Goal: Task Accomplishment & Management: Manage account settings

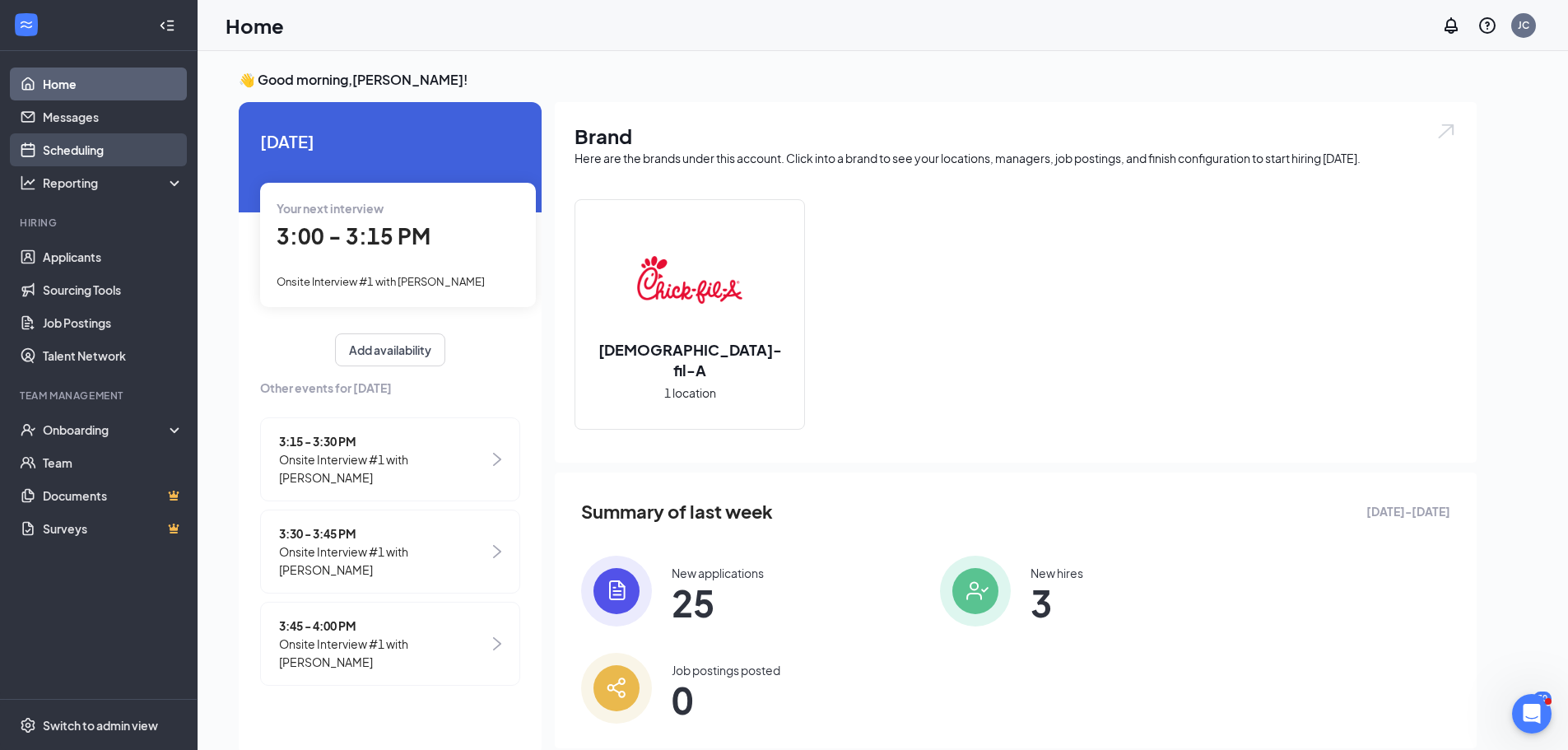
click at [103, 153] on link "Scheduling" at bounding box center [112, 150] width 141 height 33
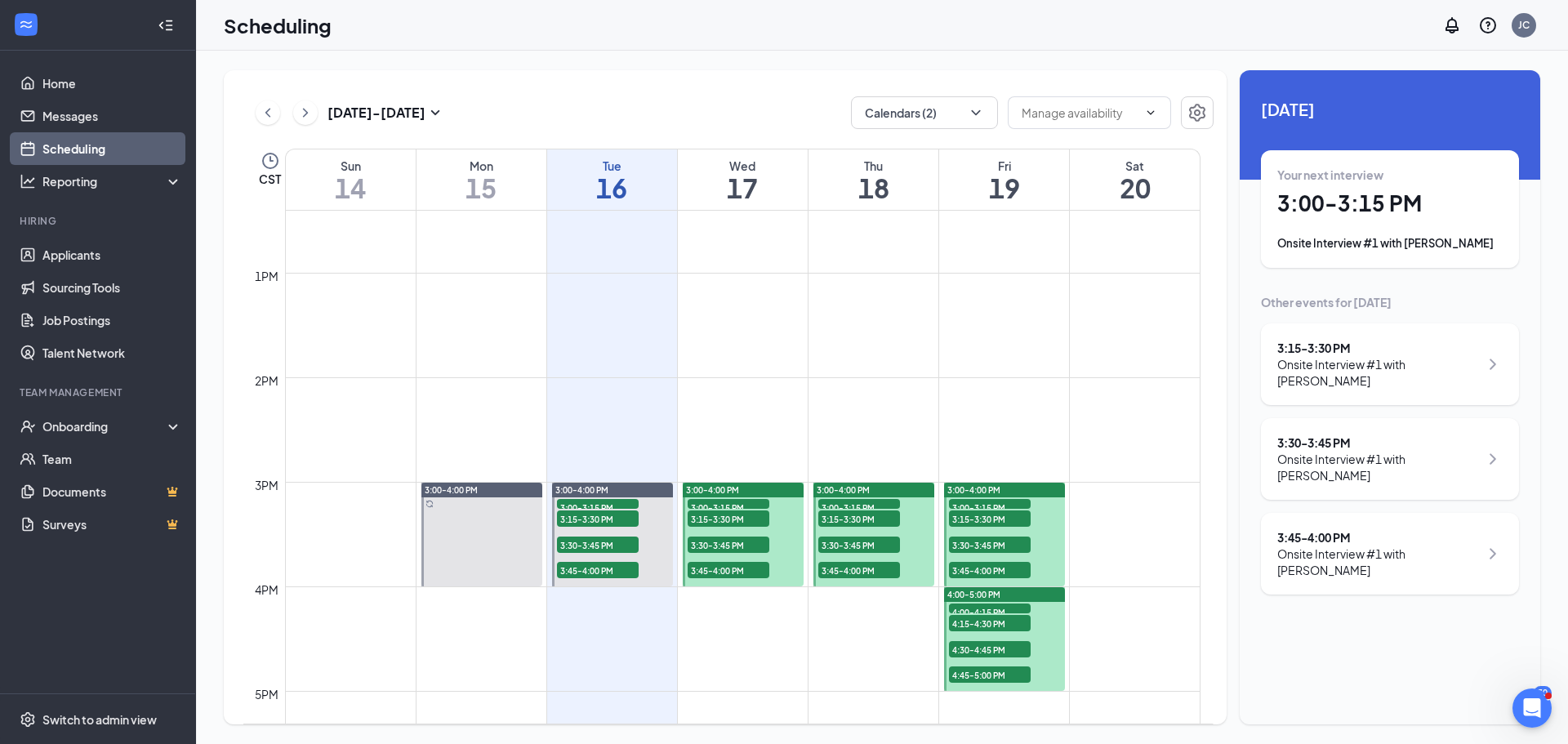
scroll to position [1457, 0]
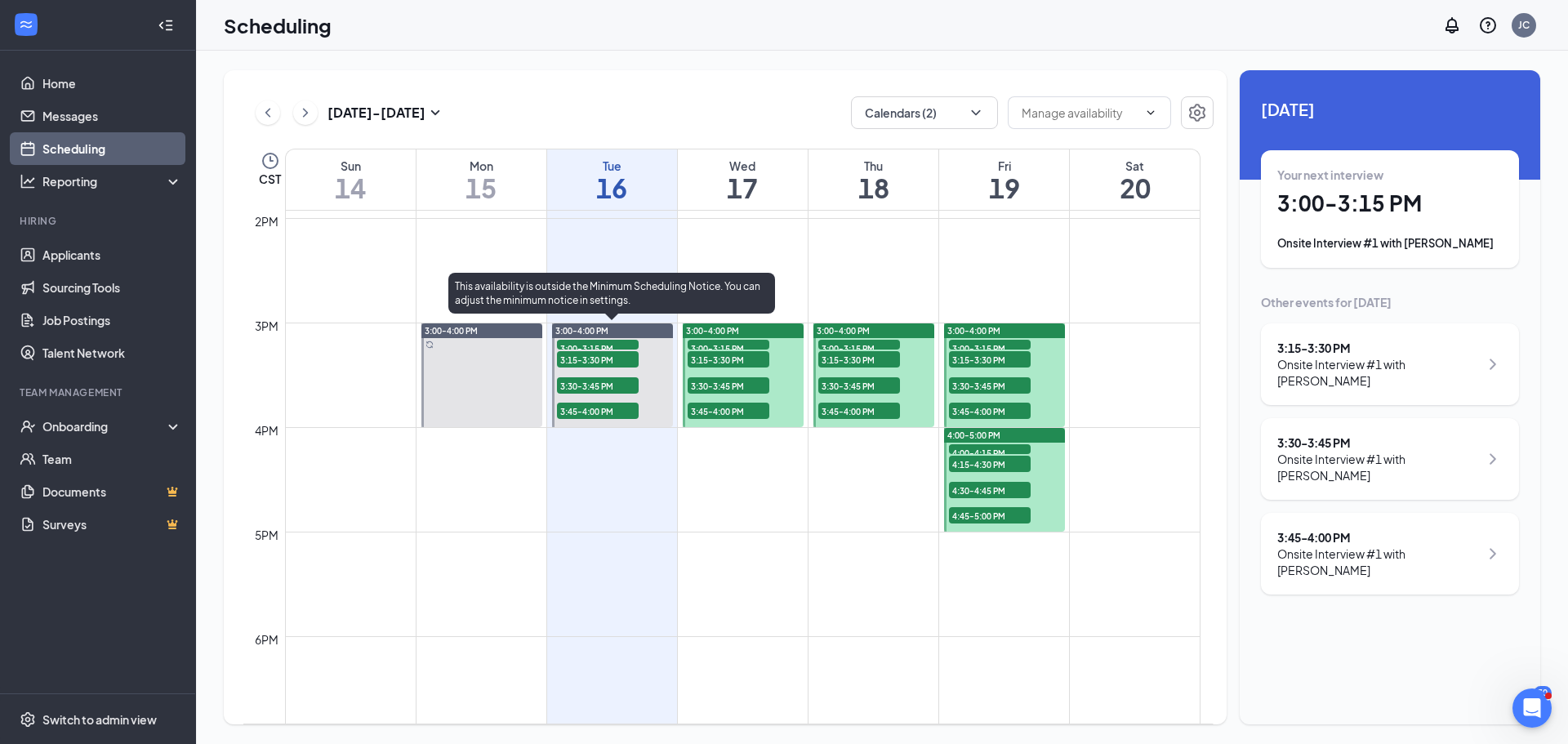
click at [631, 330] on div "3:00-4:00 PM" at bounding box center [613, 331] width 121 height 15
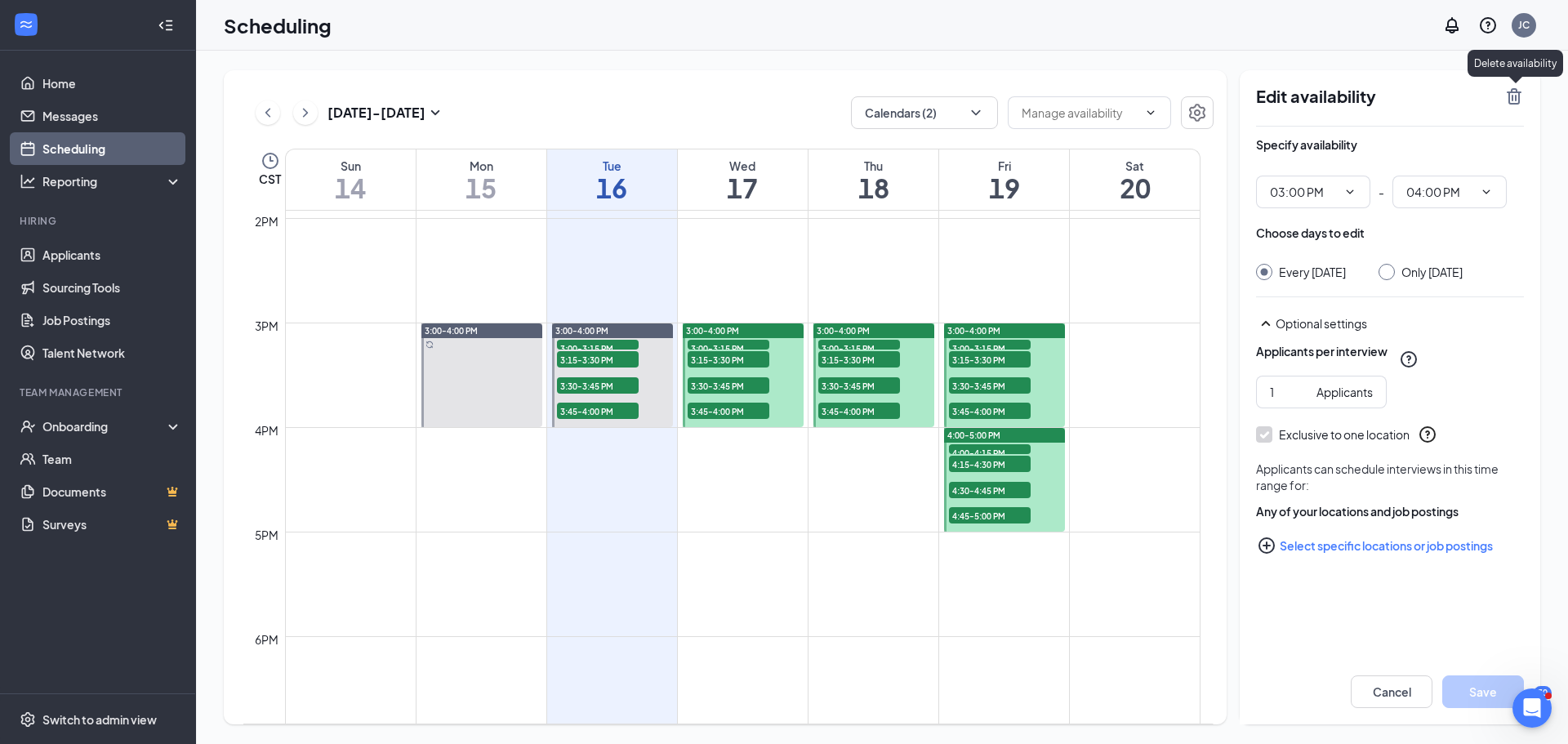
click at [1512, 96] on icon "TrashOutline" at bounding box center [1514, 97] width 15 height 17
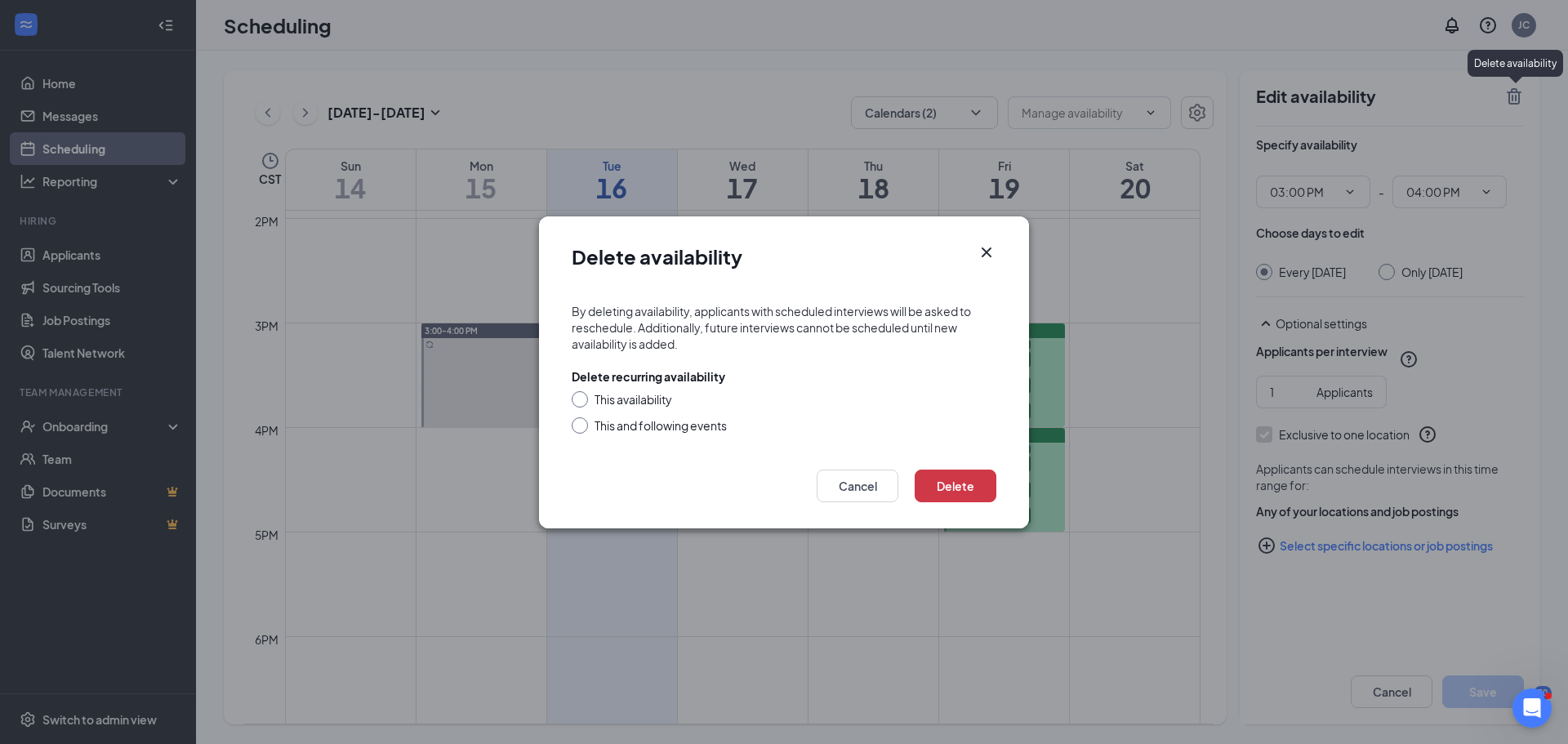
click at [587, 412] on div "This availability This and following events" at bounding box center [784, 412] width 424 height 42
click at [638, 402] on div "This availability" at bounding box center [633, 400] width 78 height 17
click at [583, 402] on input "This availability" at bounding box center [577, 397] width 12 height 12
radio input "true"
click at [950, 481] on button "Delete" at bounding box center [955, 486] width 82 height 33
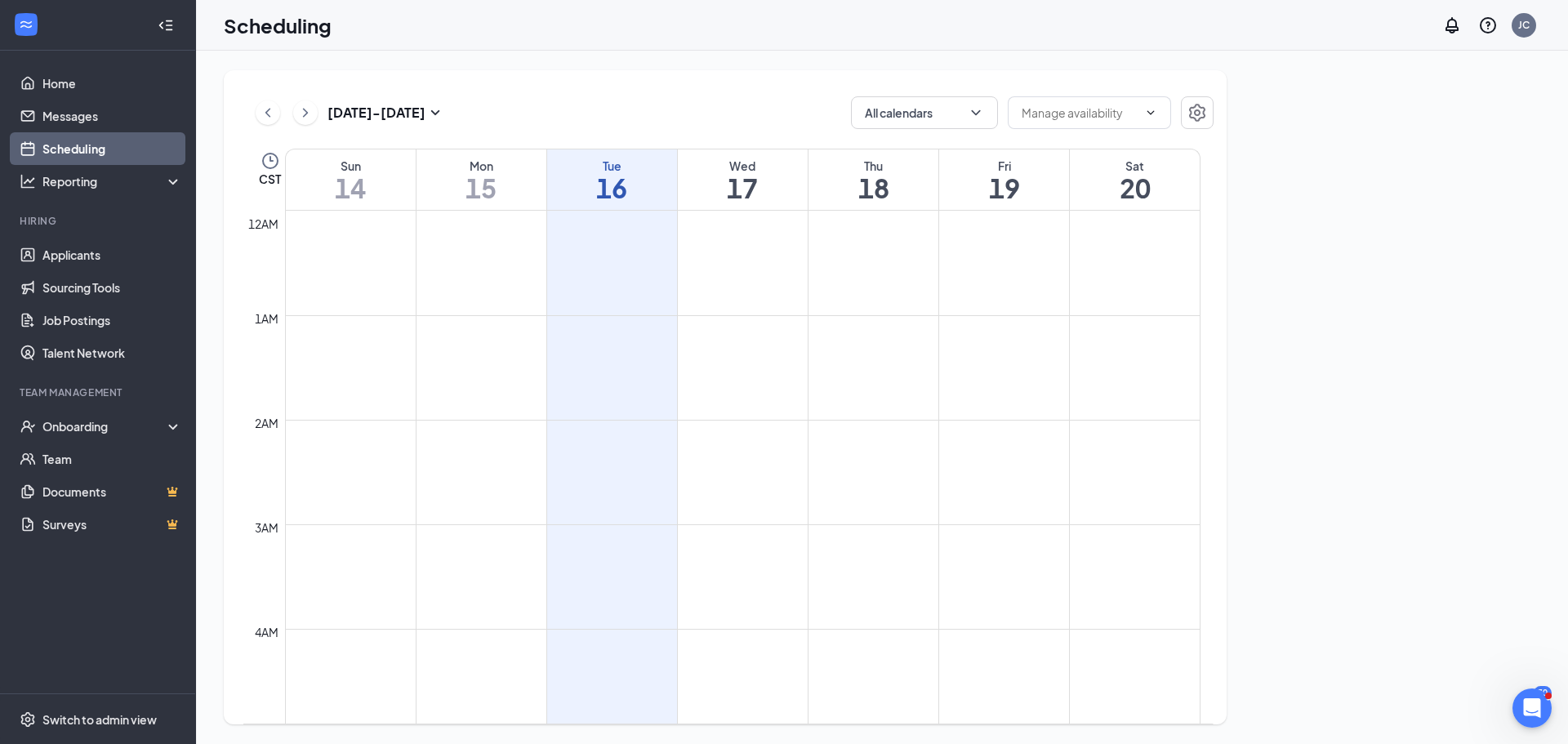
scroll to position [803, 0]
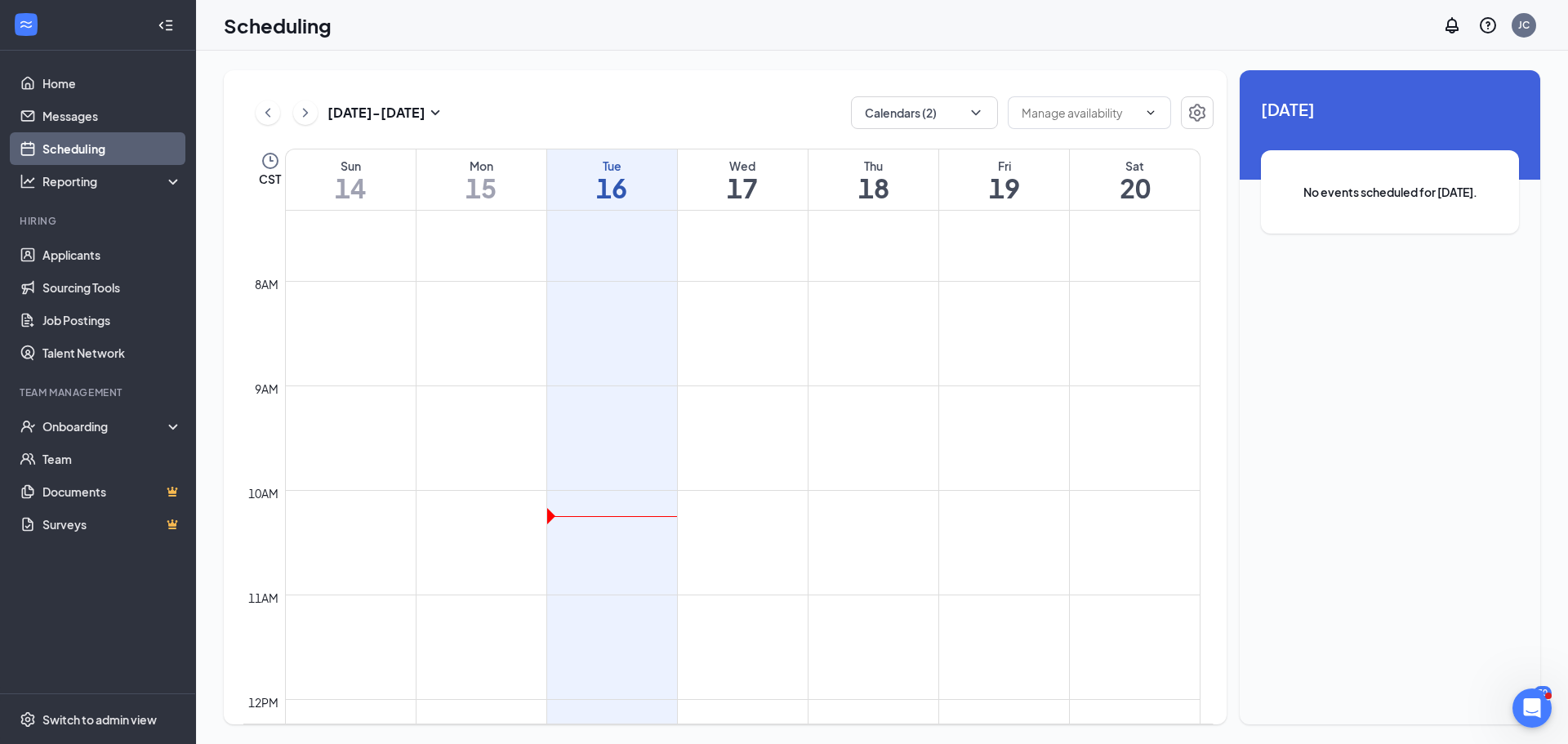
scroll to position [639, 0]
click at [1049, 504] on td at bounding box center [742, 500] width 916 height 26
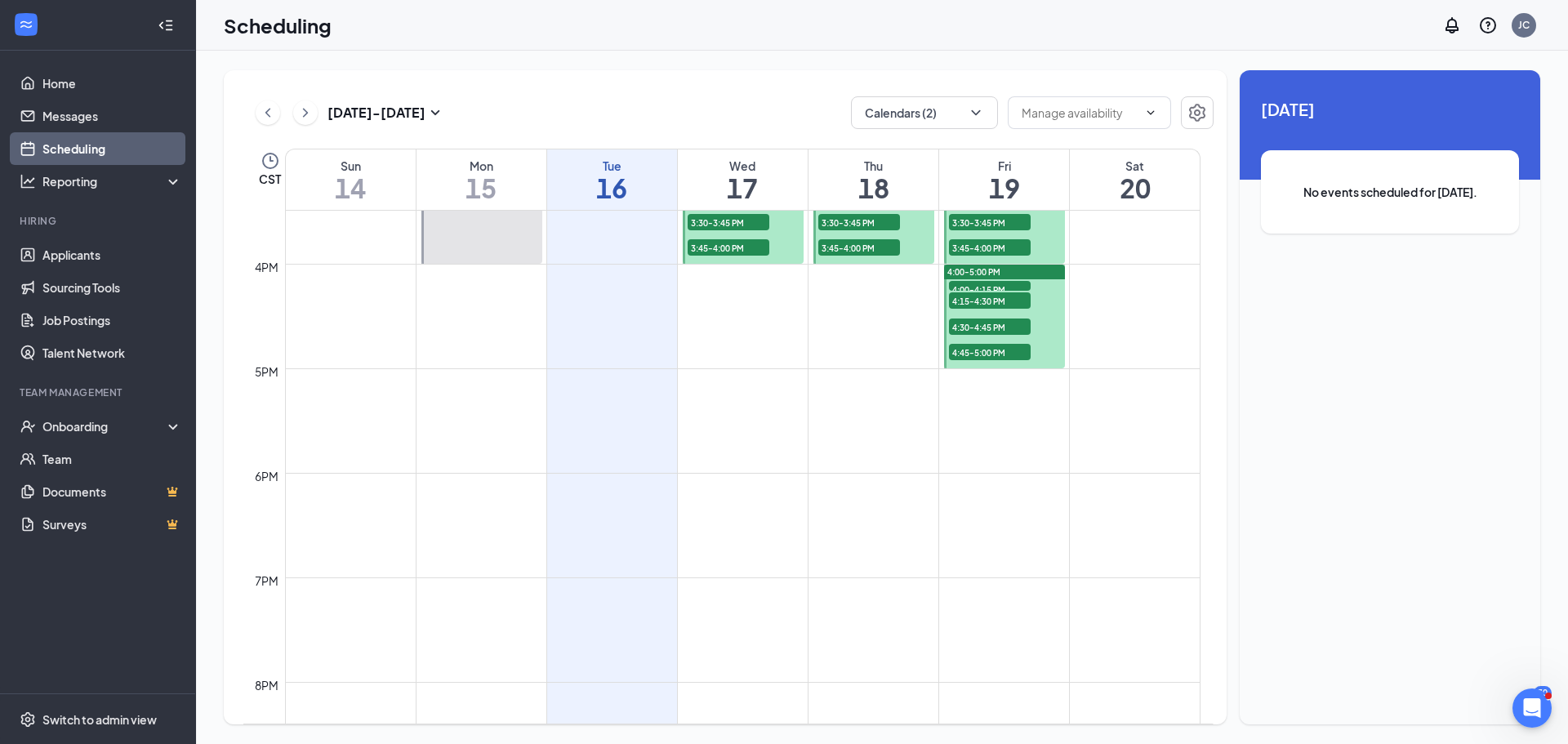
scroll to position [1048, 0]
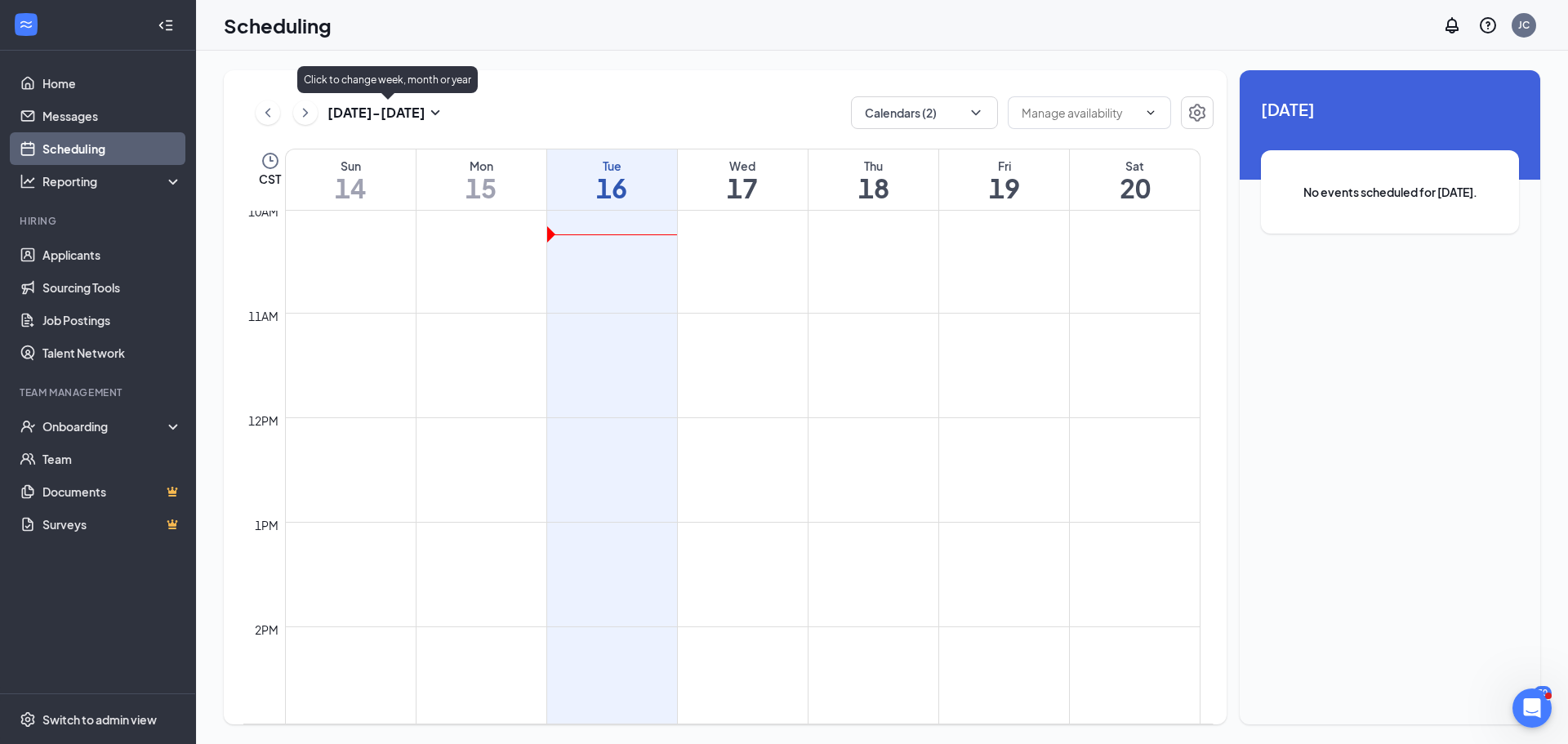
click at [451, 112] on div "[DATE] - [DATE] Calendars (2)" at bounding box center [728, 113] width 970 height 33
click at [438, 112] on icon "SmallChevronDown" at bounding box center [435, 113] width 20 height 20
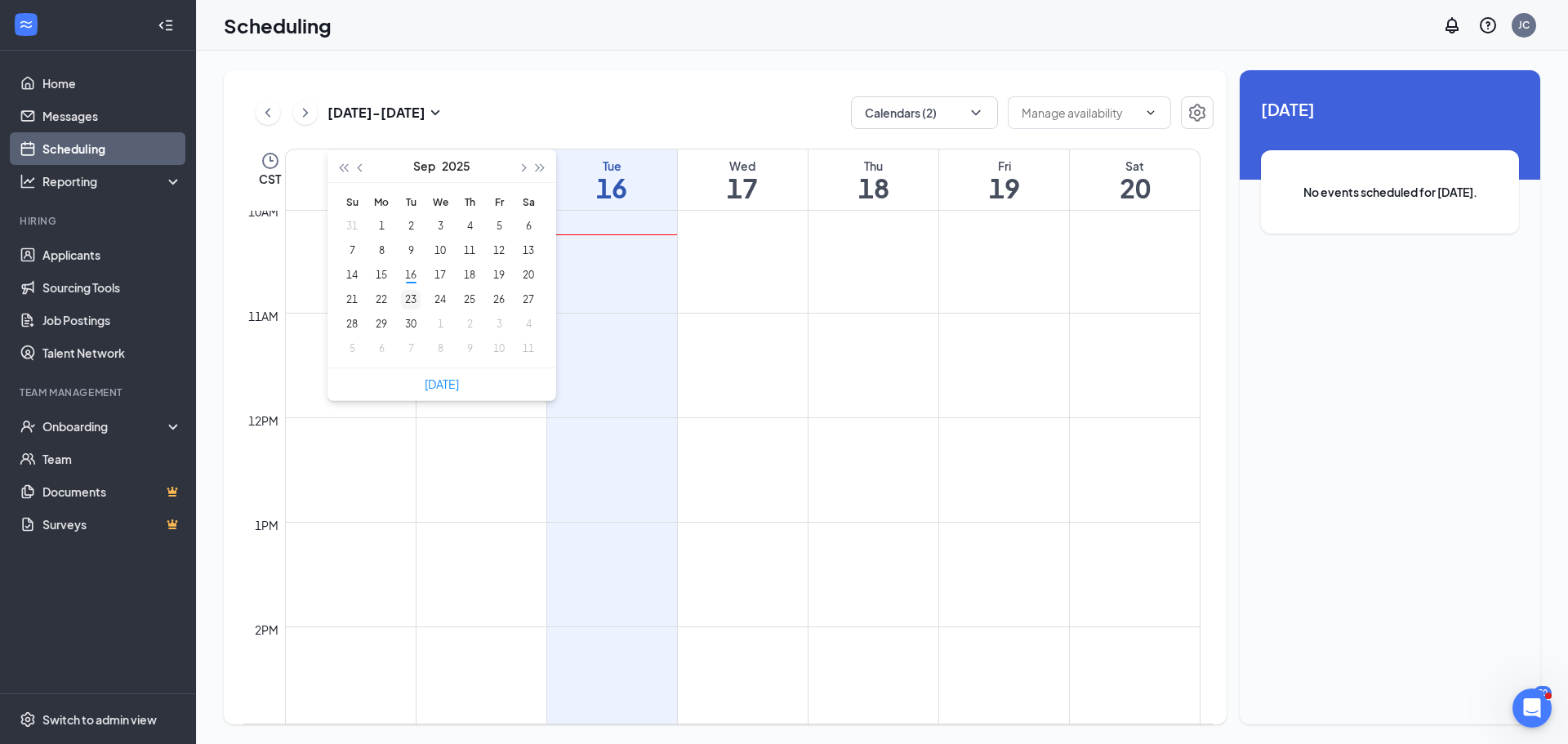
type input "[DATE]"
click at [407, 297] on div "23" at bounding box center [411, 300] width 20 height 20
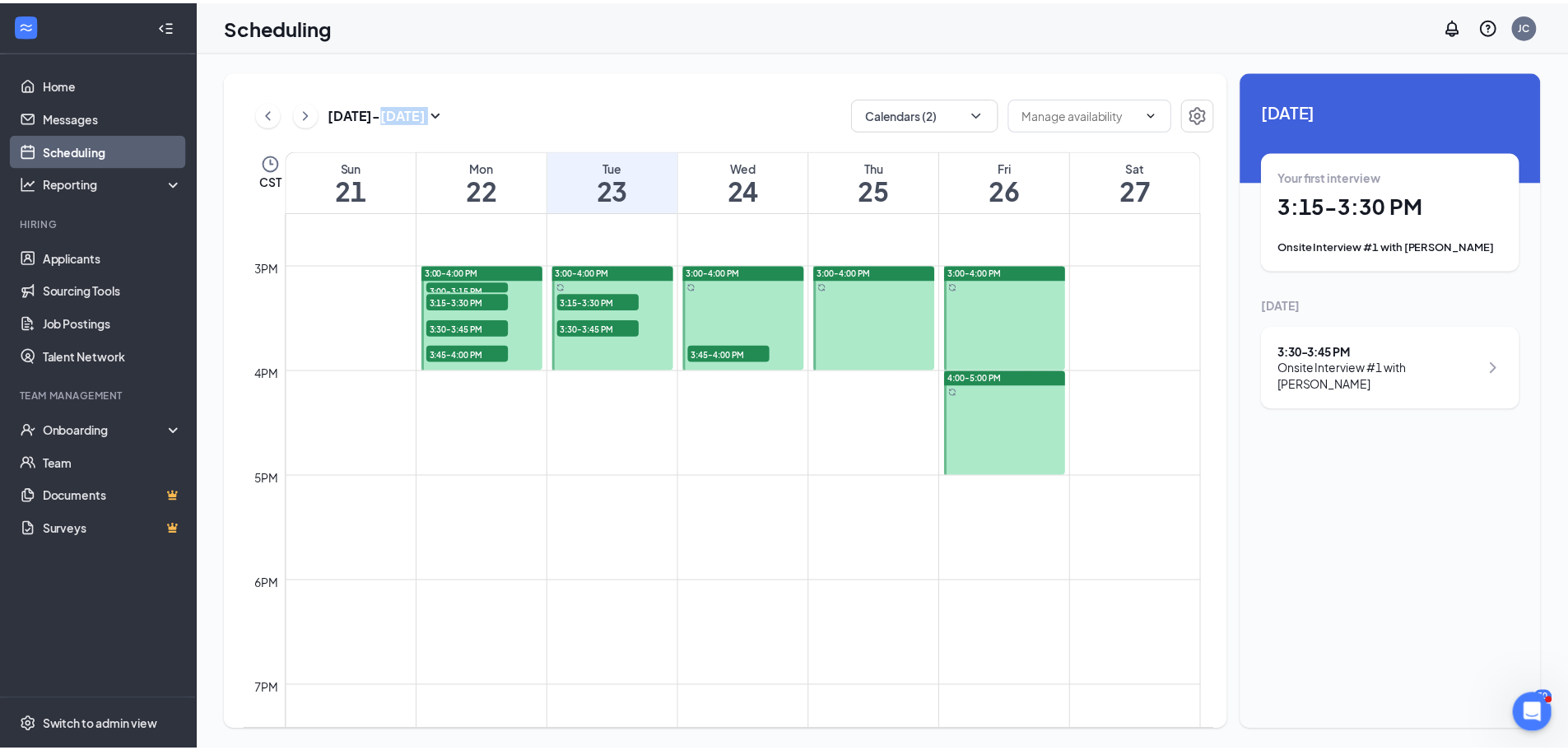
scroll to position [1386, 0]
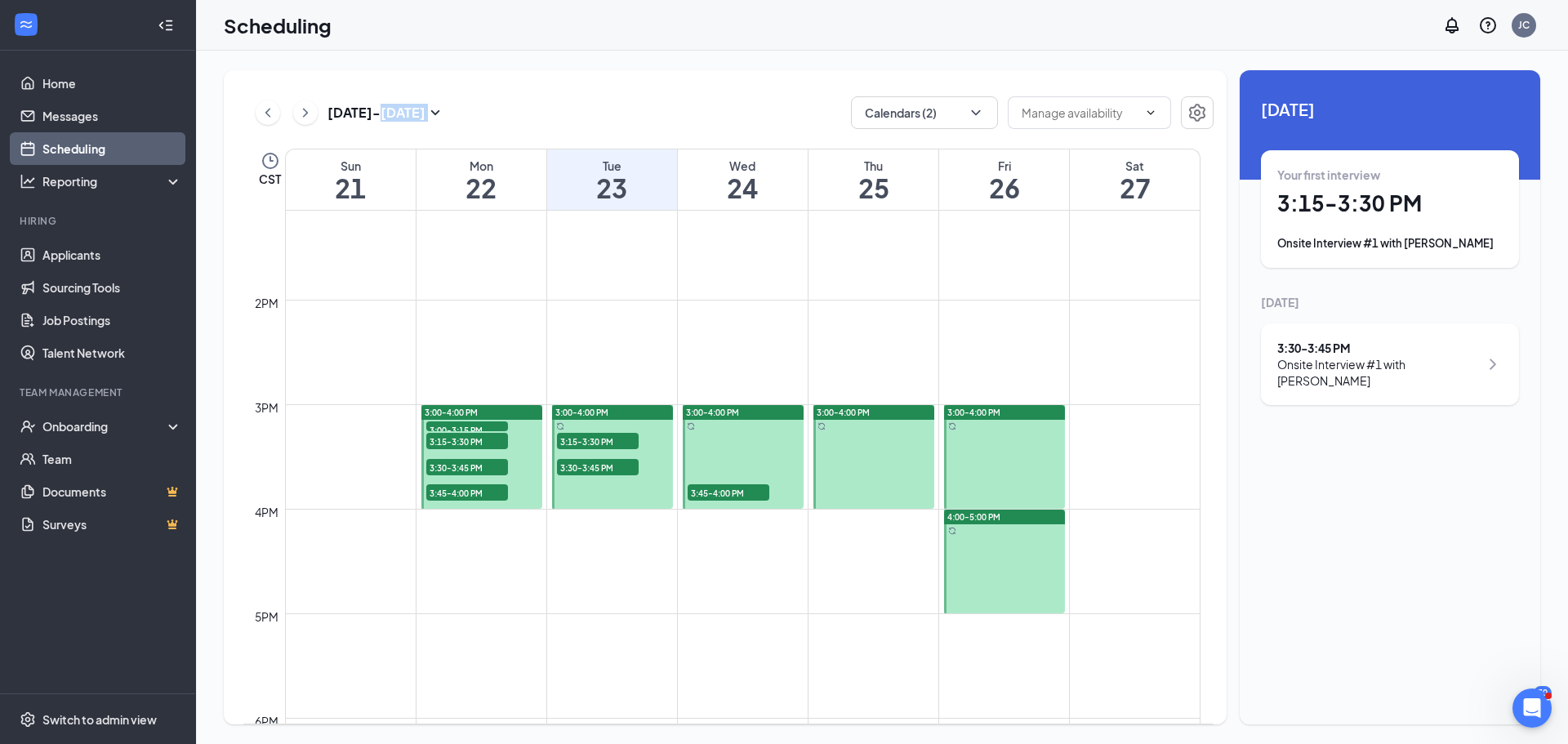
click at [1002, 250] on td at bounding box center [742, 261] width 916 height 26
click at [88, 257] on link "Applicants" at bounding box center [111, 255] width 140 height 33
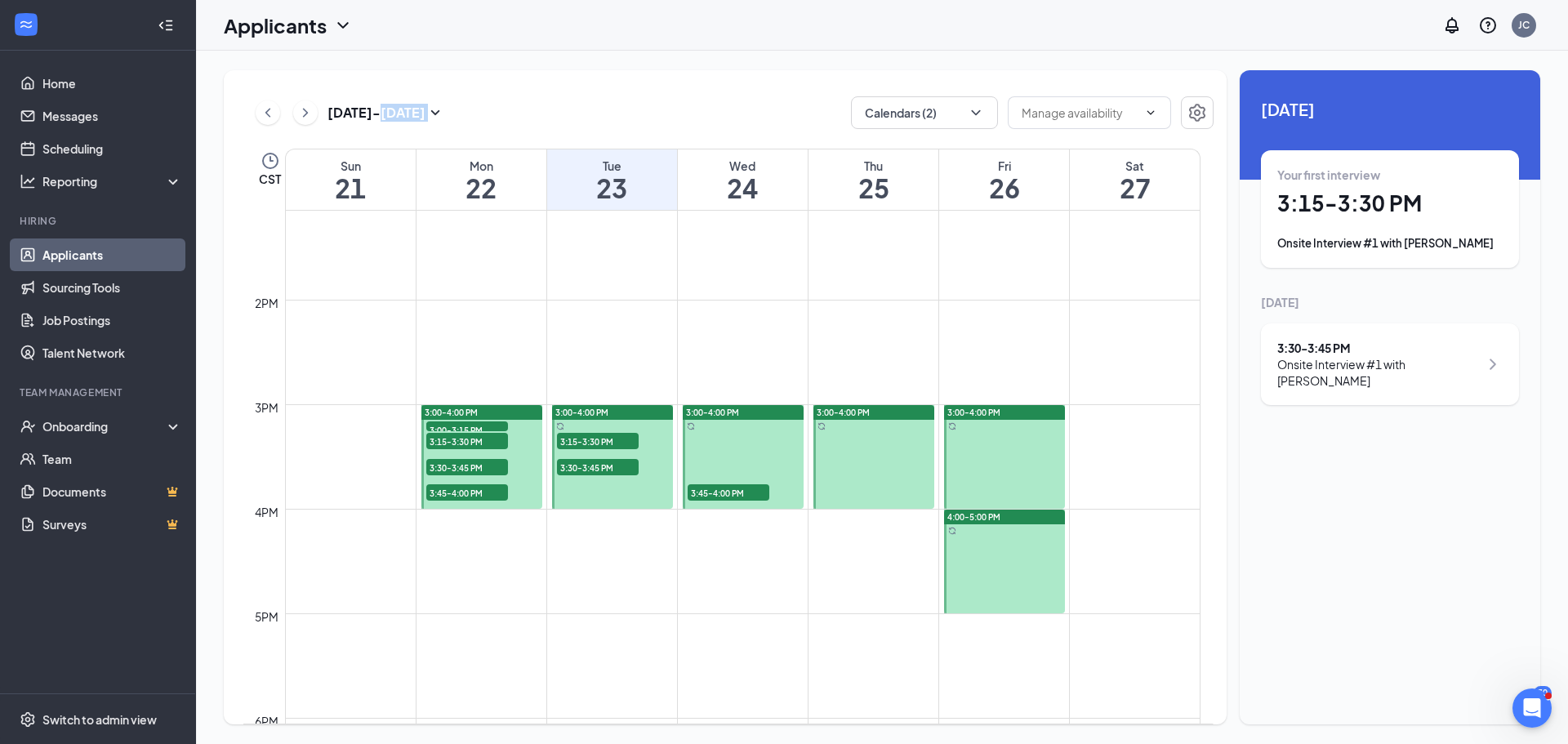
click at [74, 265] on link "Applicants" at bounding box center [111, 255] width 140 height 33
click at [42, 94] on link "Home" at bounding box center [111, 83] width 140 height 33
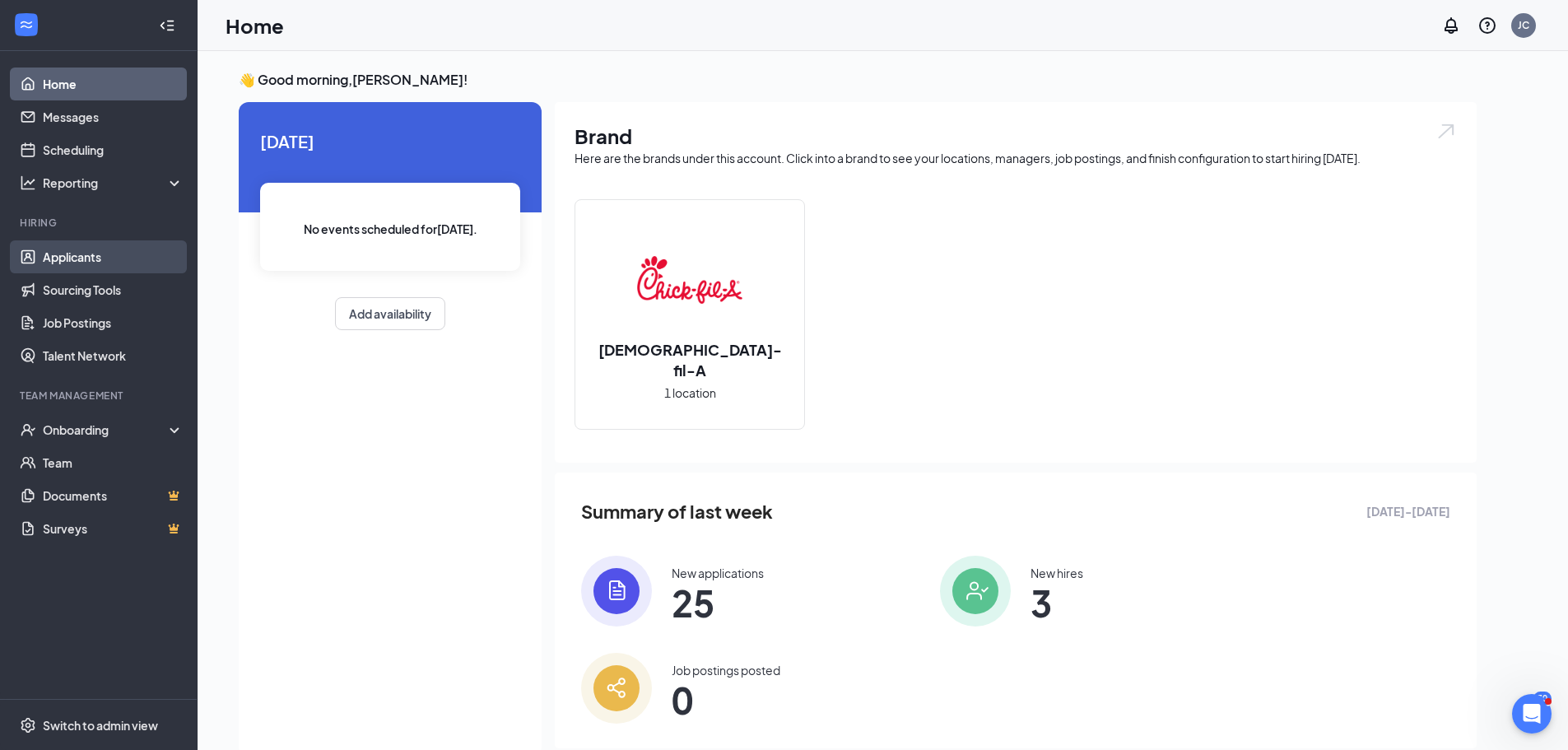
click at [125, 259] on link "Applicants" at bounding box center [112, 257] width 141 height 33
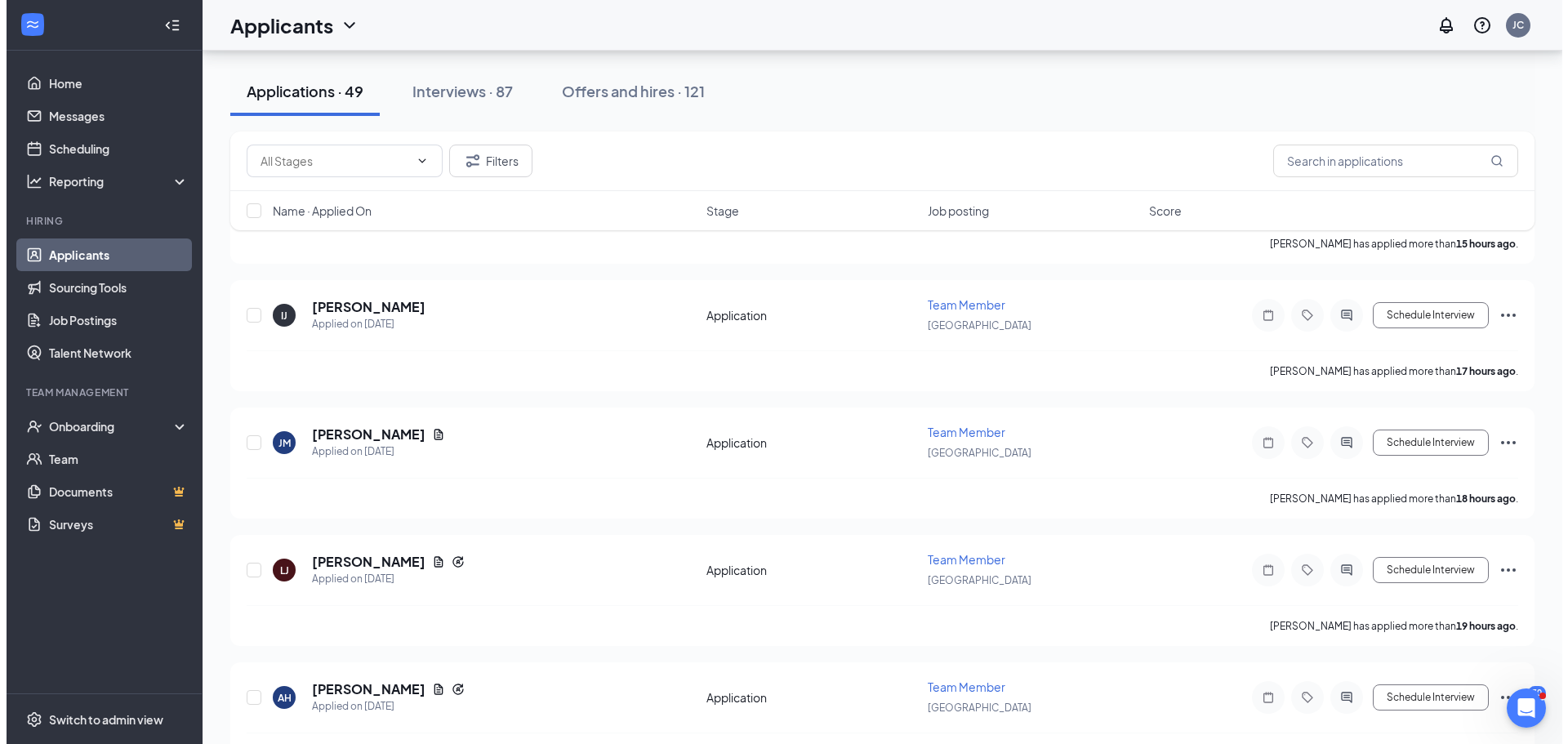
scroll to position [245, 0]
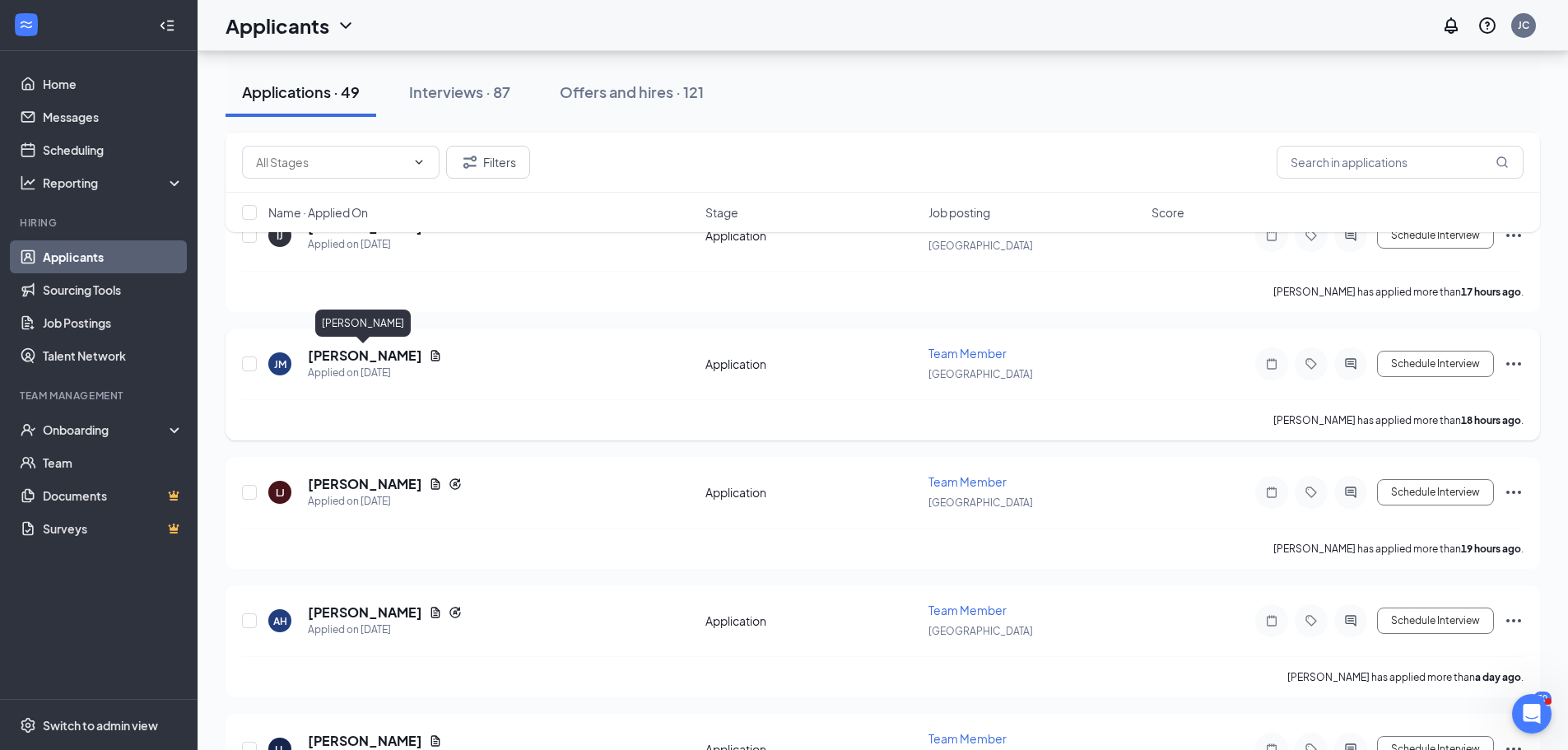
click at [359, 355] on h5 "[PERSON_NAME]" at bounding box center [365, 355] width 114 height 18
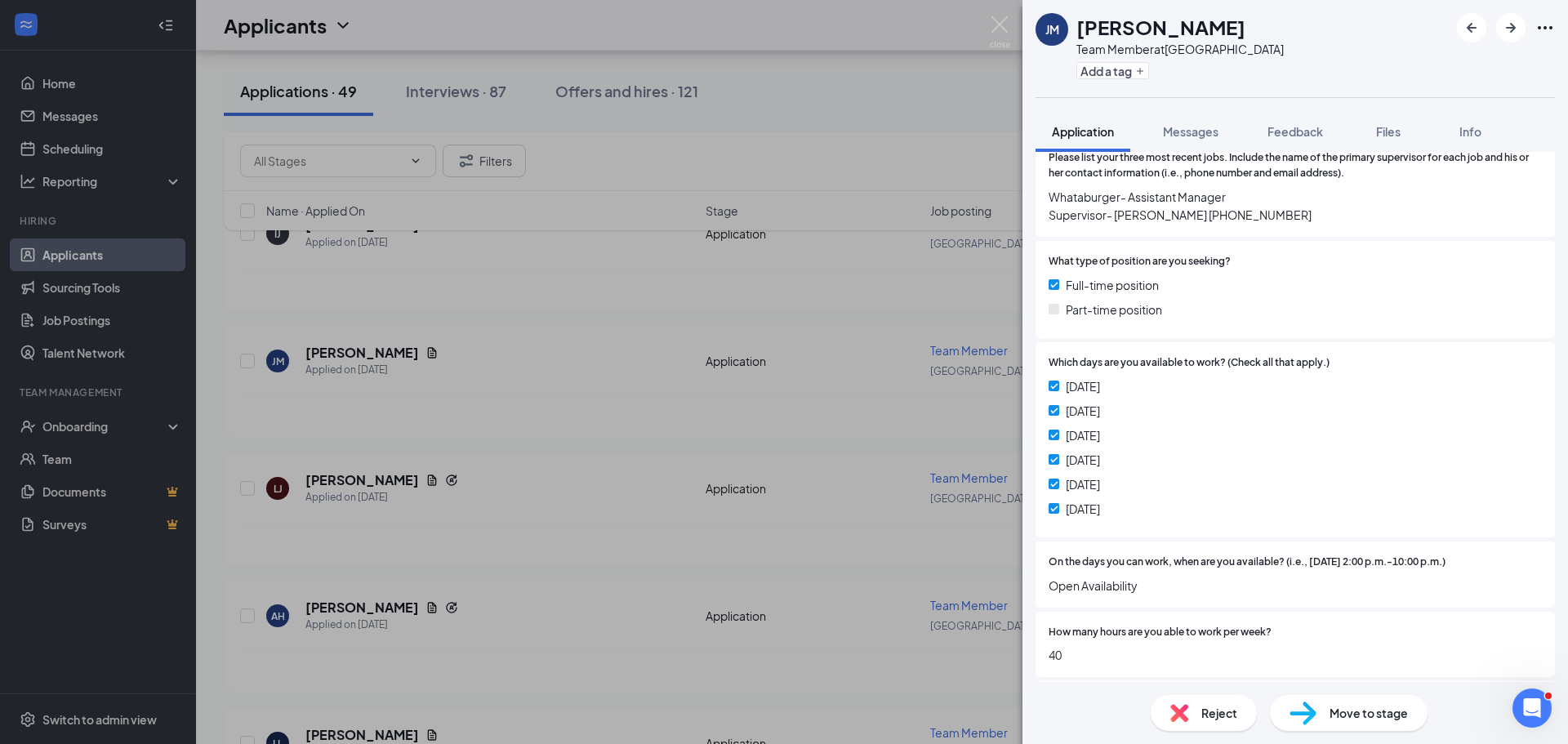
scroll to position [898, 0]
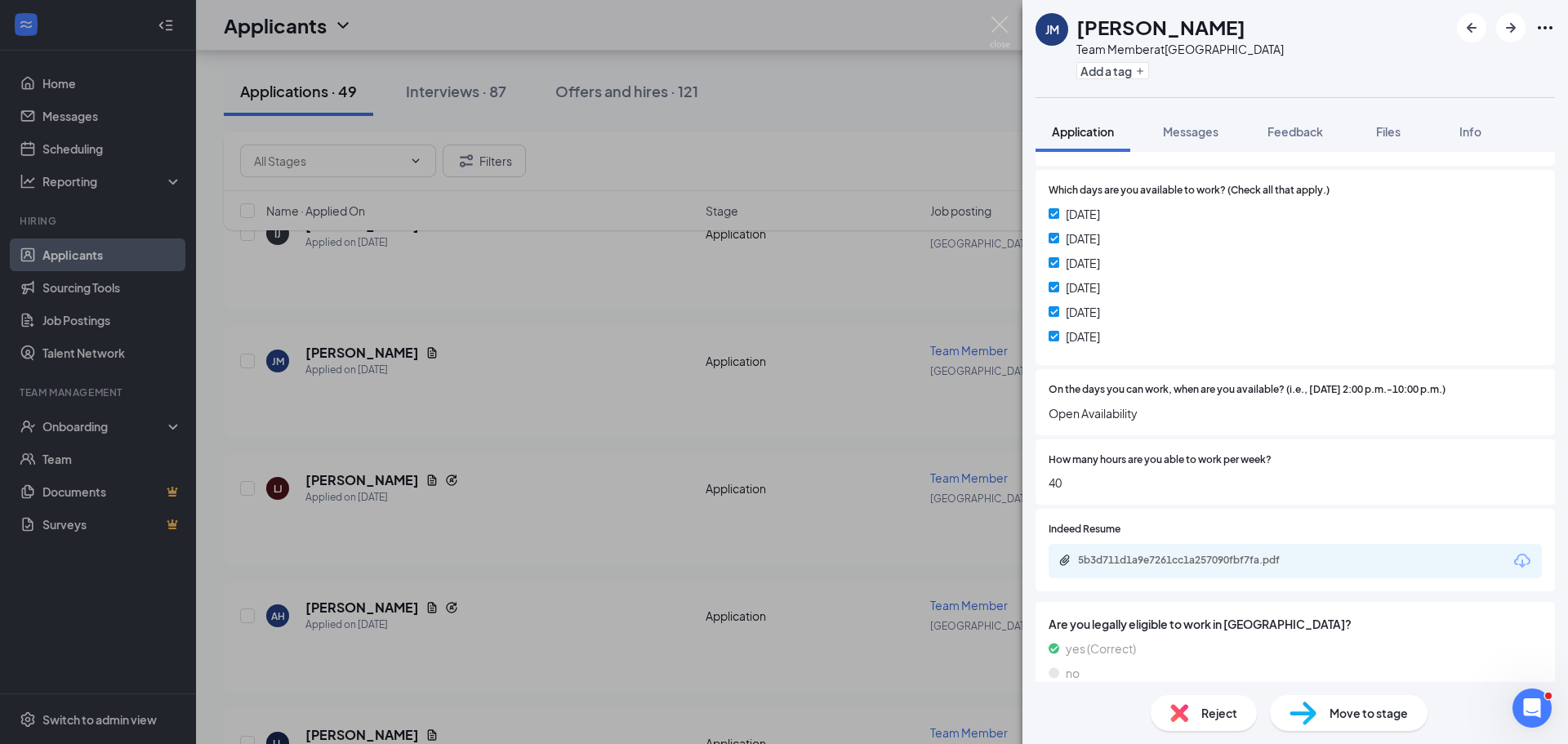
click at [1344, 697] on div "Move to stage" at bounding box center [1348, 713] width 158 height 36
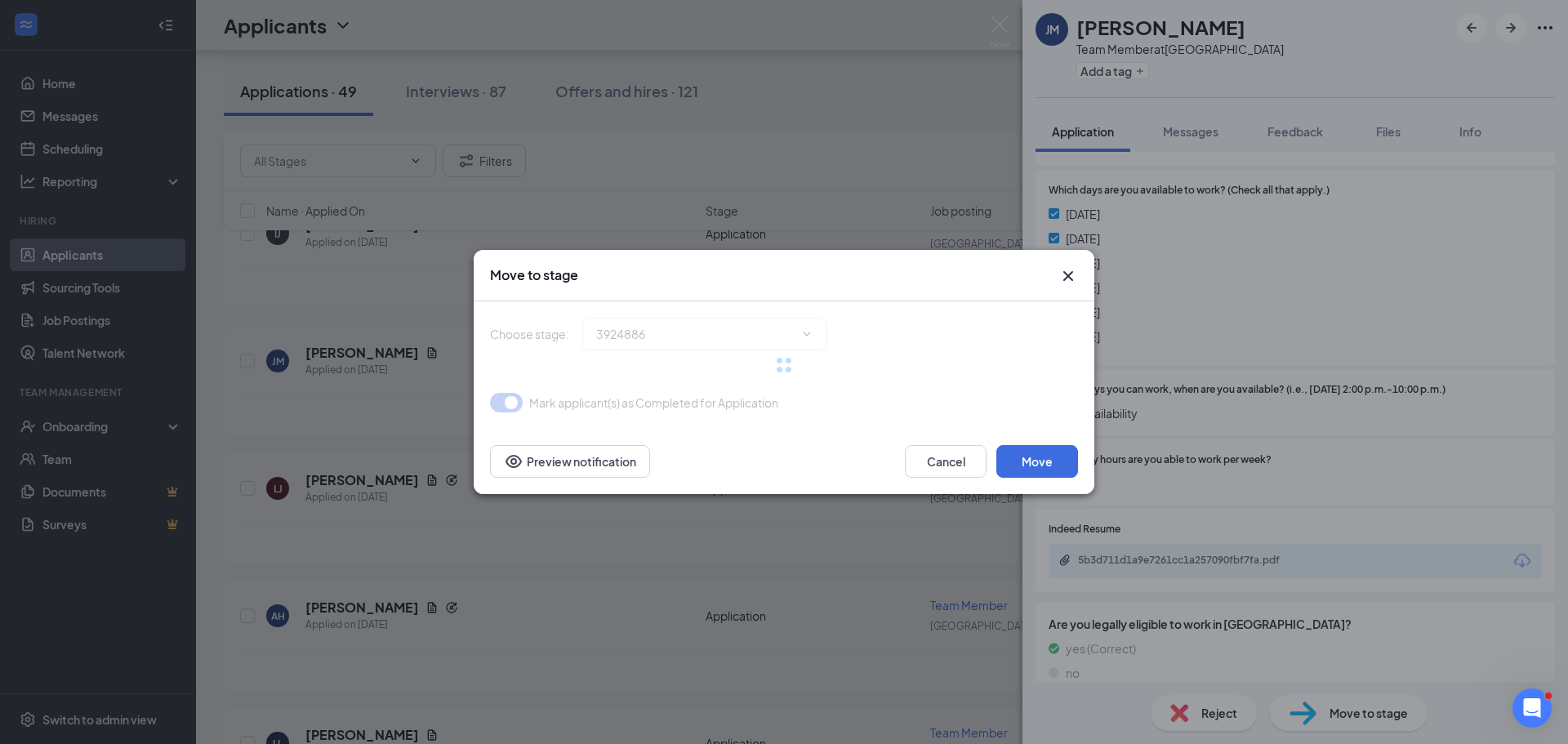
type input "Onsite Interview #1 (next stage)"
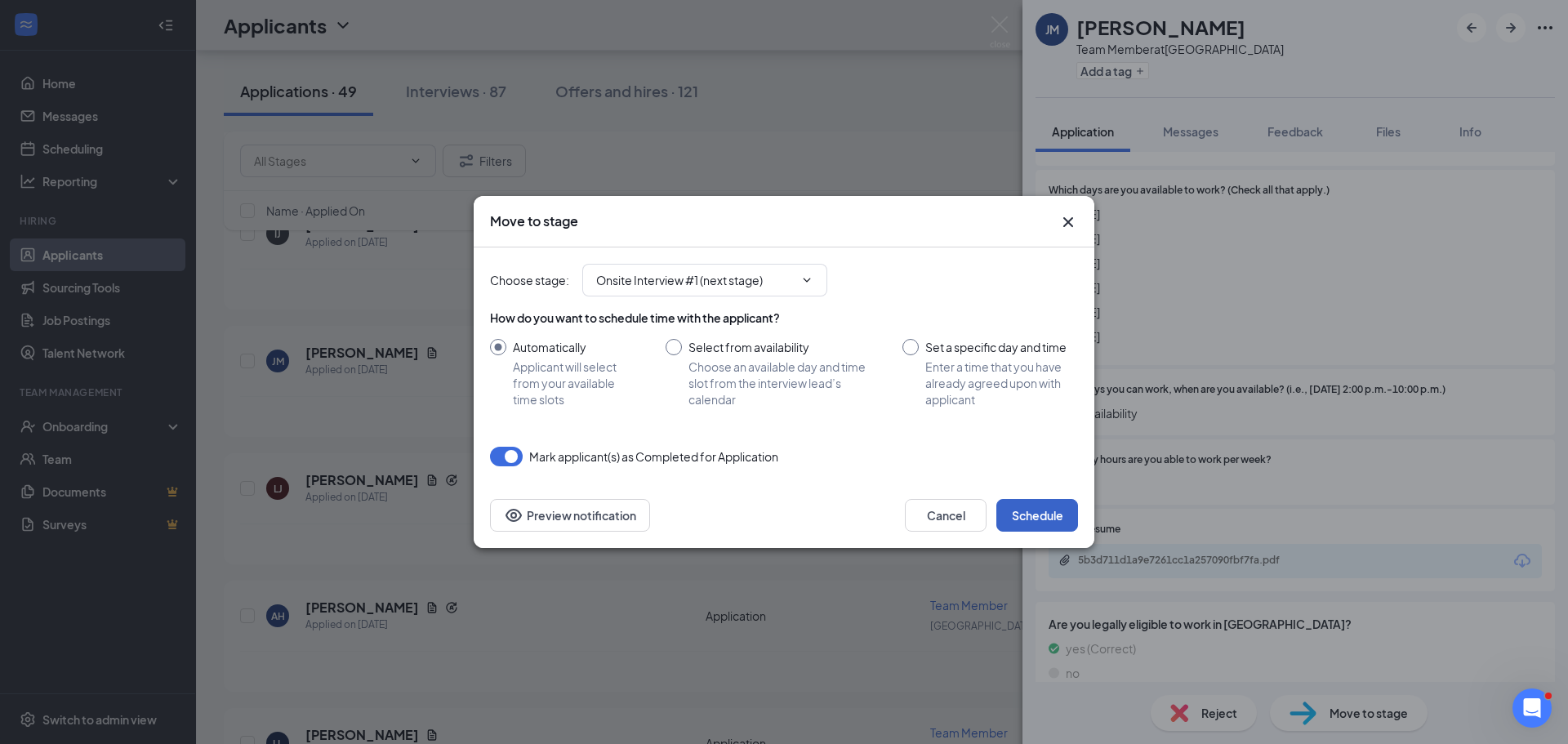
click at [1038, 505] on button "Schedule" at bounding box center [1037, 515] width 82 height 33
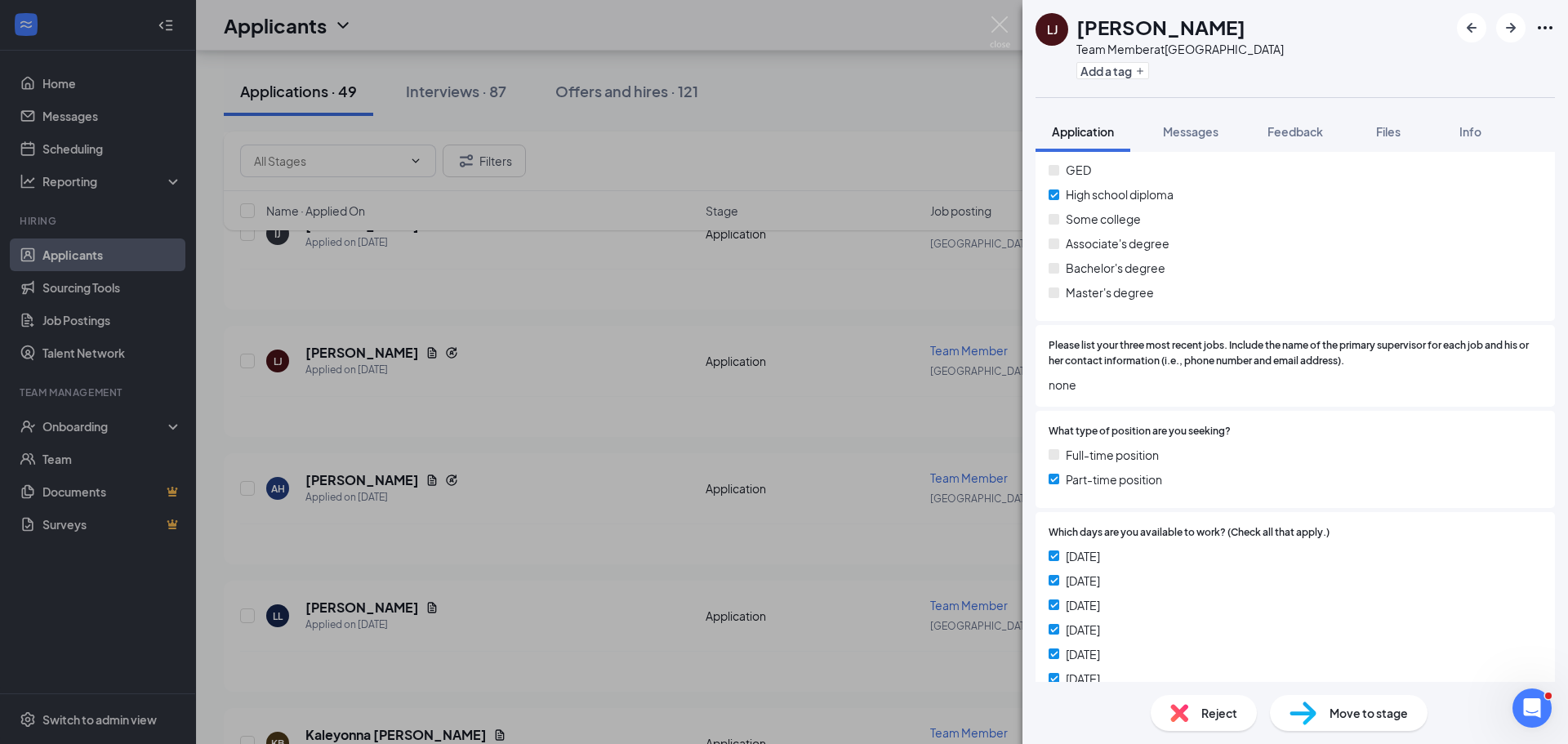
scroll to position [898, 0]
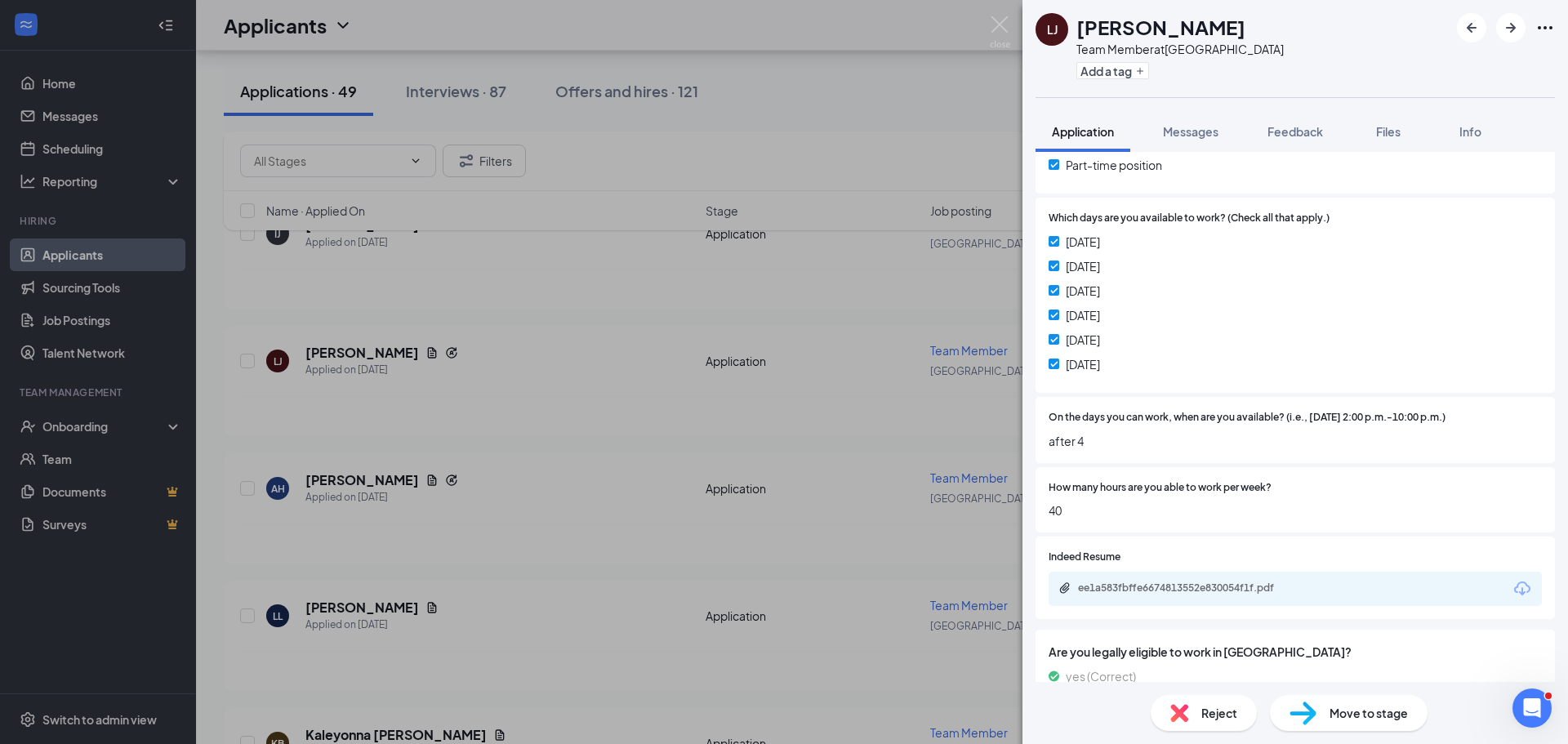
click at [1342, 697] on div "Move to stage" at bounding box center [1348, 713] width 158 height 36
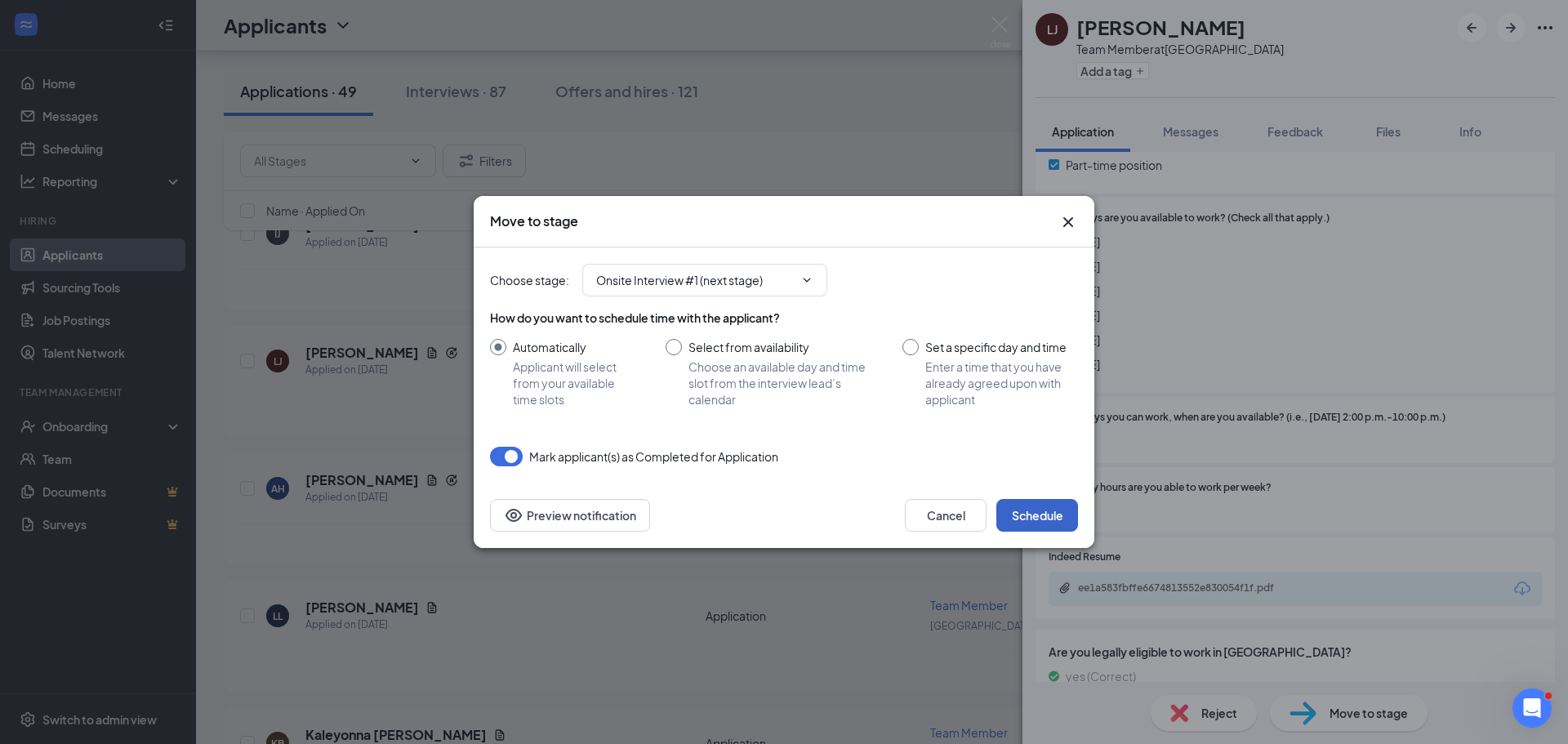
click at [1046, 511] on button "Schedule" at bounding box center [1037, 515] width 82 height 33
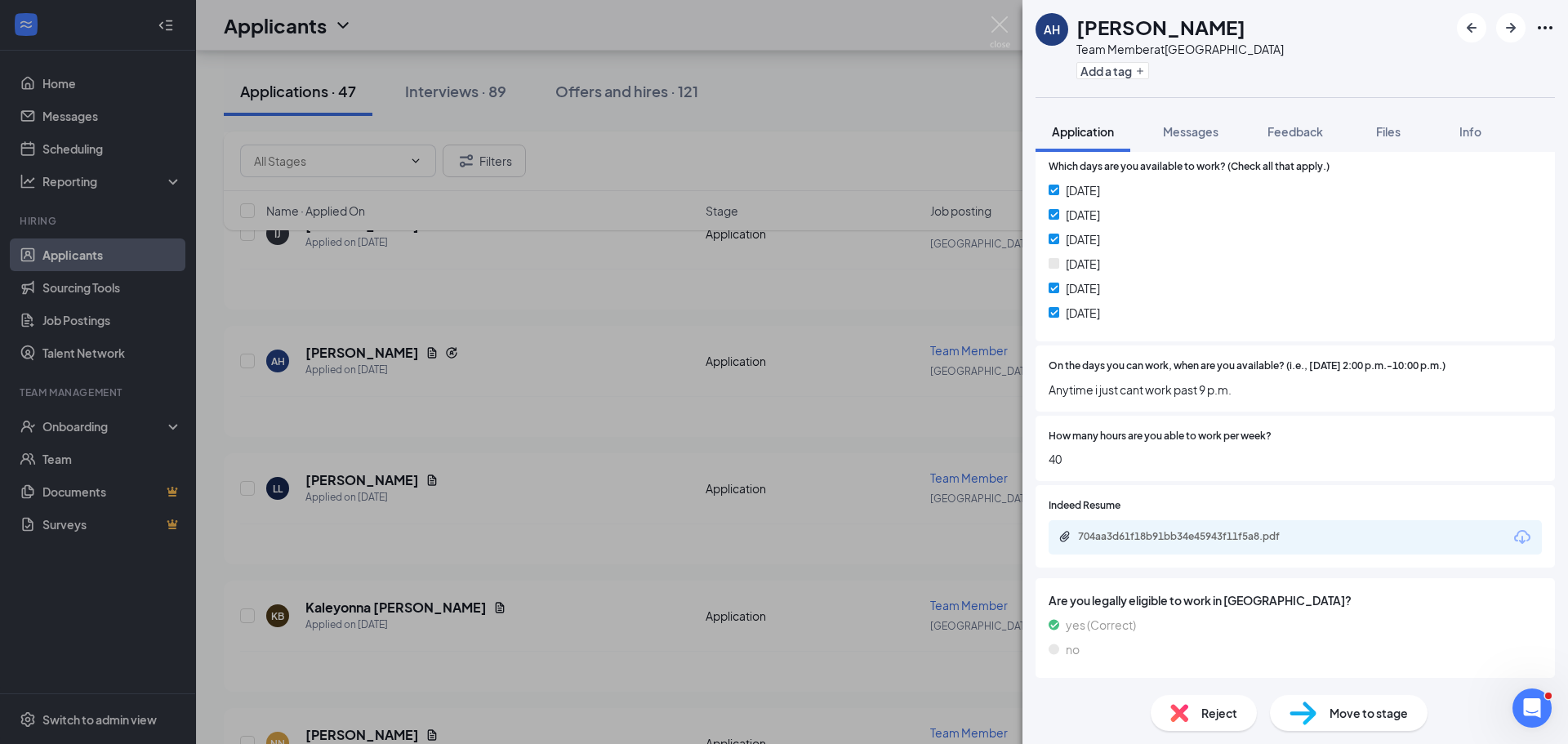
scroll to position [980, 0]
click at [1350, 699] on div "Move to stage" at bounding box center [1348, 713] width 158 height 36
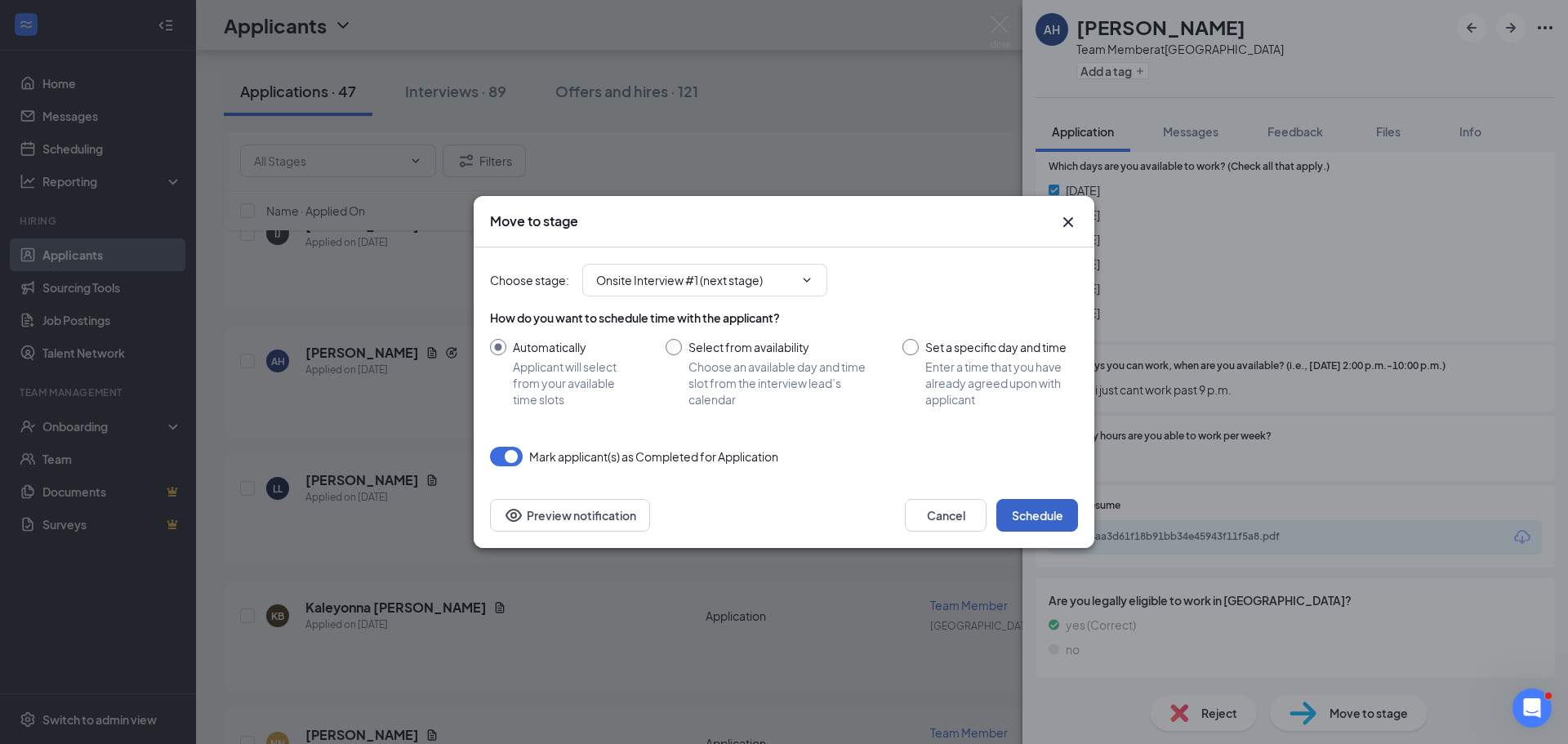
click at [1035, 513] on button "Schedule" at bounding box center [1037, 515] width 82 height 33
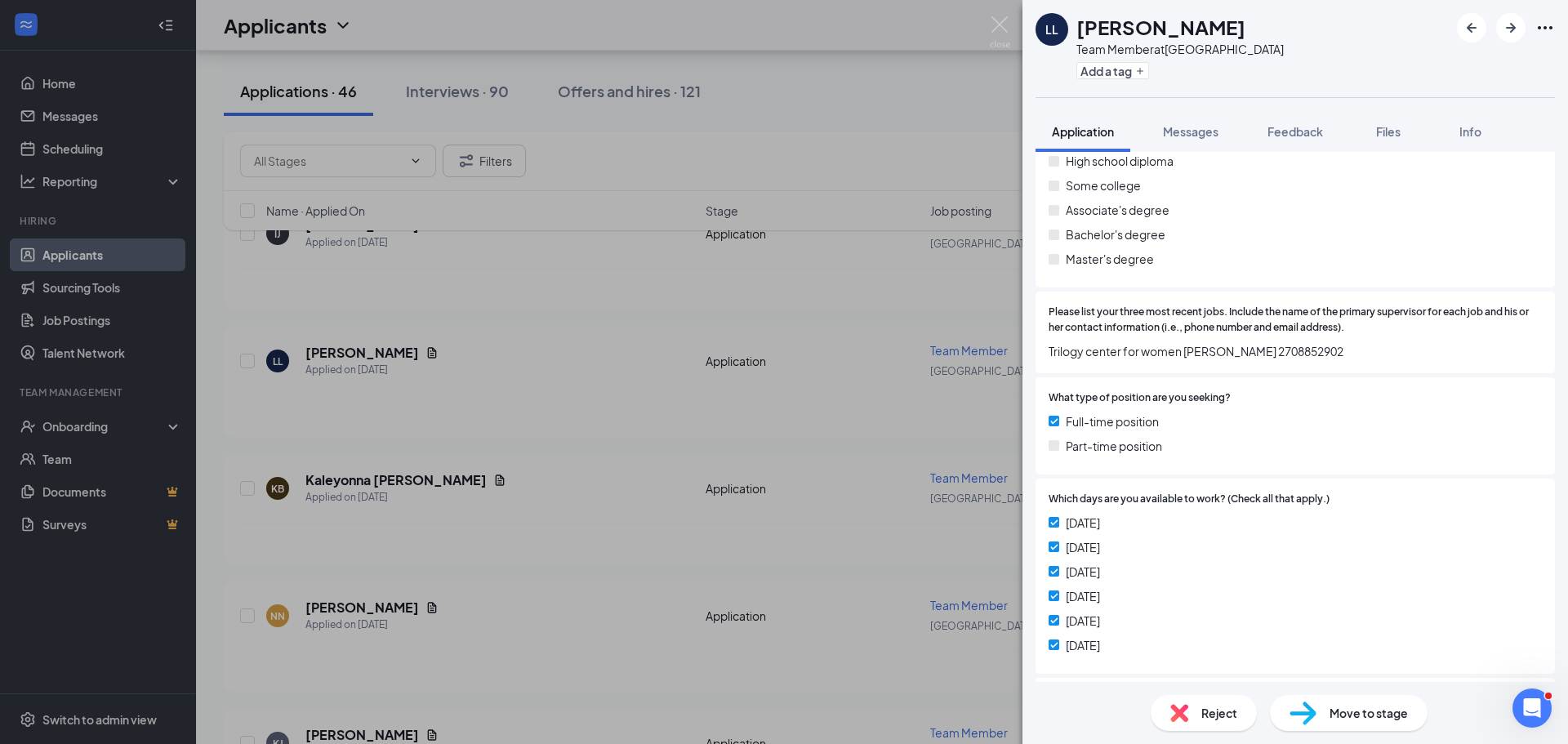
scroll to position [735, 0]
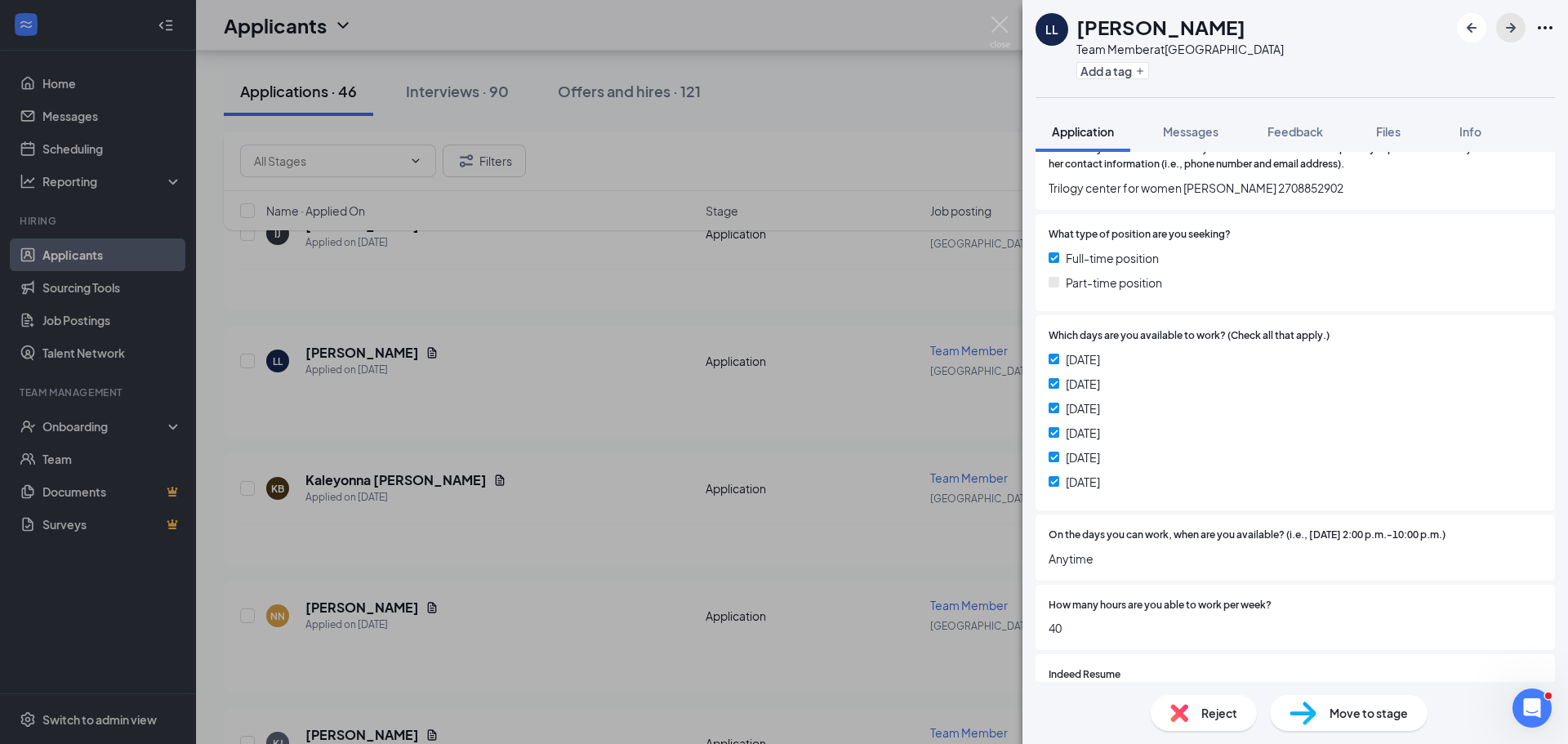
click at [1504, 27] on icon "ArrowRight" at bounding box center [1511, 28] width 20 height 20
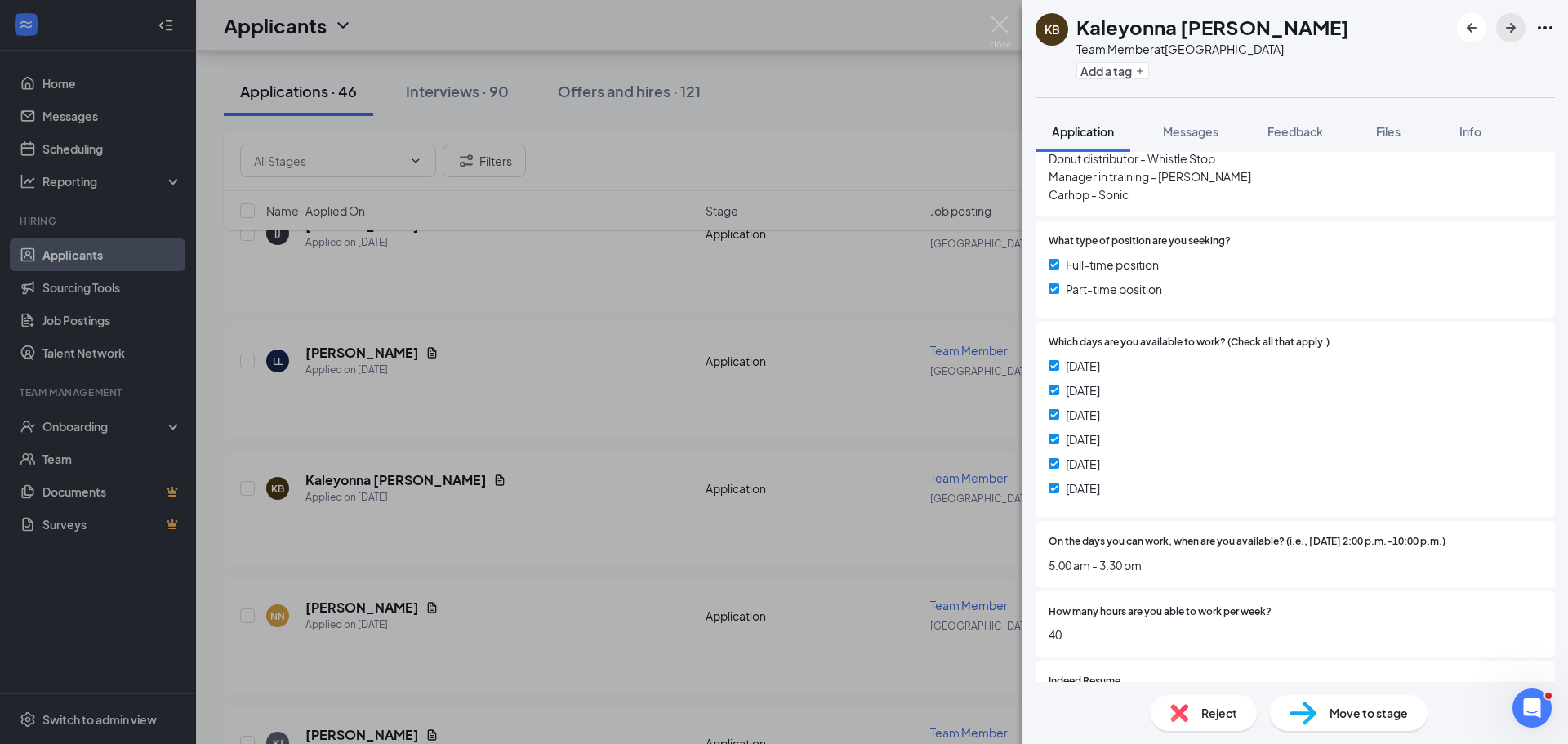
scroll to position [817, 0]
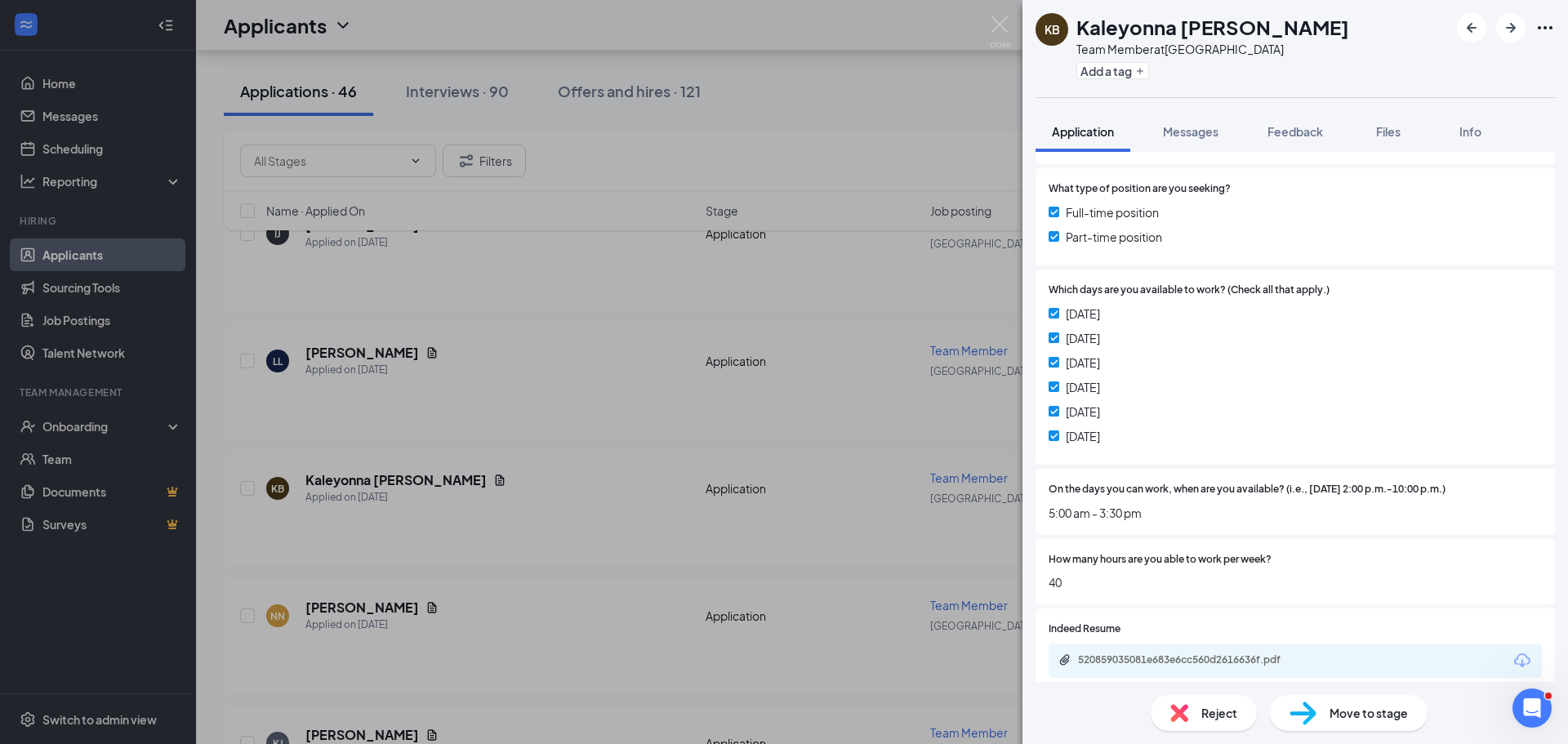
click at [1320, 710] on div "Move to stage" at bounding box center [1348, 713] width 158 height 36
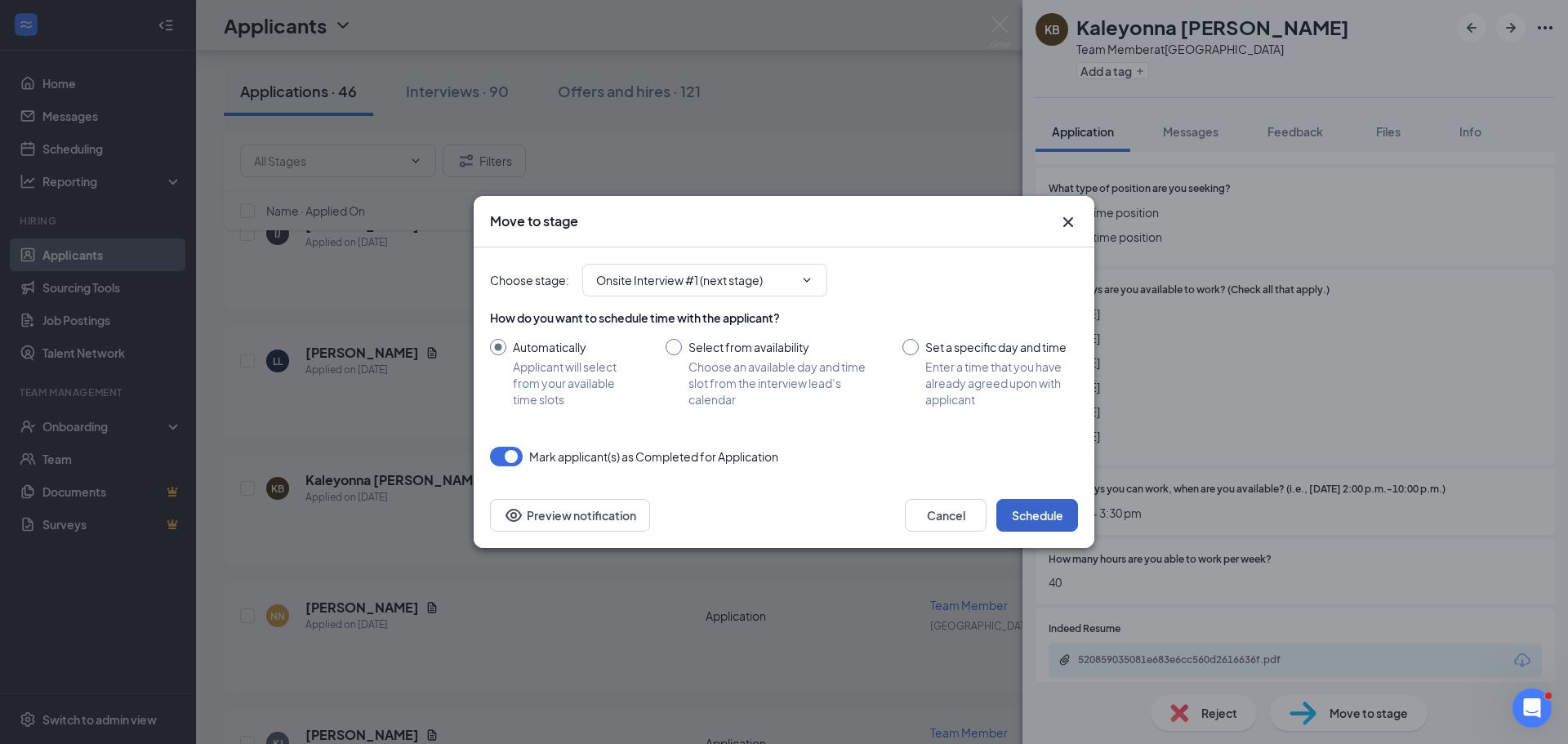
click at [1044, 528] on button "Schedule" at bounding box center [1037, 515] width 82 height 33
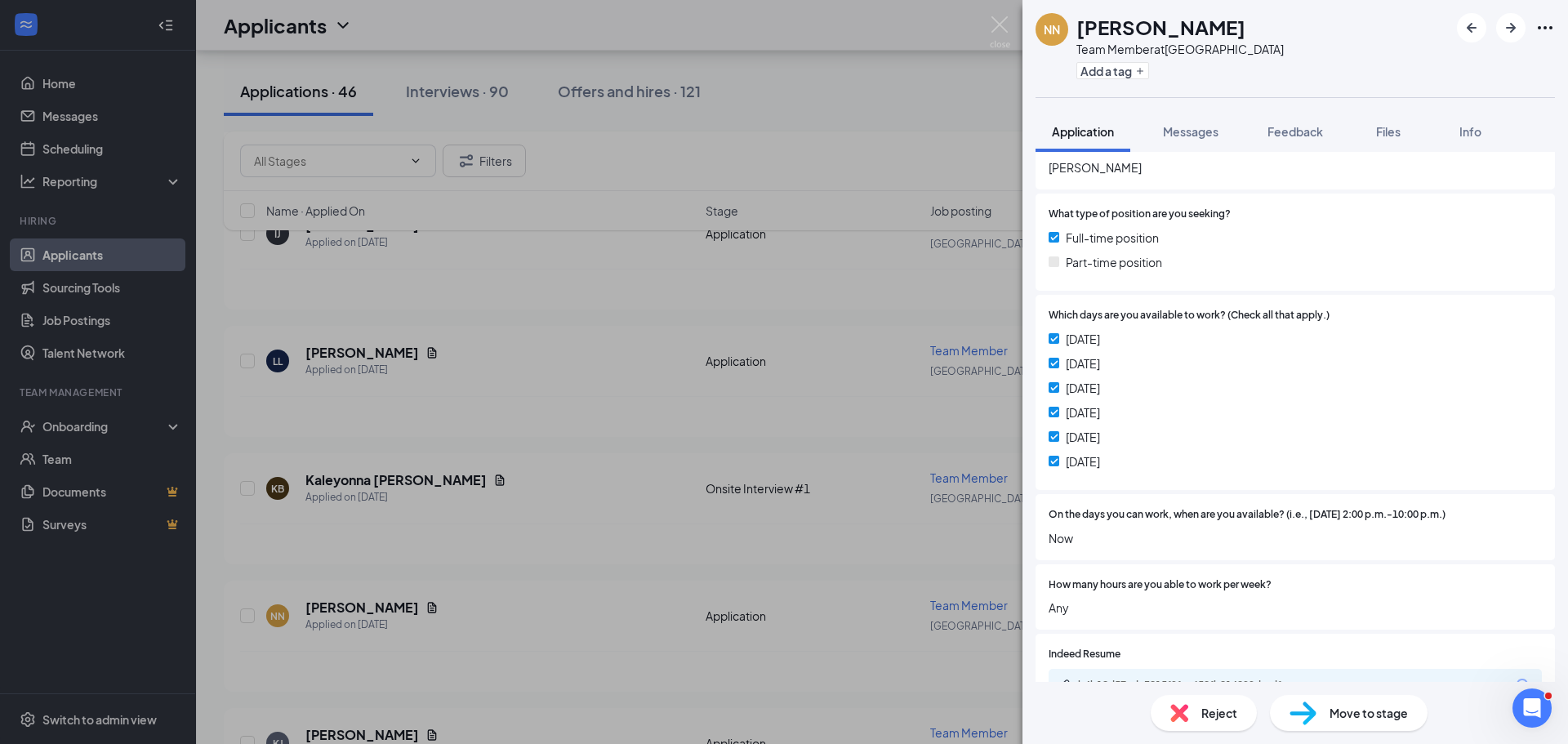
scroll to position [741, 0]
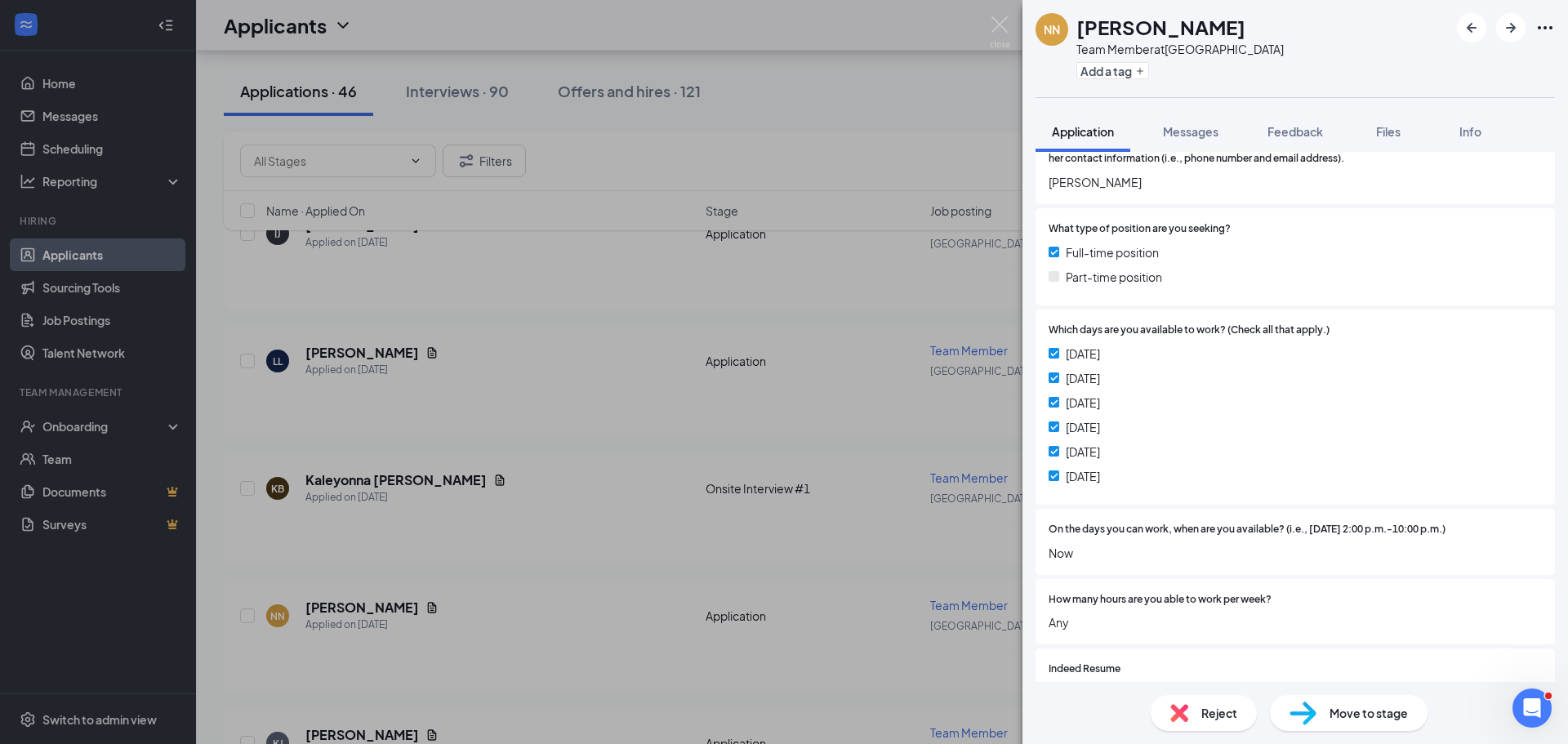
click at [1345, 683] on div "Reject Move to stage" at bounding box center [1295, 713] width 546 height 62
click at [1349, 713] on span "Move to stage" at bounding box center [1368, 713] width 78 height 18
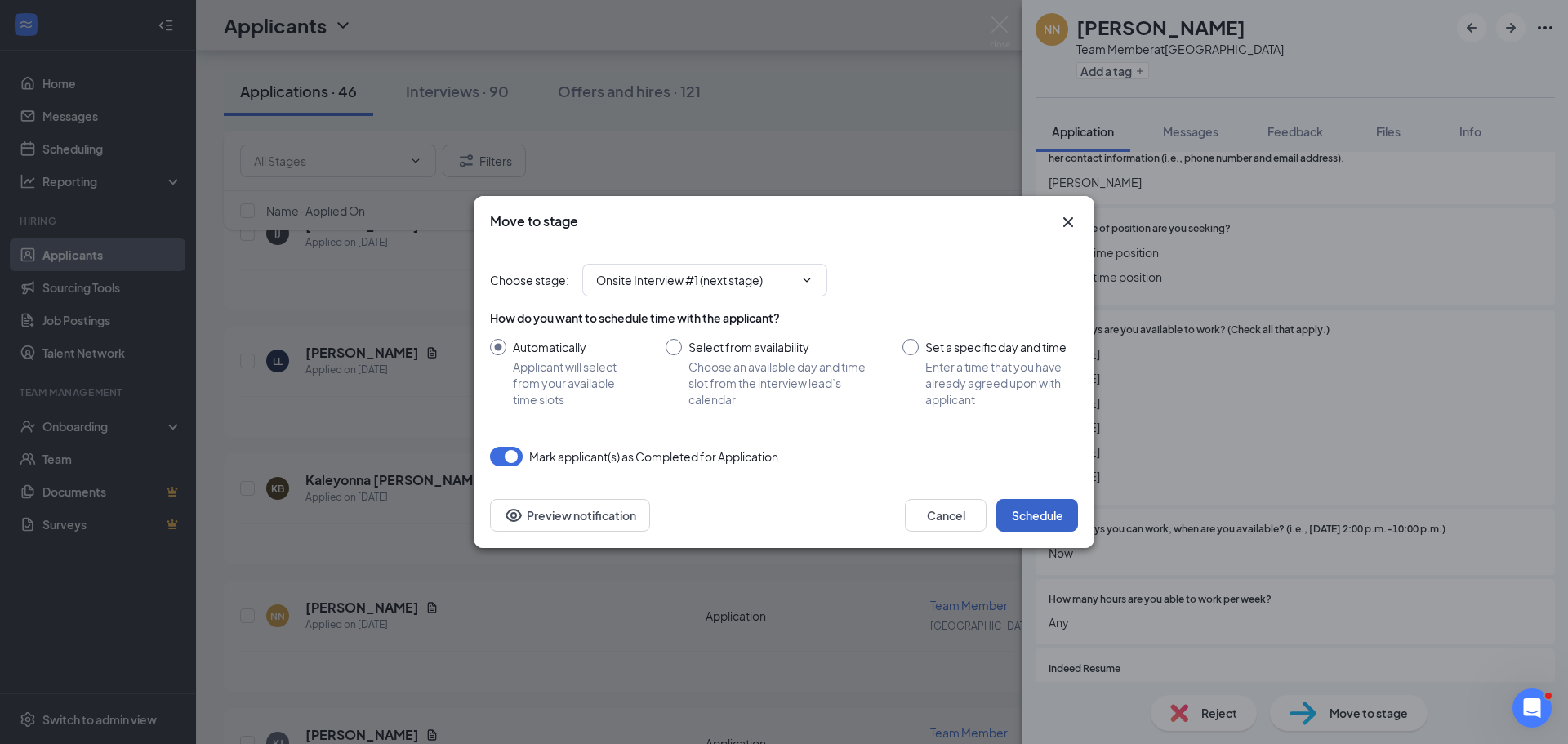
click at [1030, 512] on button "Schedule" at bounding box center [1037, 515] width 82 height 33
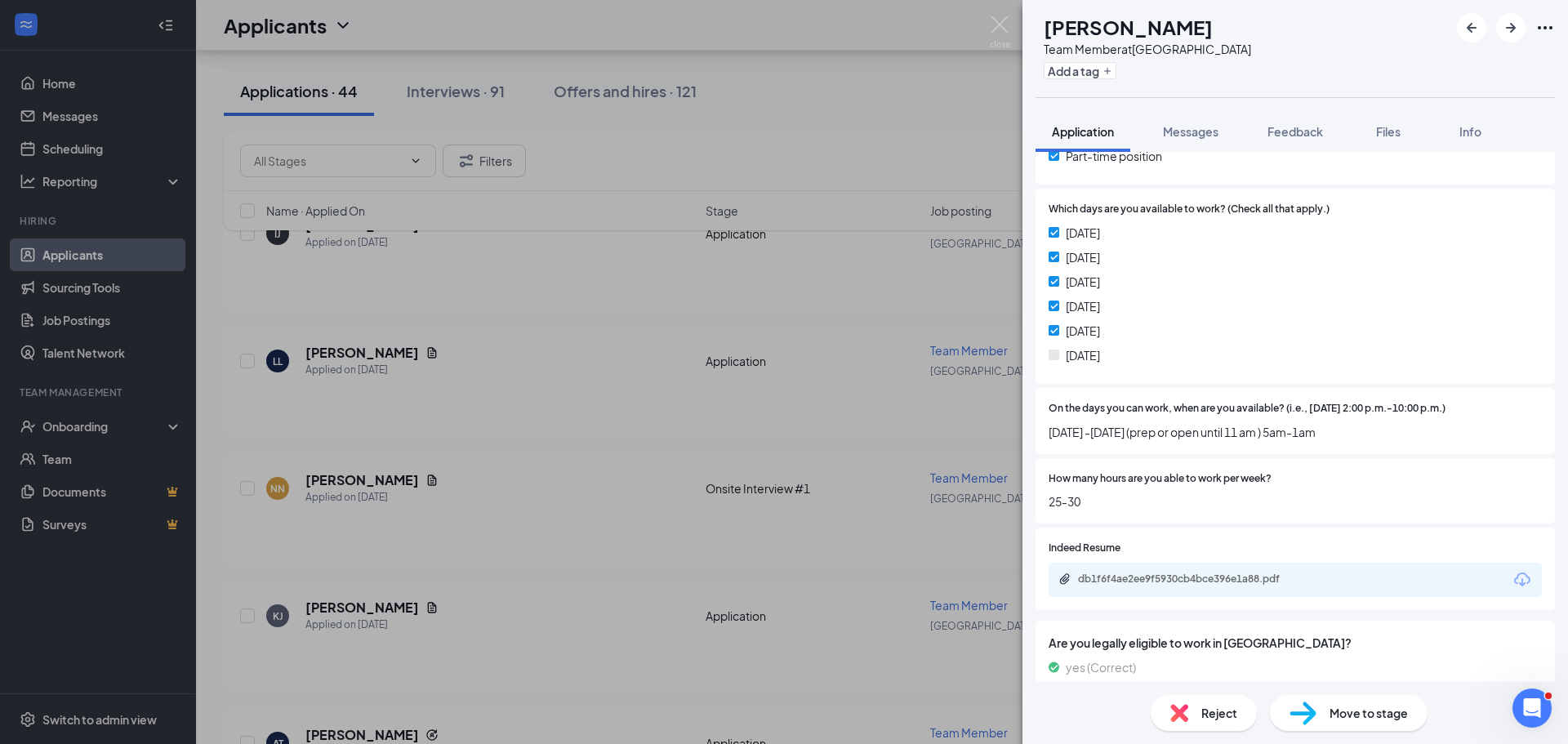
scroll to position [904, 0]
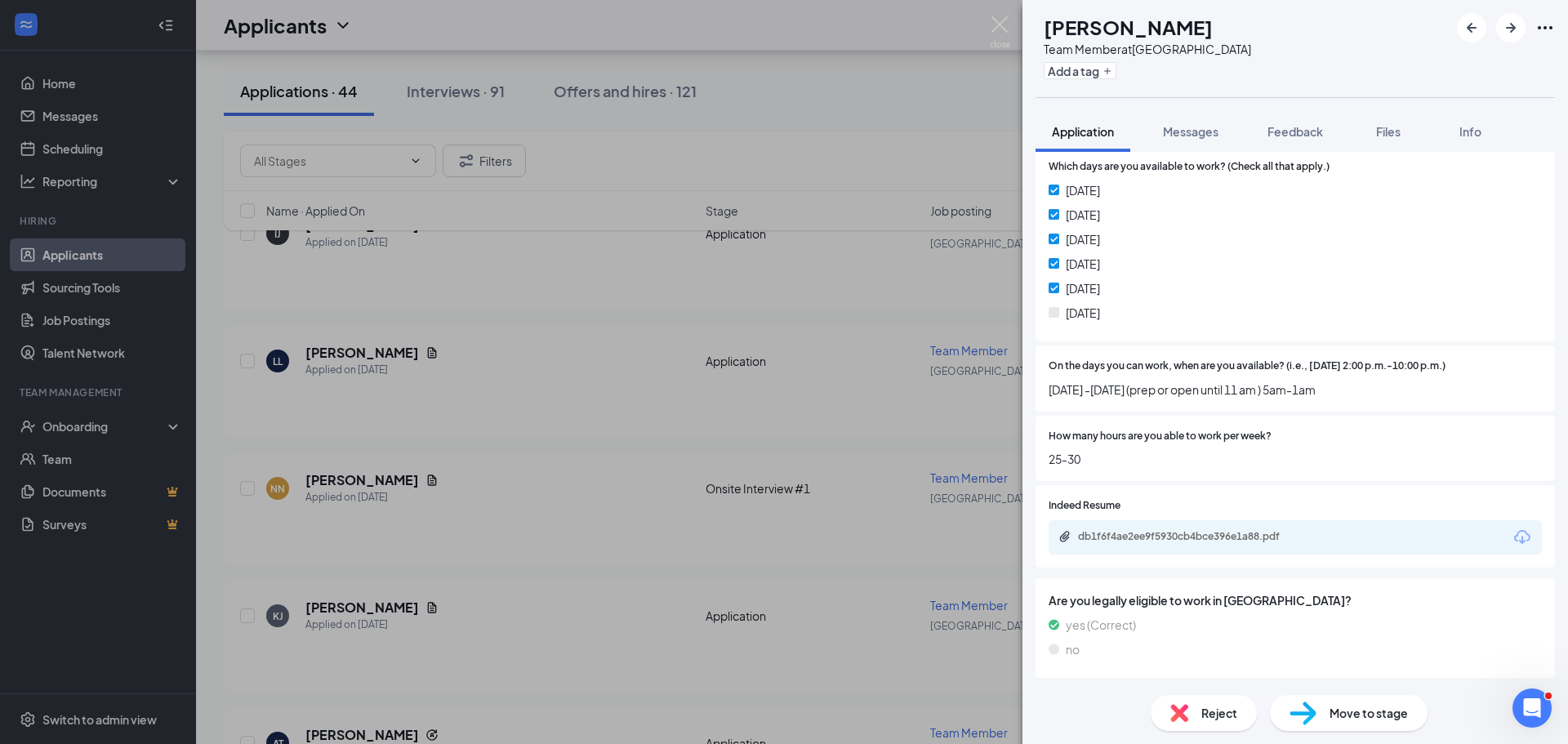
click at [1355, 718] on span "Move to stage" at bounding box center [1368, 713] width 78 height 18
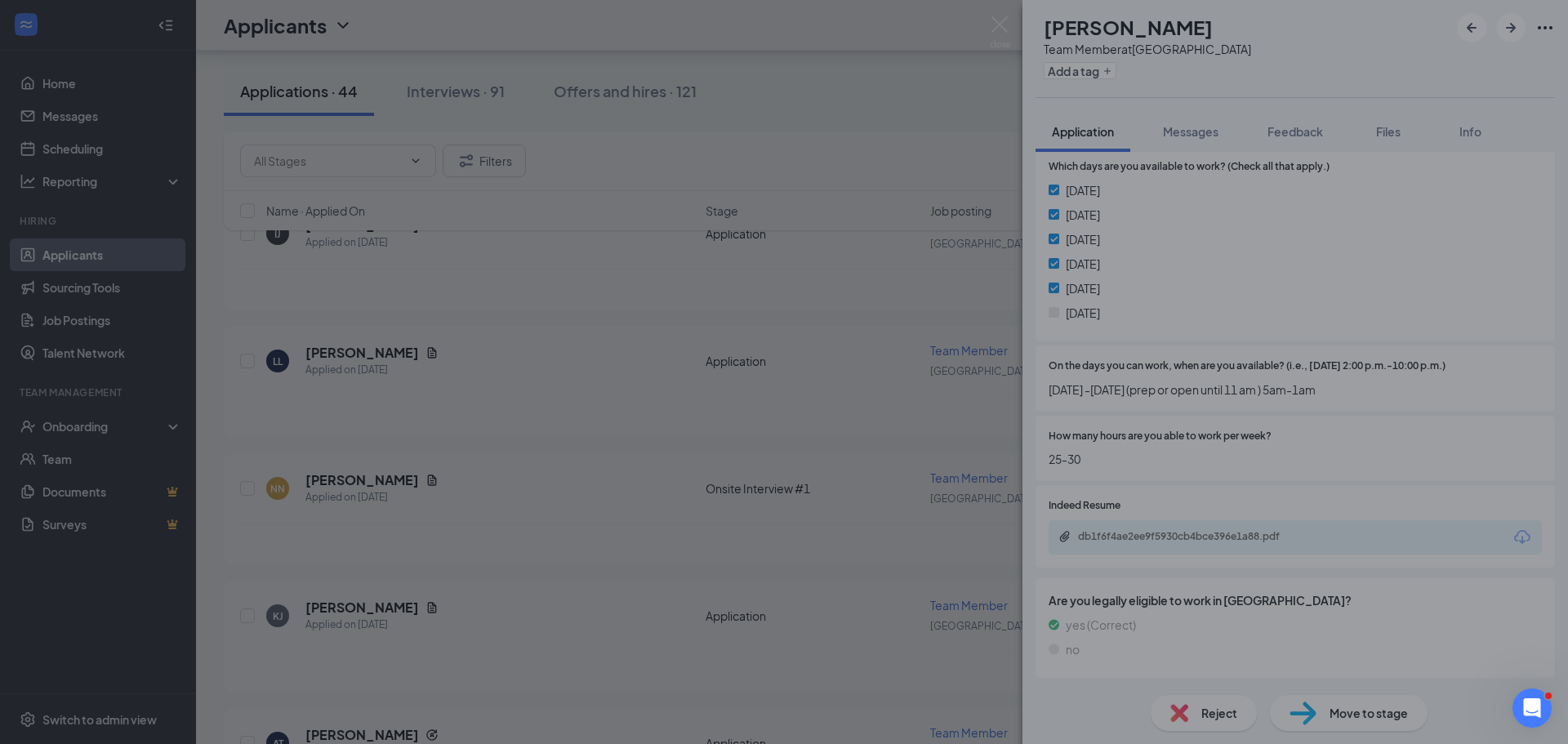
scroll to position [898, 0]
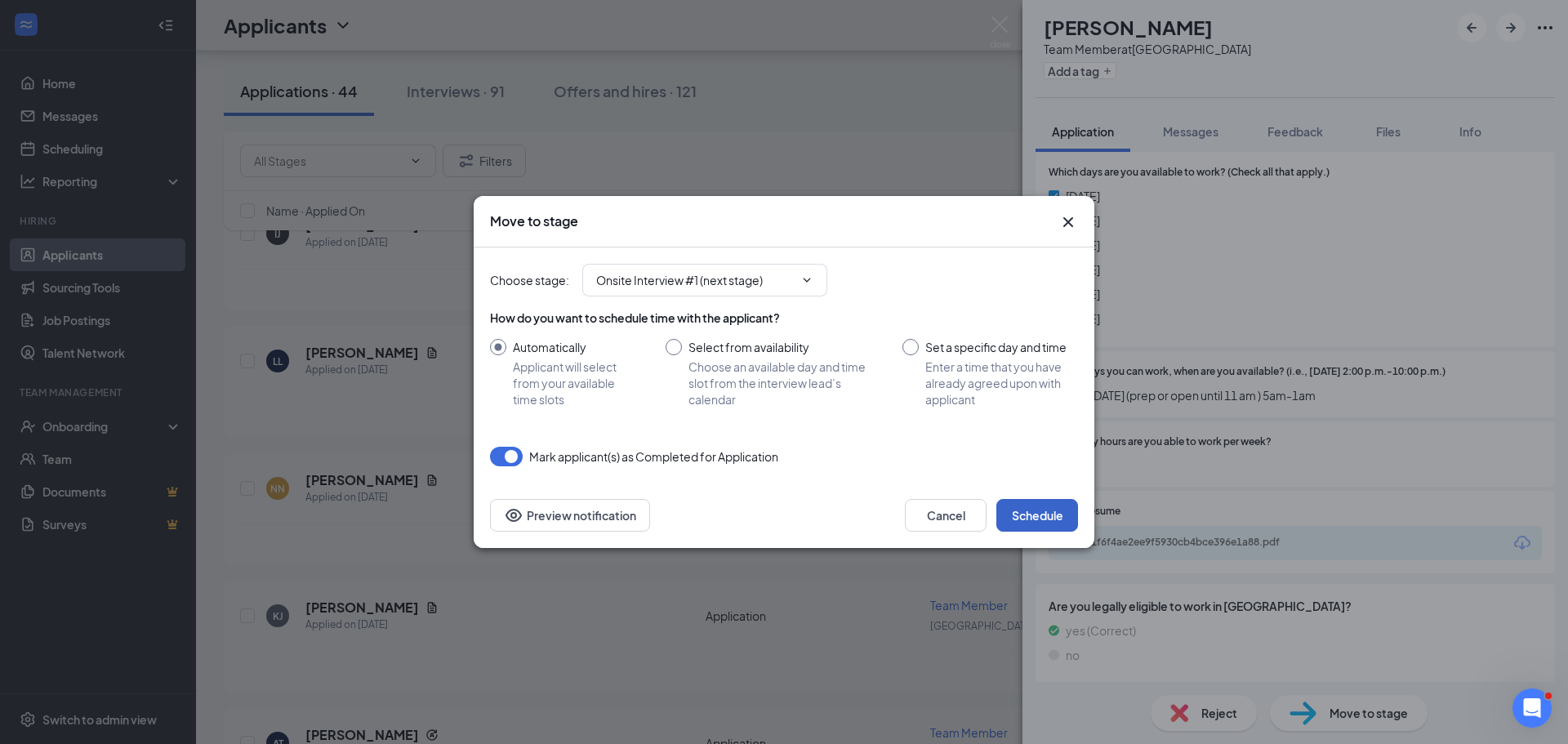
click at [1021, 522] on button "Schedule" at bounding box center [1037, 515] width 82 height 33
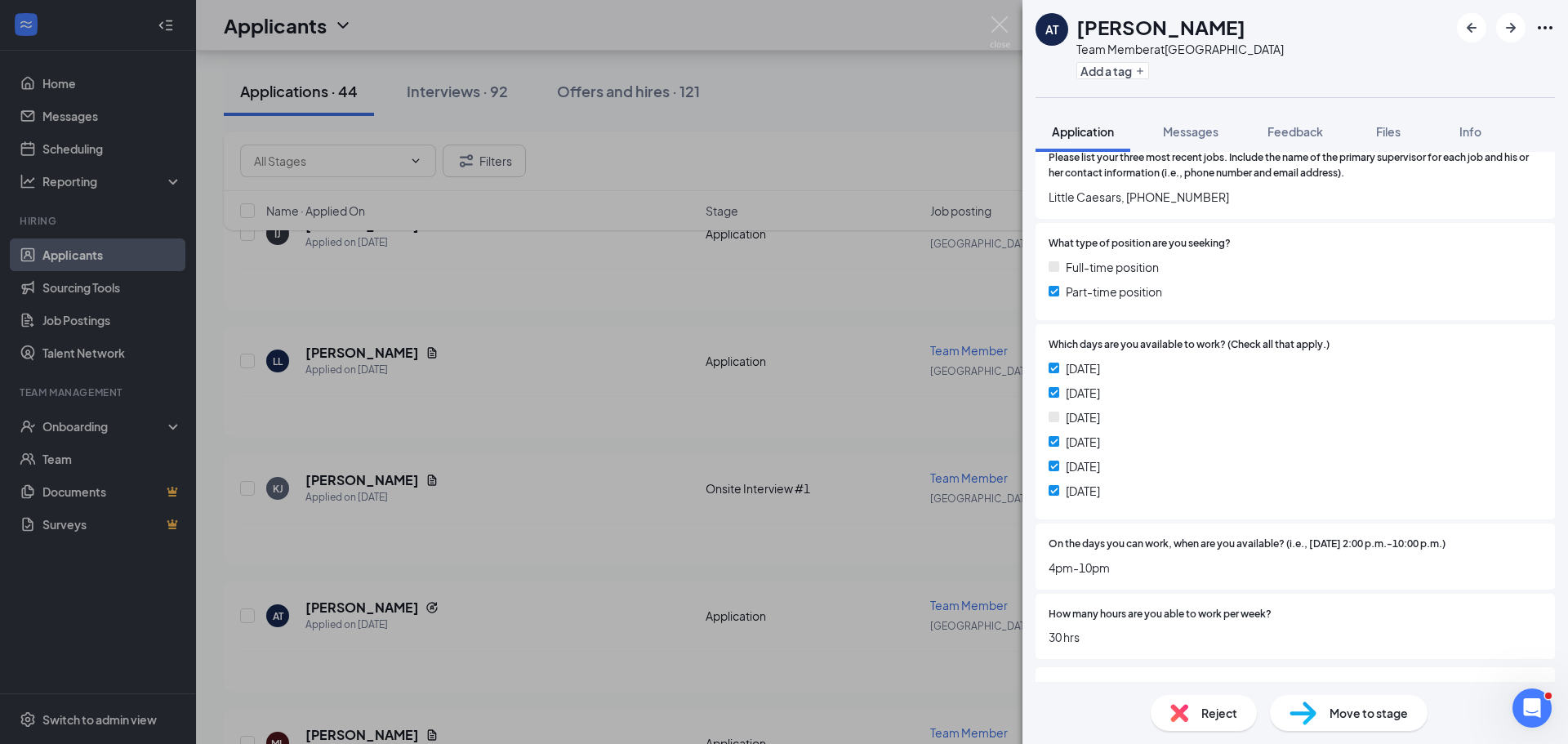
scroll to position [861, 0]
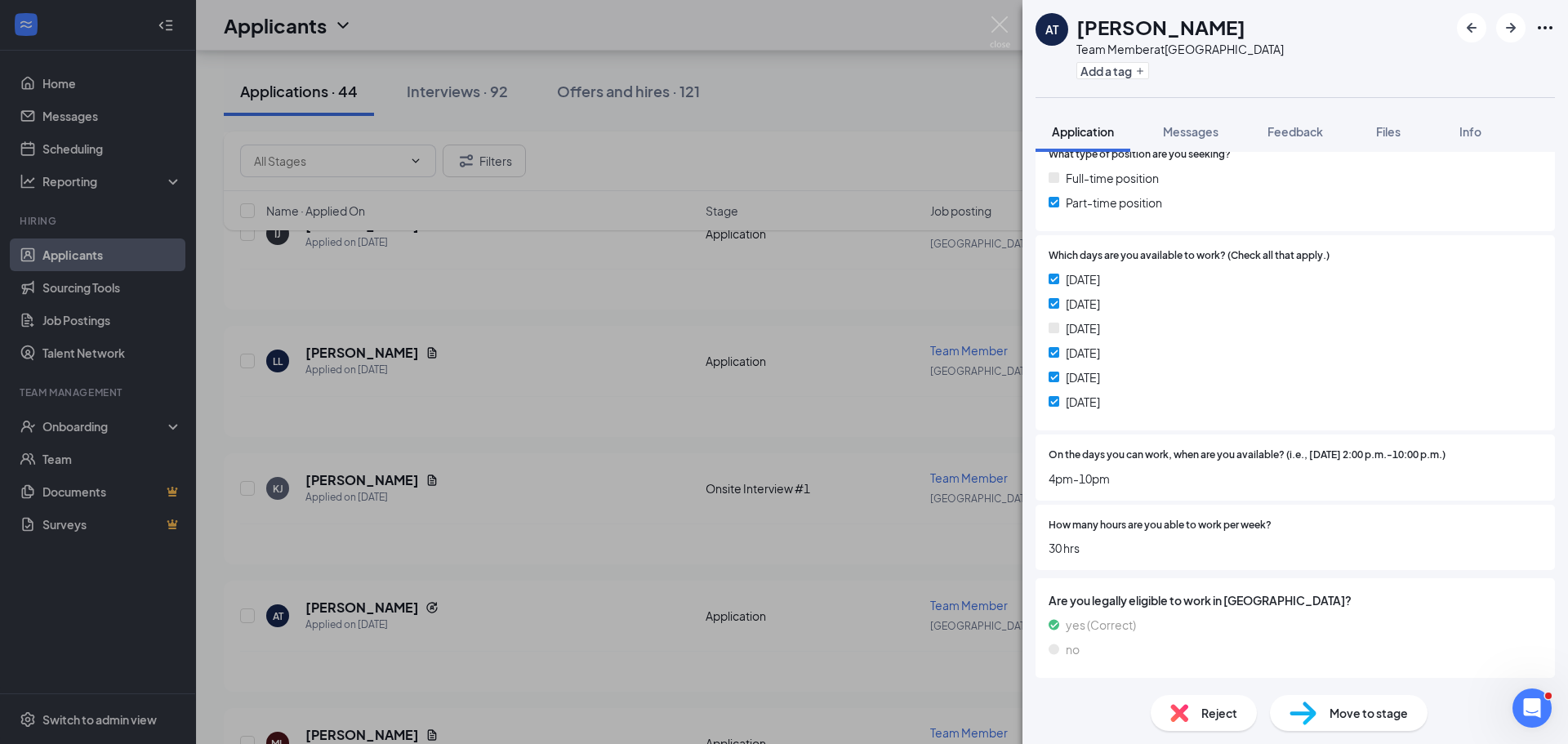
click at [1362, 700] on div "Move to stage" at bounding box center [1348, 713] width 158 height 36
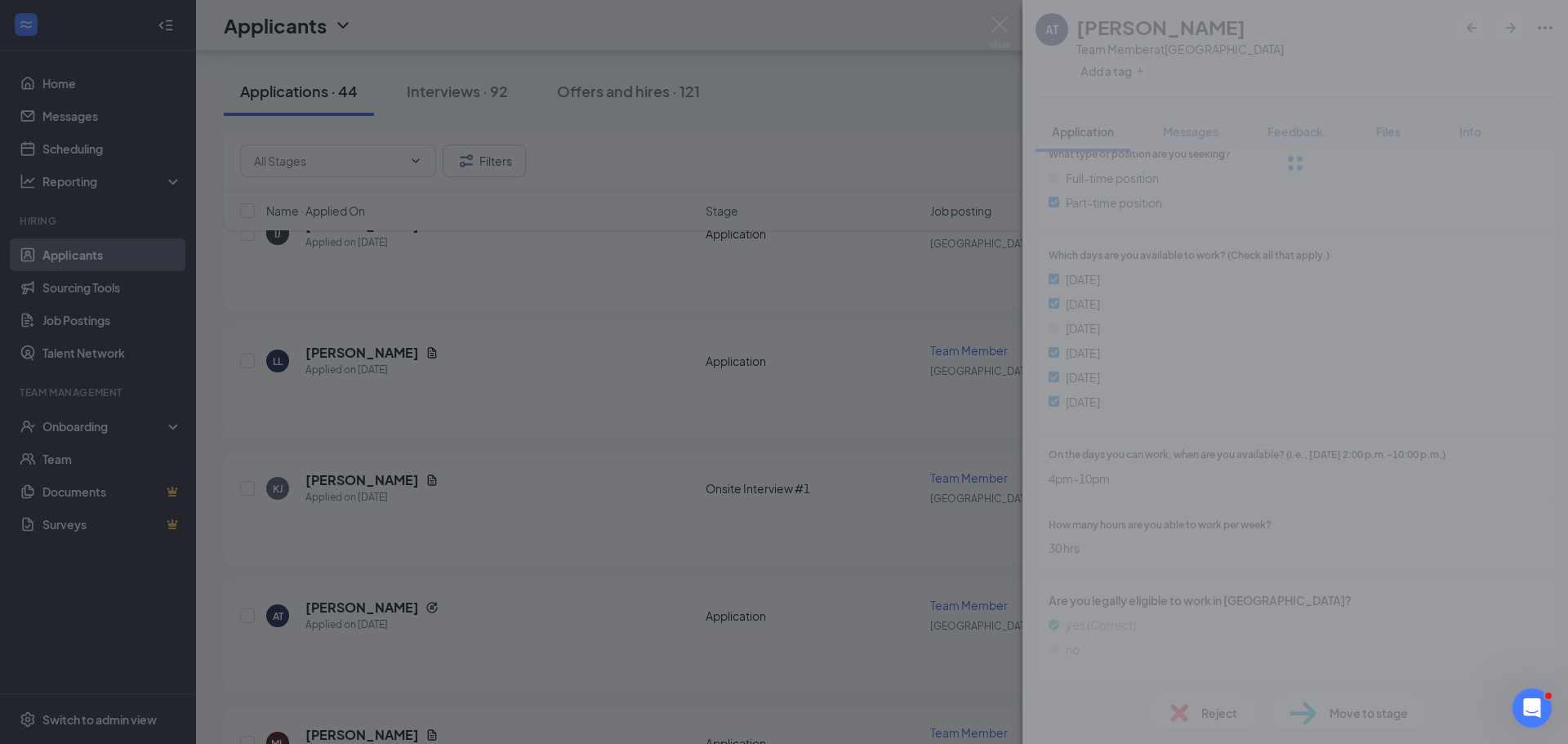
scroll to position [855, 0]
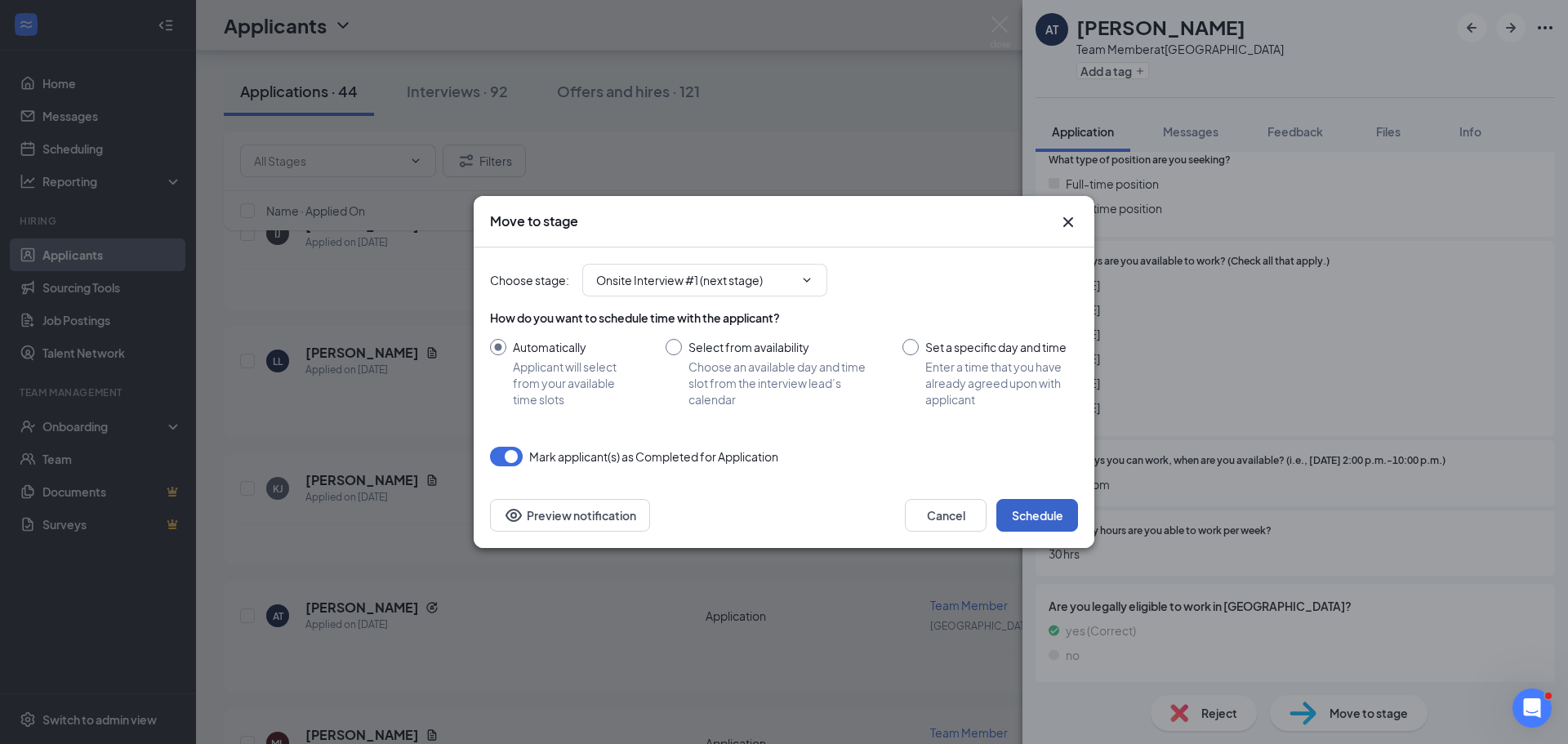
click at [1024, 507] on button "Schedule" at bounding box center [1037, 515] width 82 height 33
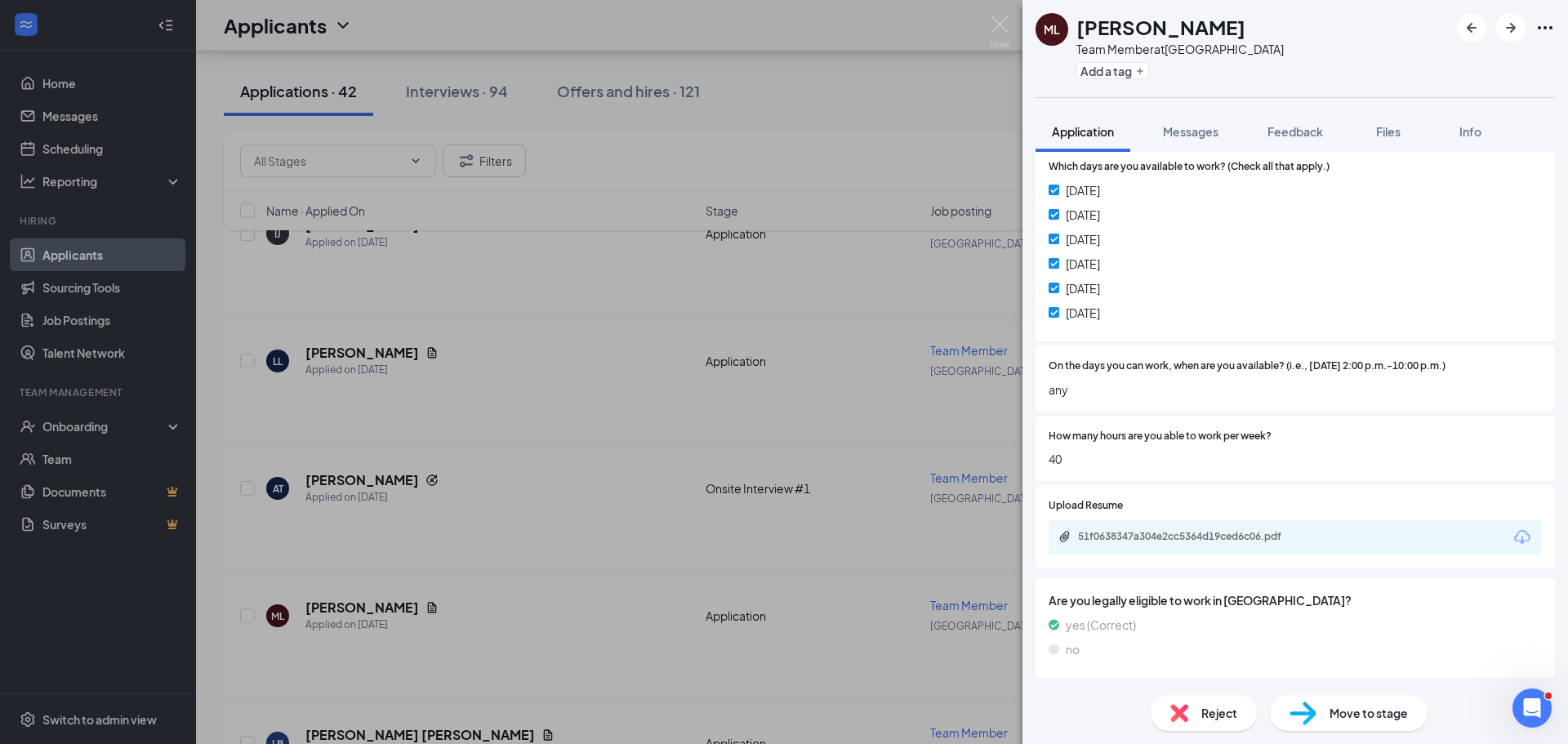
click at [1316, 699] on div "Move to stage" at bounding box center [1348, 713] width 158 height 36
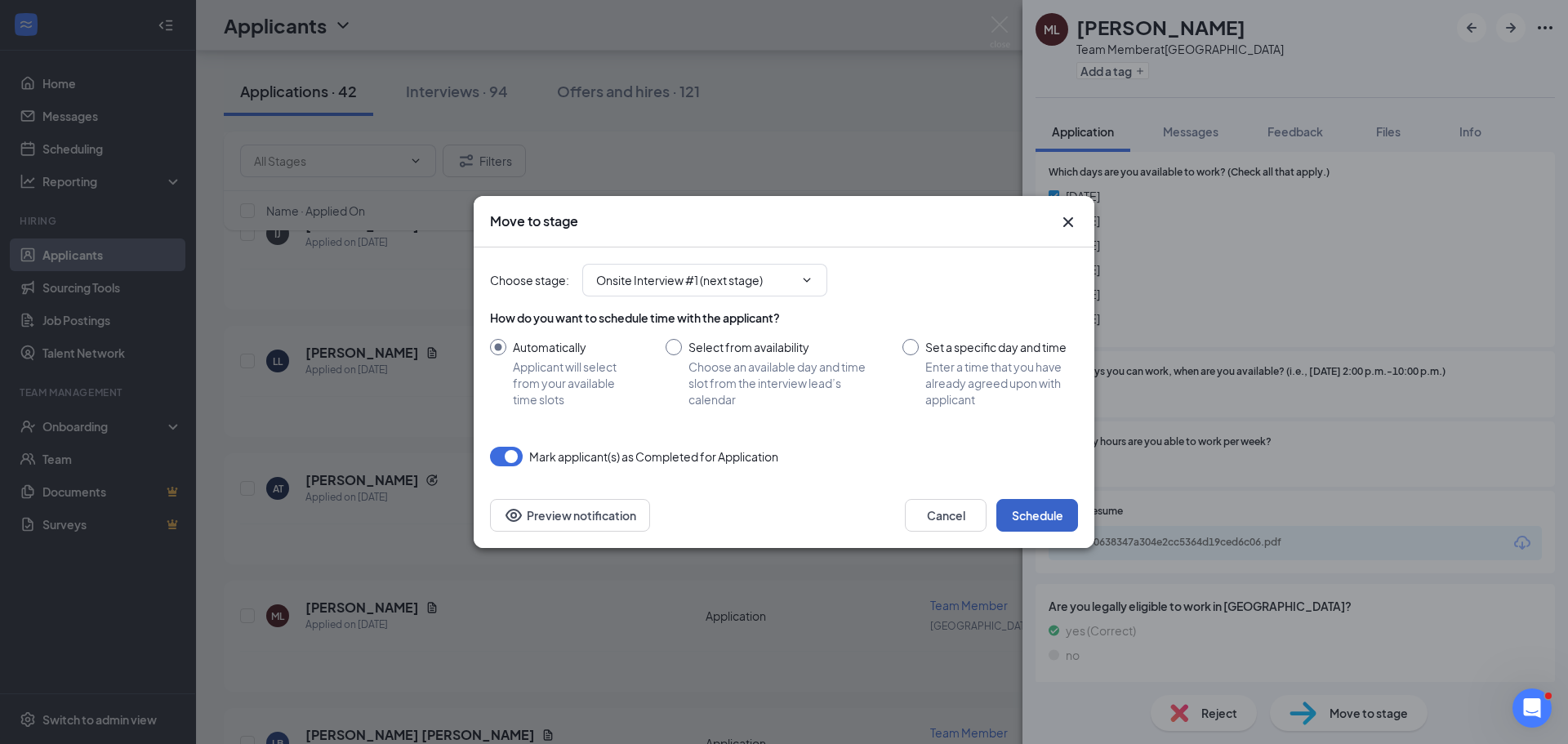
click at [1030, 510] on button "Schedule" at bounding box center [1037, 515] width 82 height 33
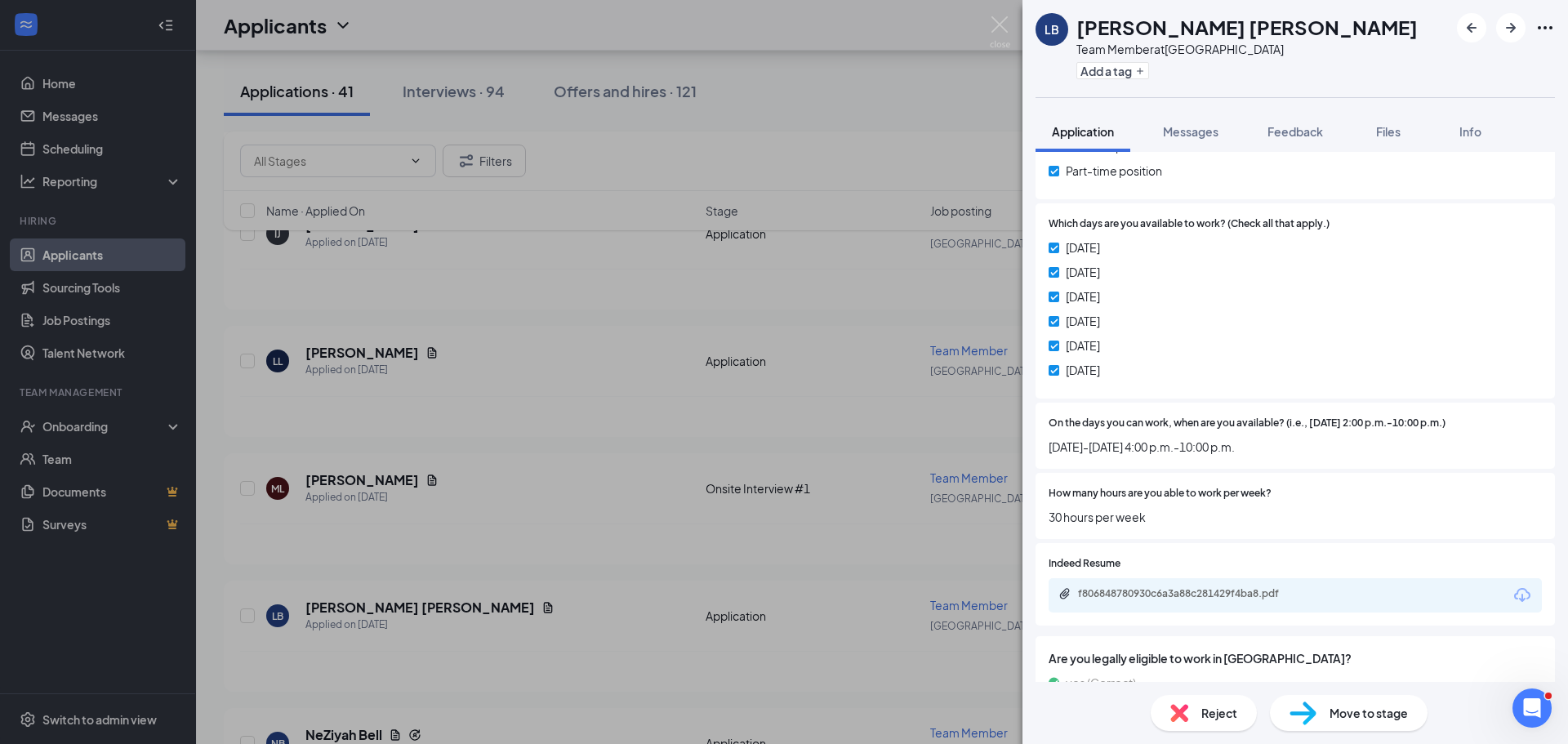
scroll to position [904, 0]
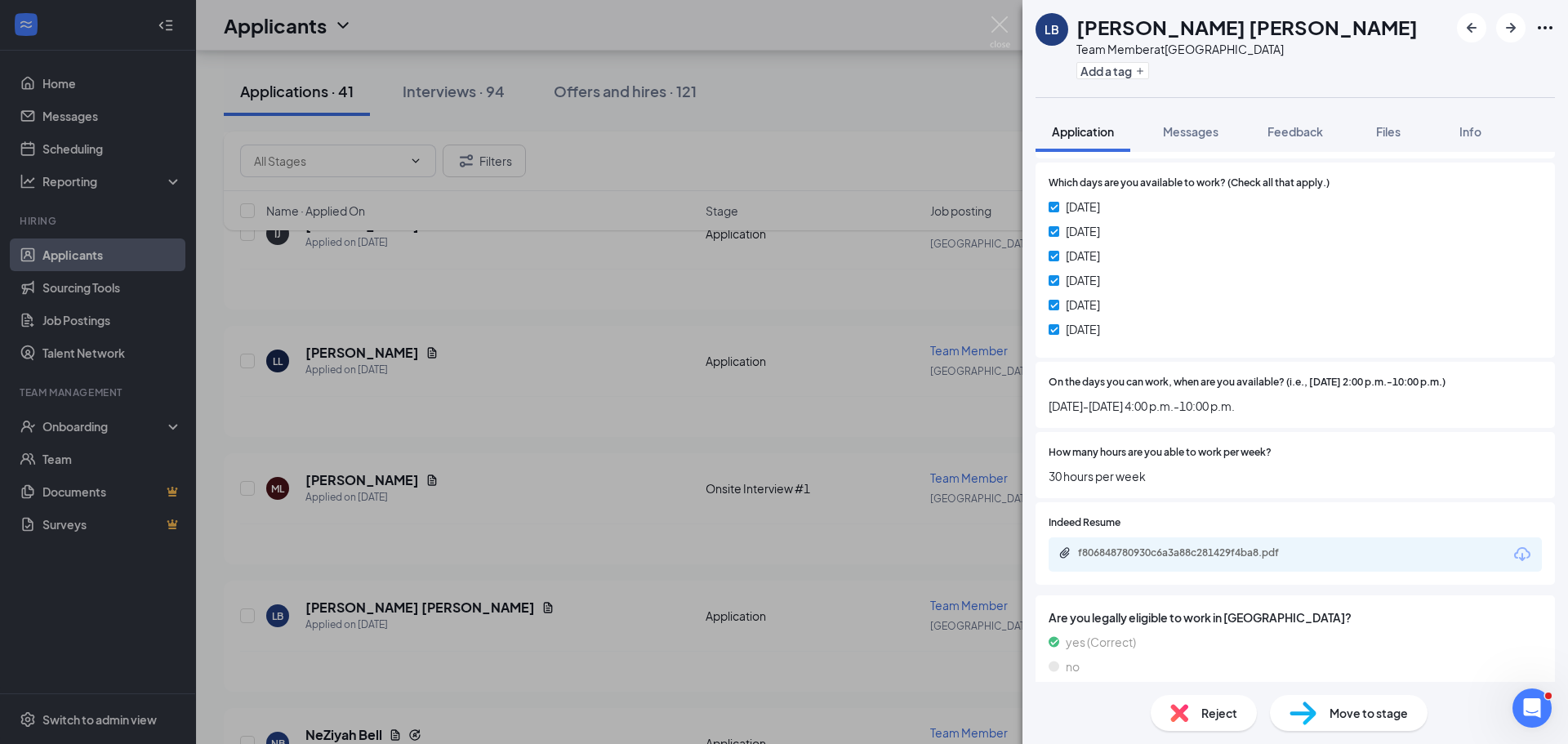
click at [1363, 704] on span "Move to stage" at bounding box center [1368, 713] width 78 height 18
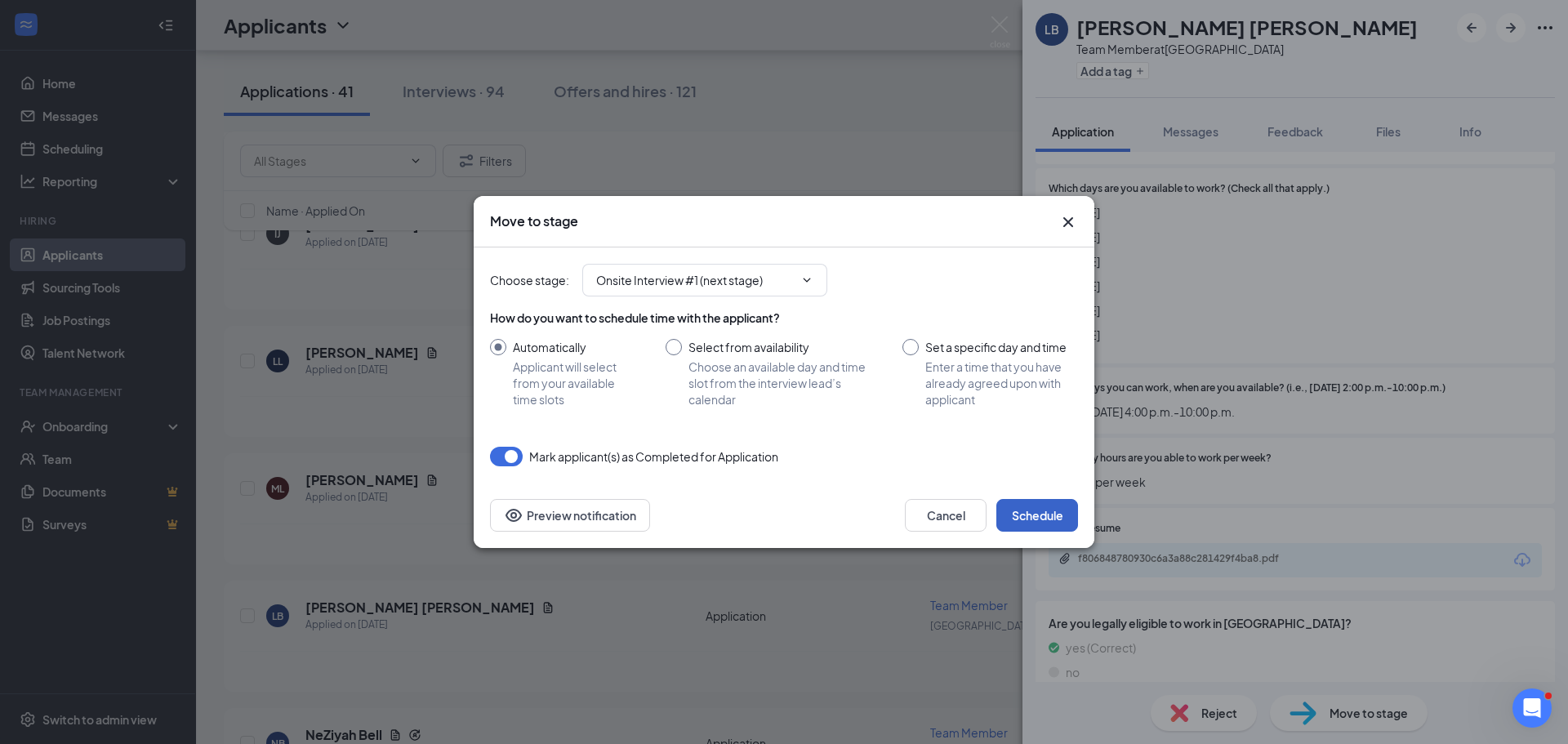
click at [1038, 508] on button "Schedule" at bounding box center [1037, 515] width 82 height 33
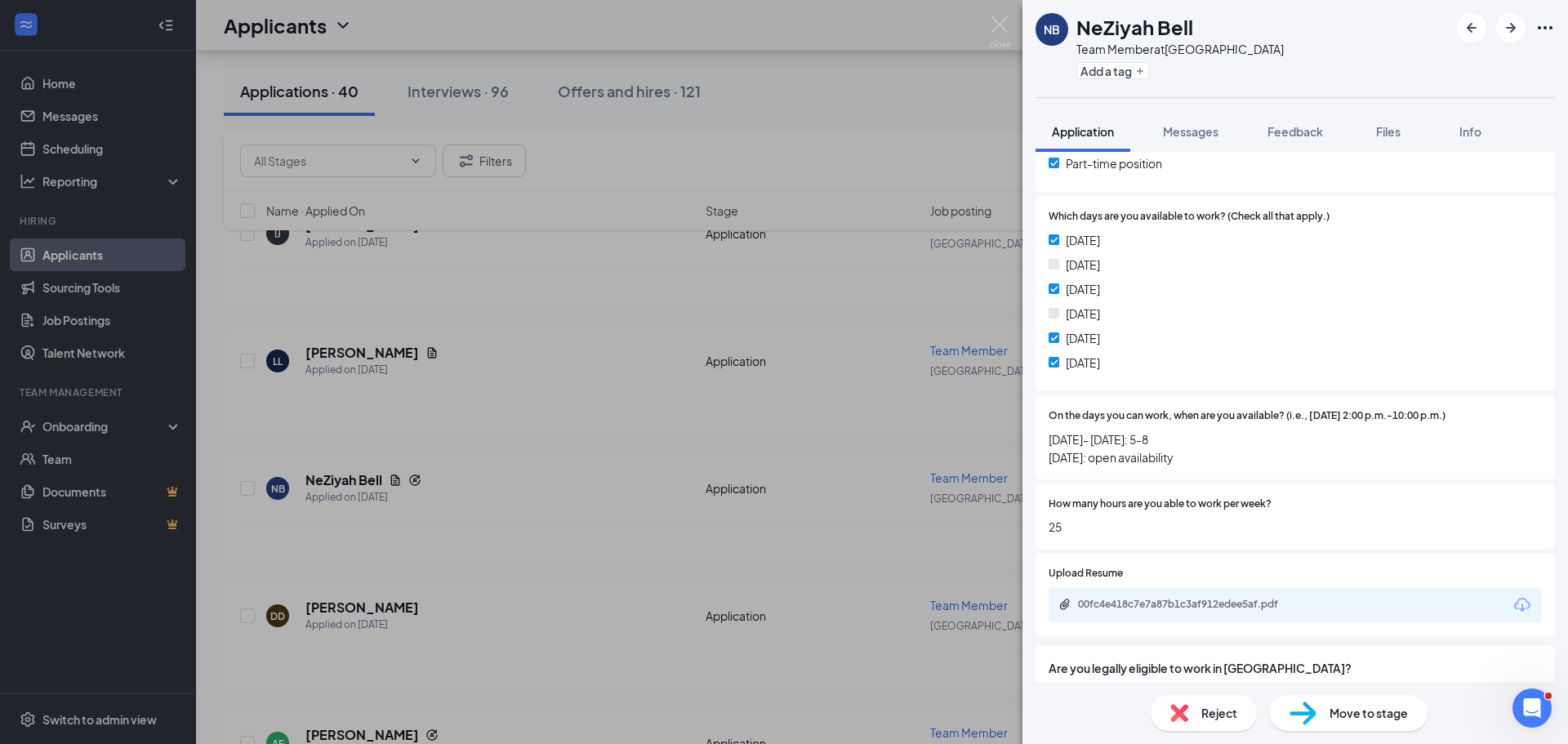
scroll to position [968, 0]
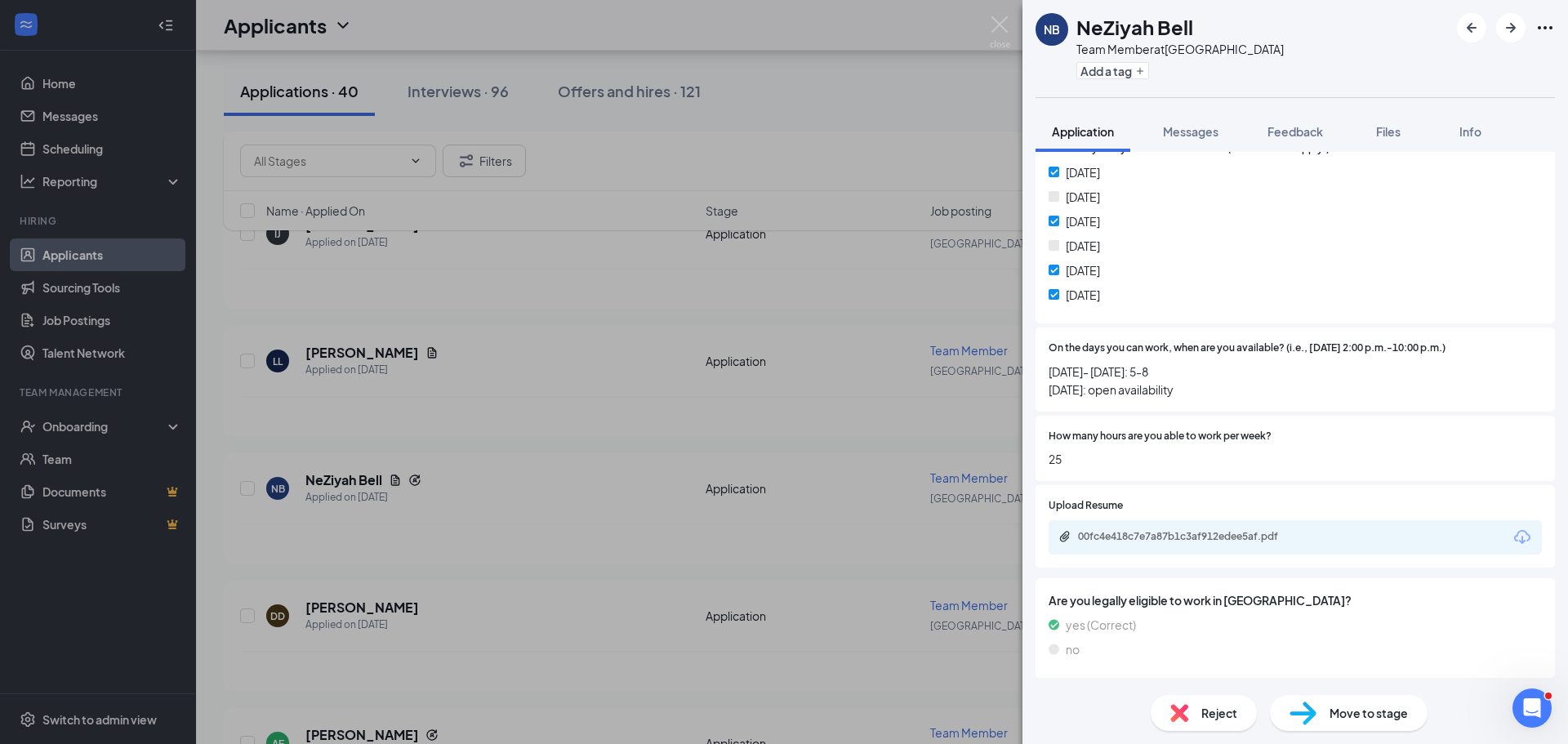
click at [1342, 727] on div "Move to stage" at bounding box center [1348, 713] width 158 height 36
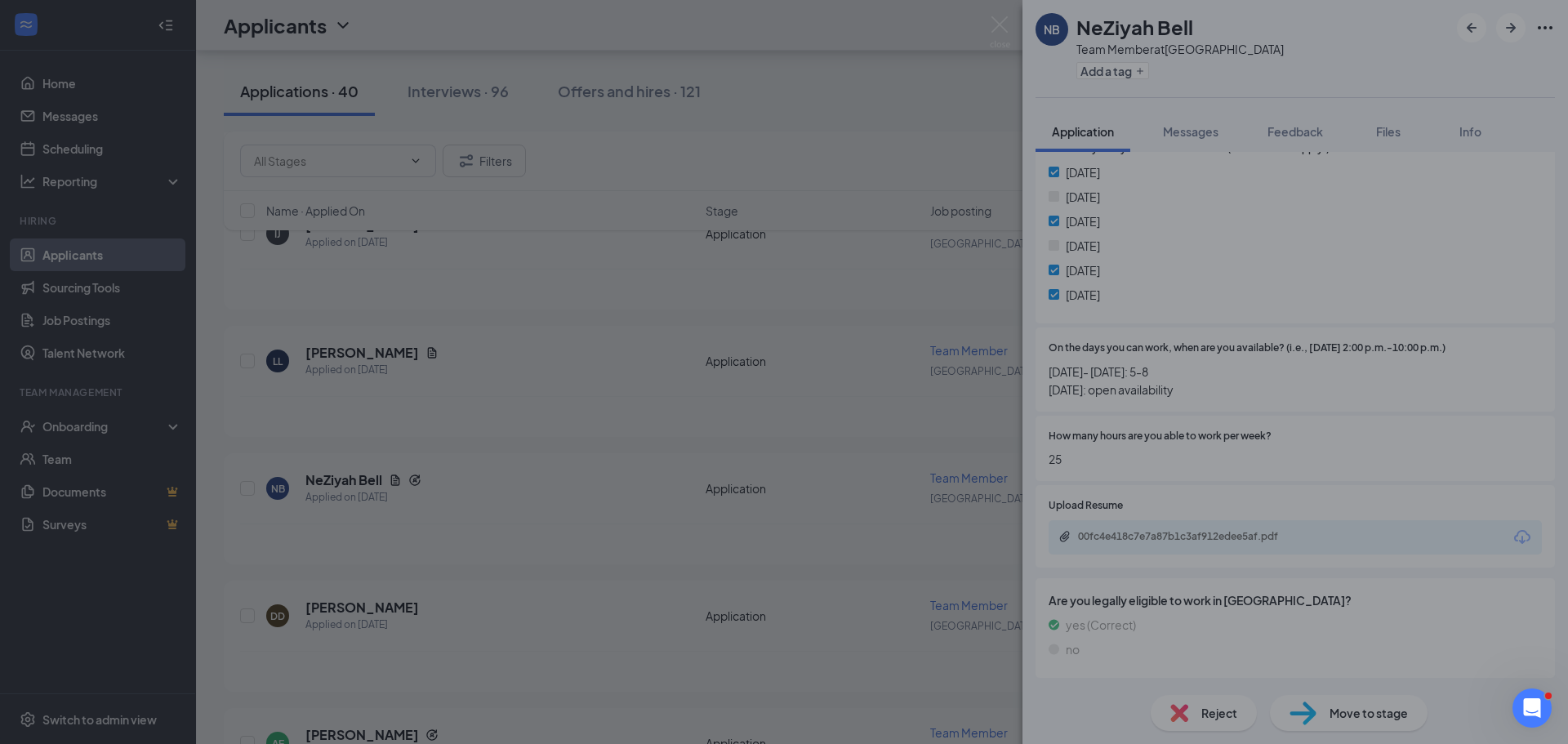
scroll to position [962, 0]
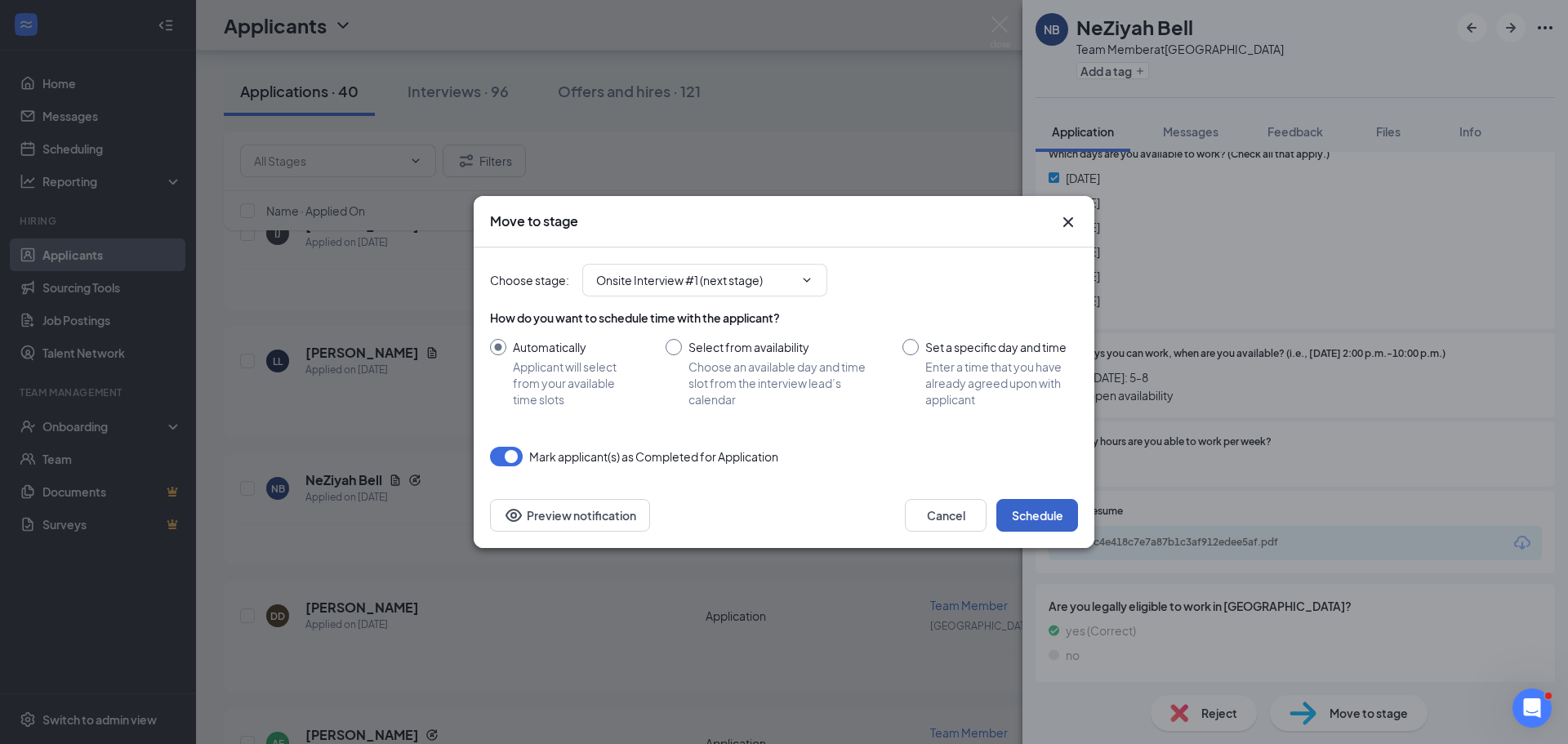
click at [1049, 519] on button "Schedule" at bounding box center [1037, 515] width 82 height 33
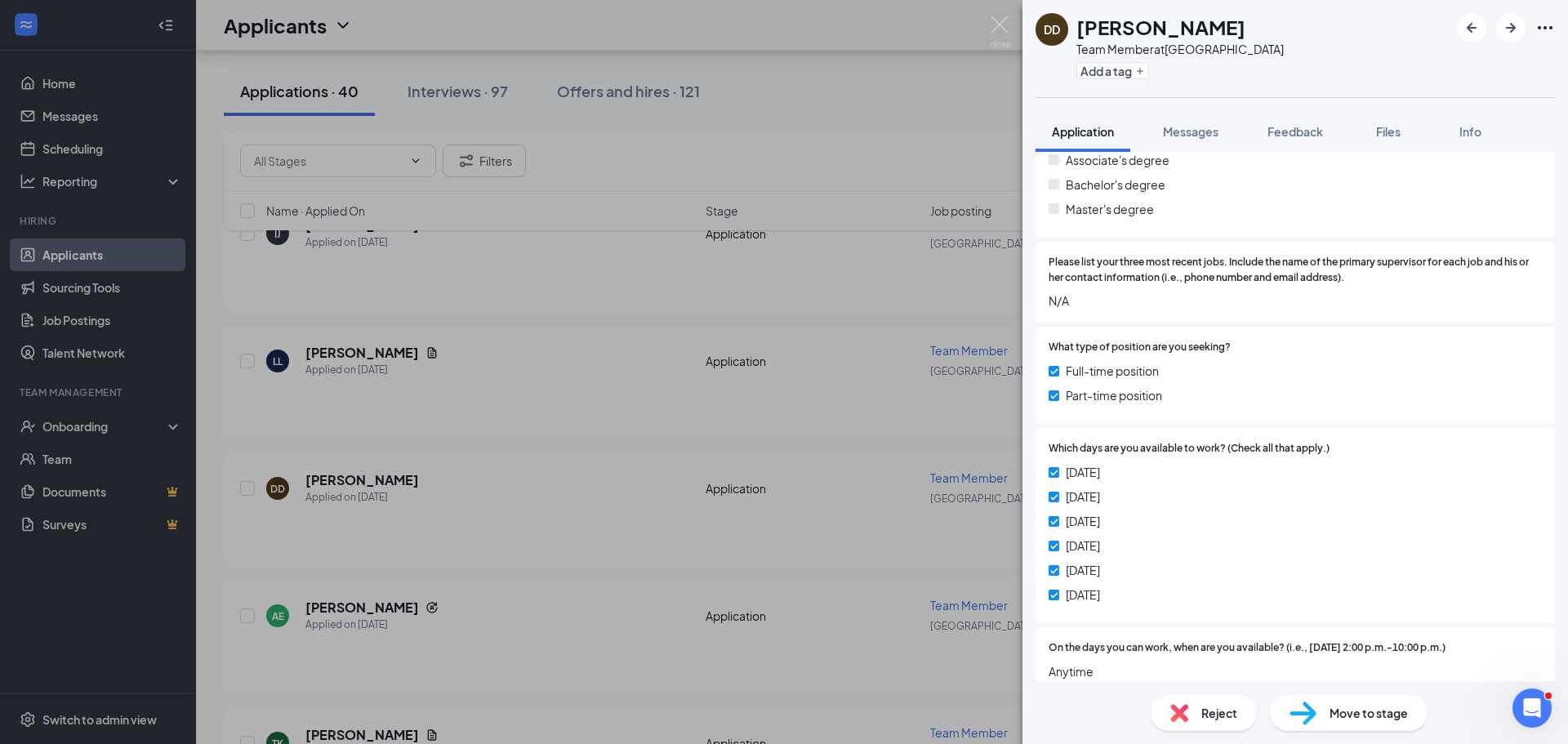
scroll to position [815, 0]
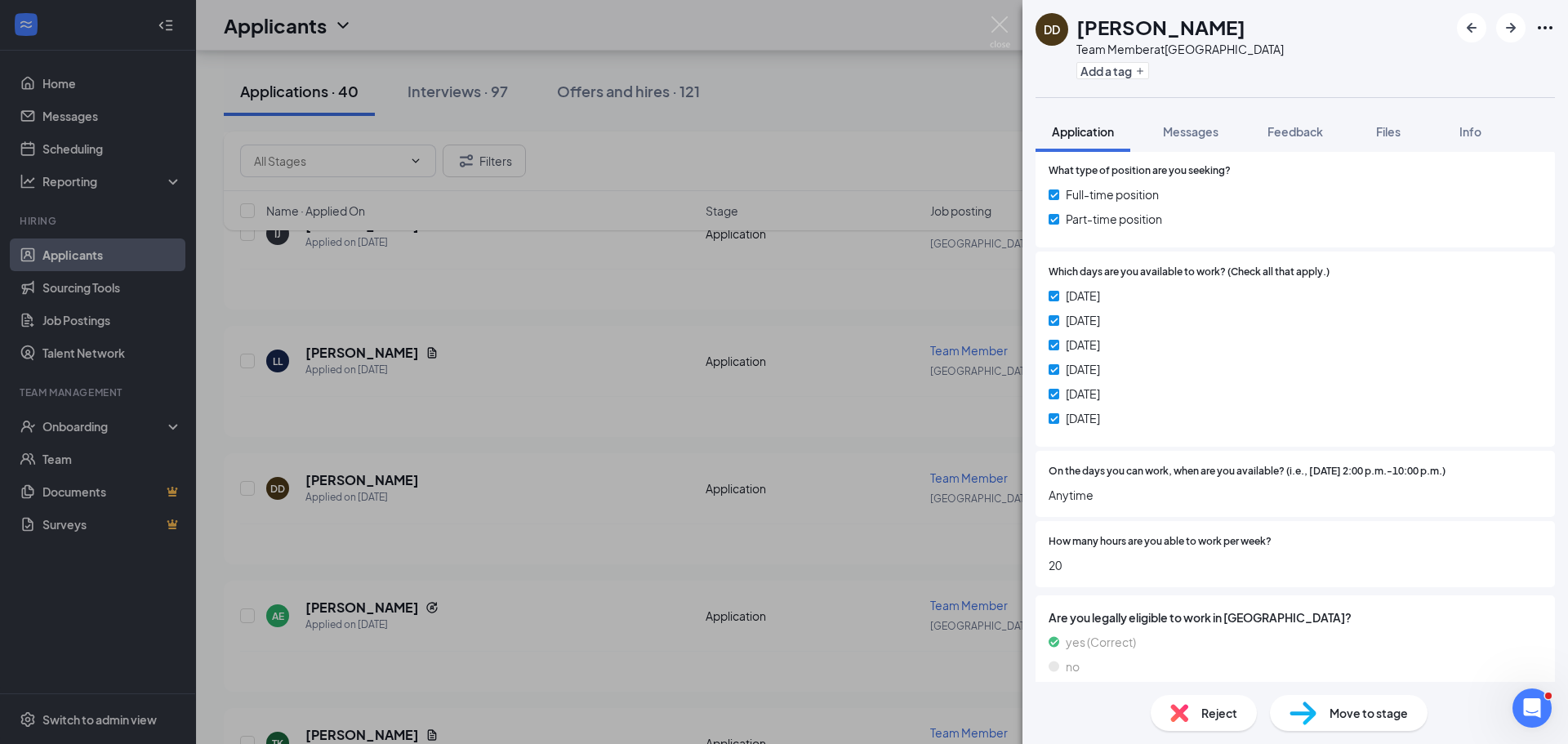
click at [1334, 713] on span "Move to stage" at bounding box center [1368, 713] width 78 height 18
type input "Onsite Interview #1 (next stage)"
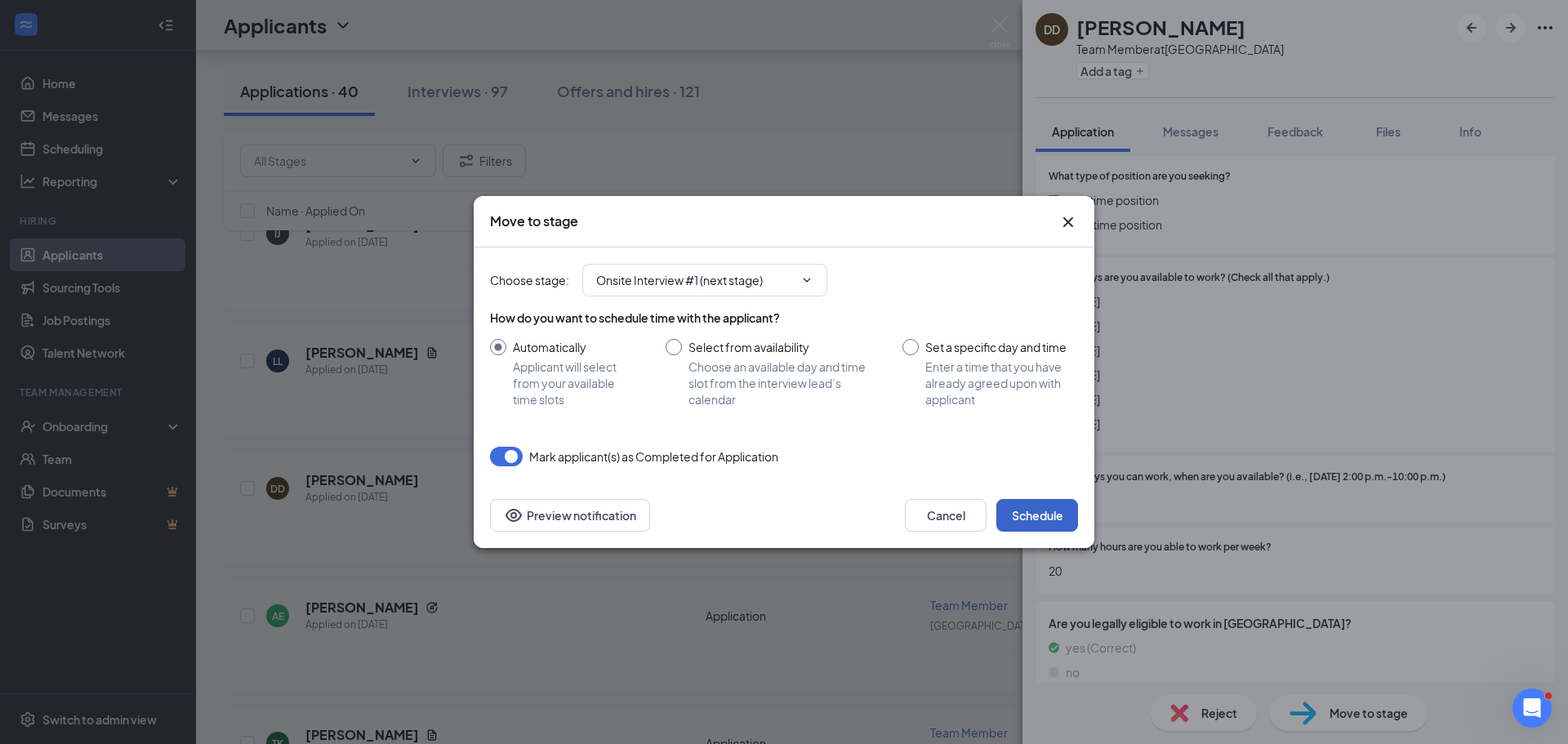
click at [1056, 501] on button "Schedule" at bounding box center [1037, 515] width 82 height 33
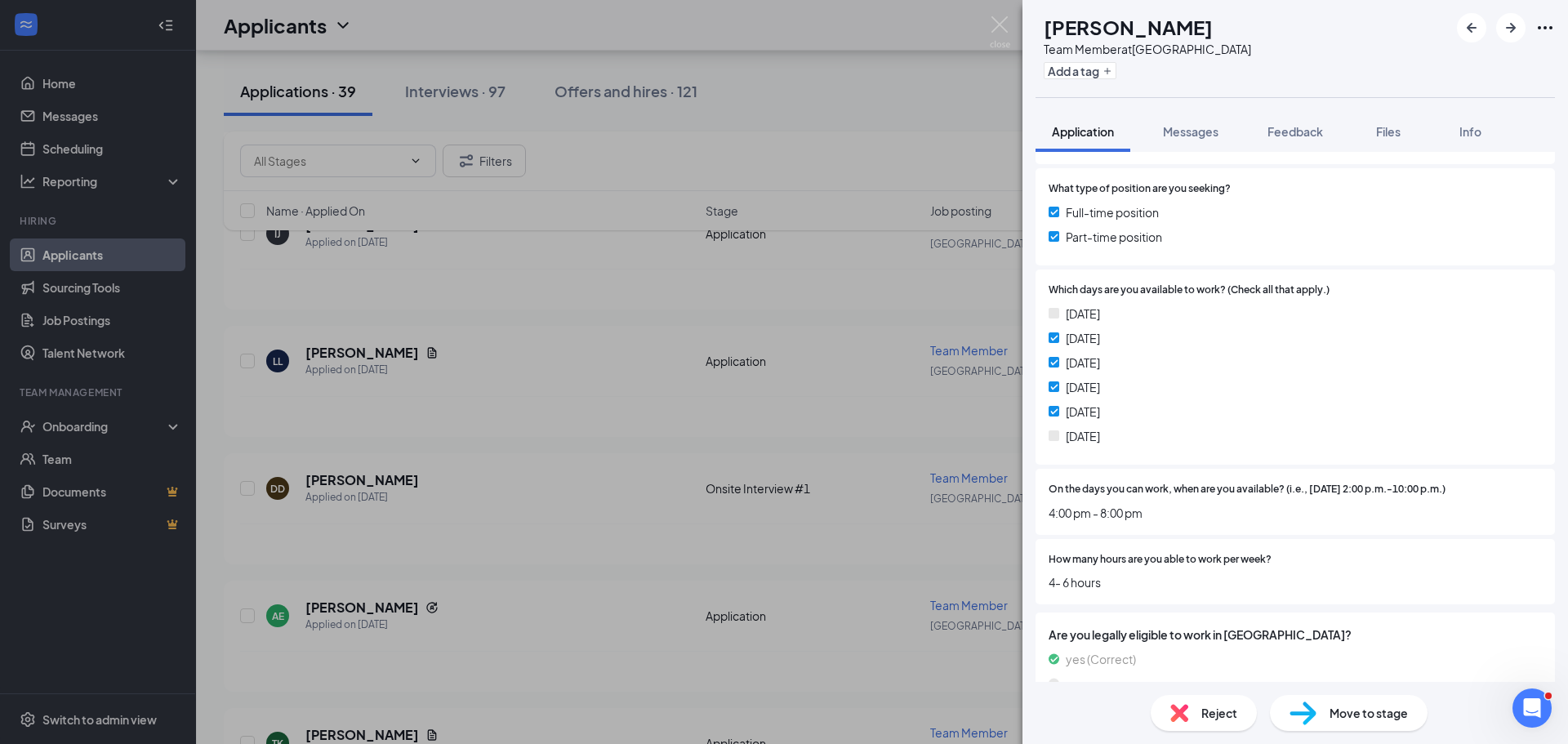
scroll to position [861, 0]
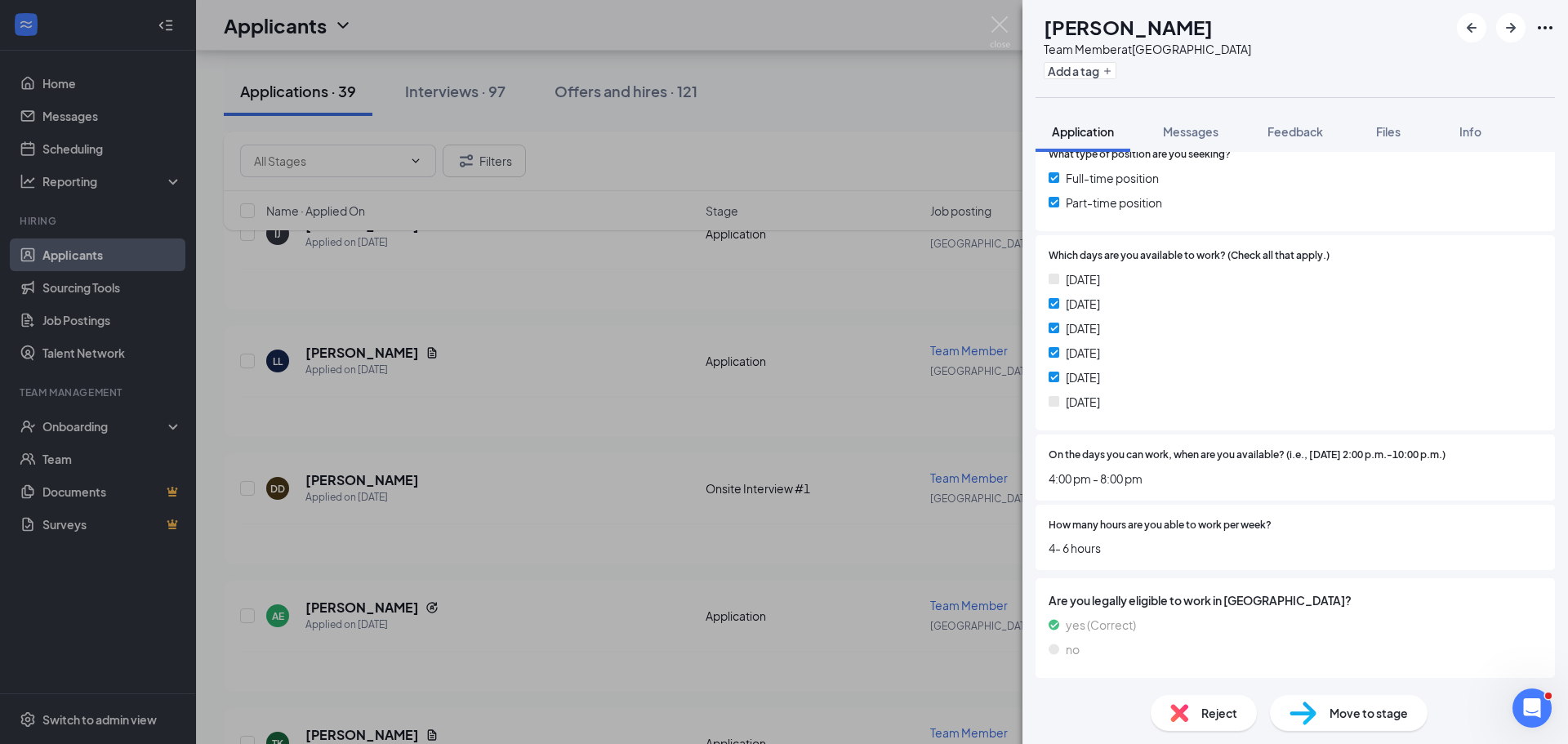
click at [1336, 722] on div "Move to stage" at bounding box center [1348, 713] width 158 height 36
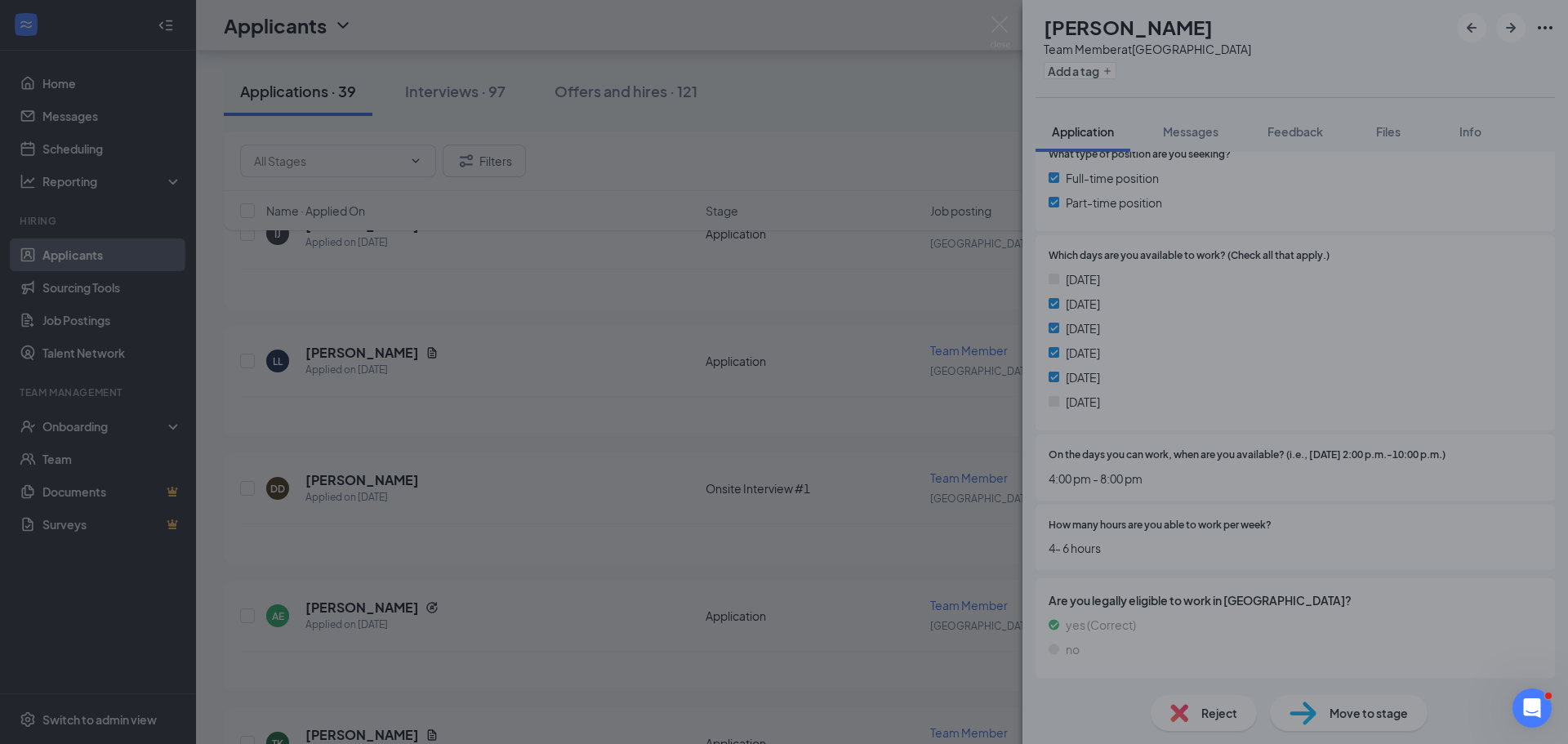
scroll to position [855, 0]
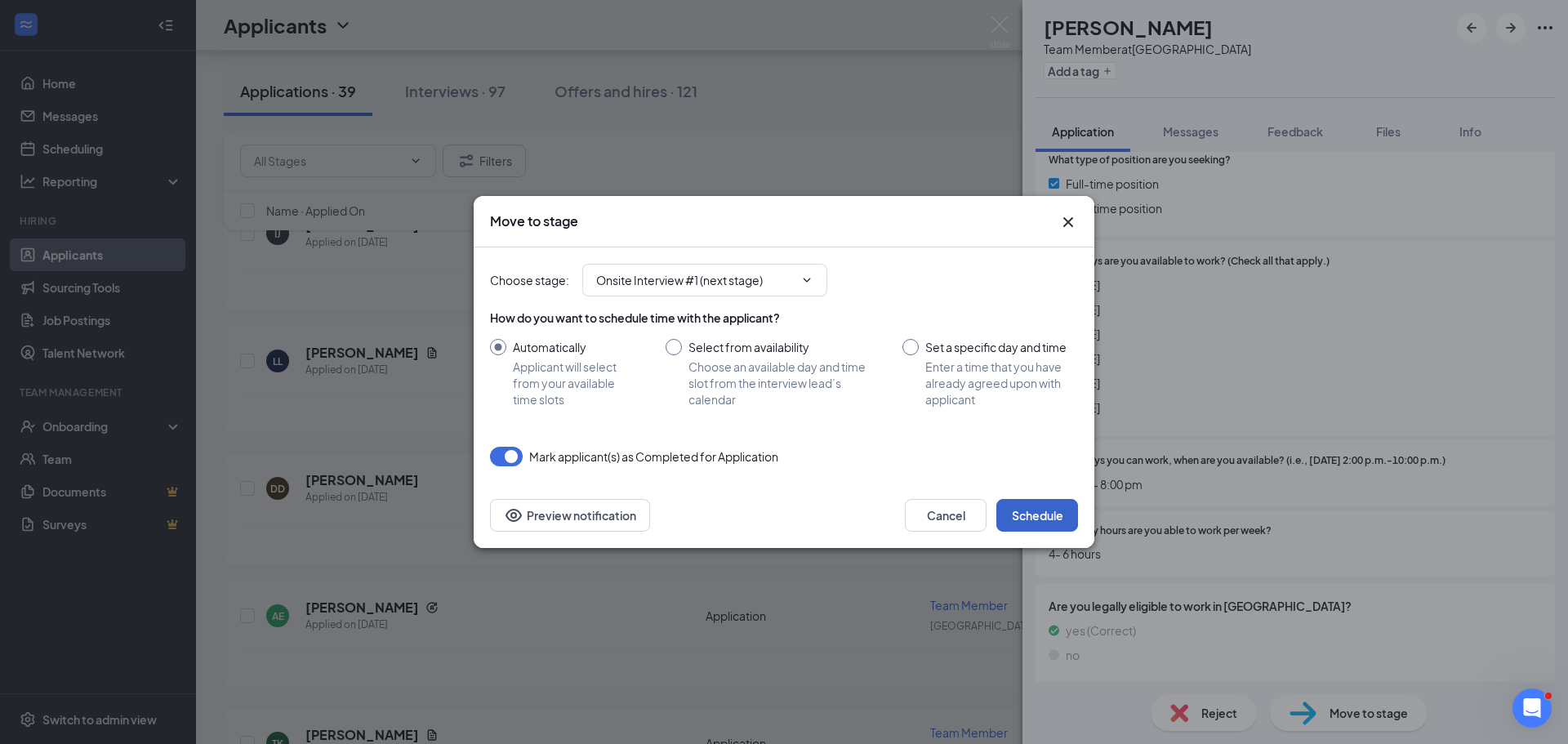
click at [1065, 517] on button "Schedule" at bounding box center [1037, 515] width 82 height 33
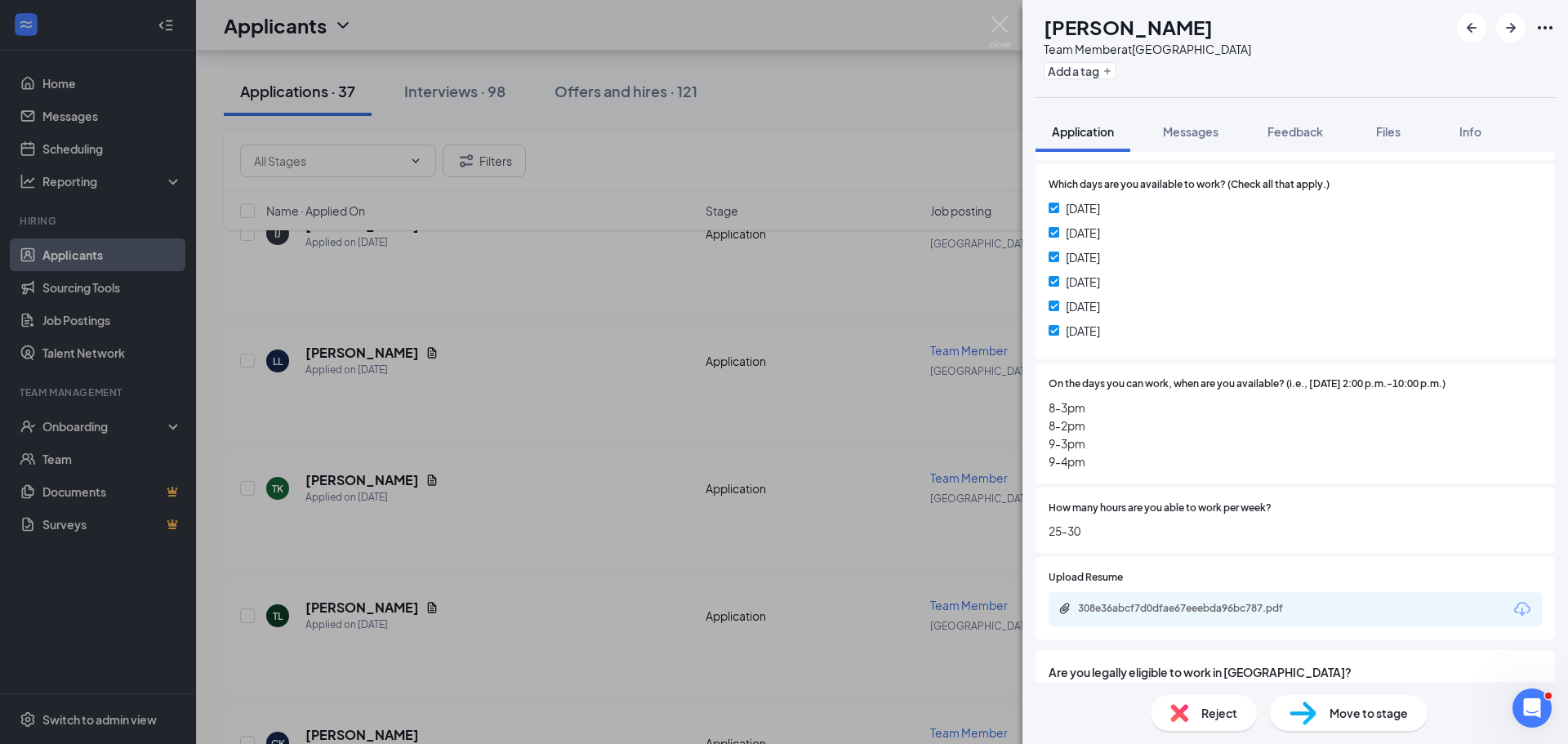
scroll to position [898, 0]
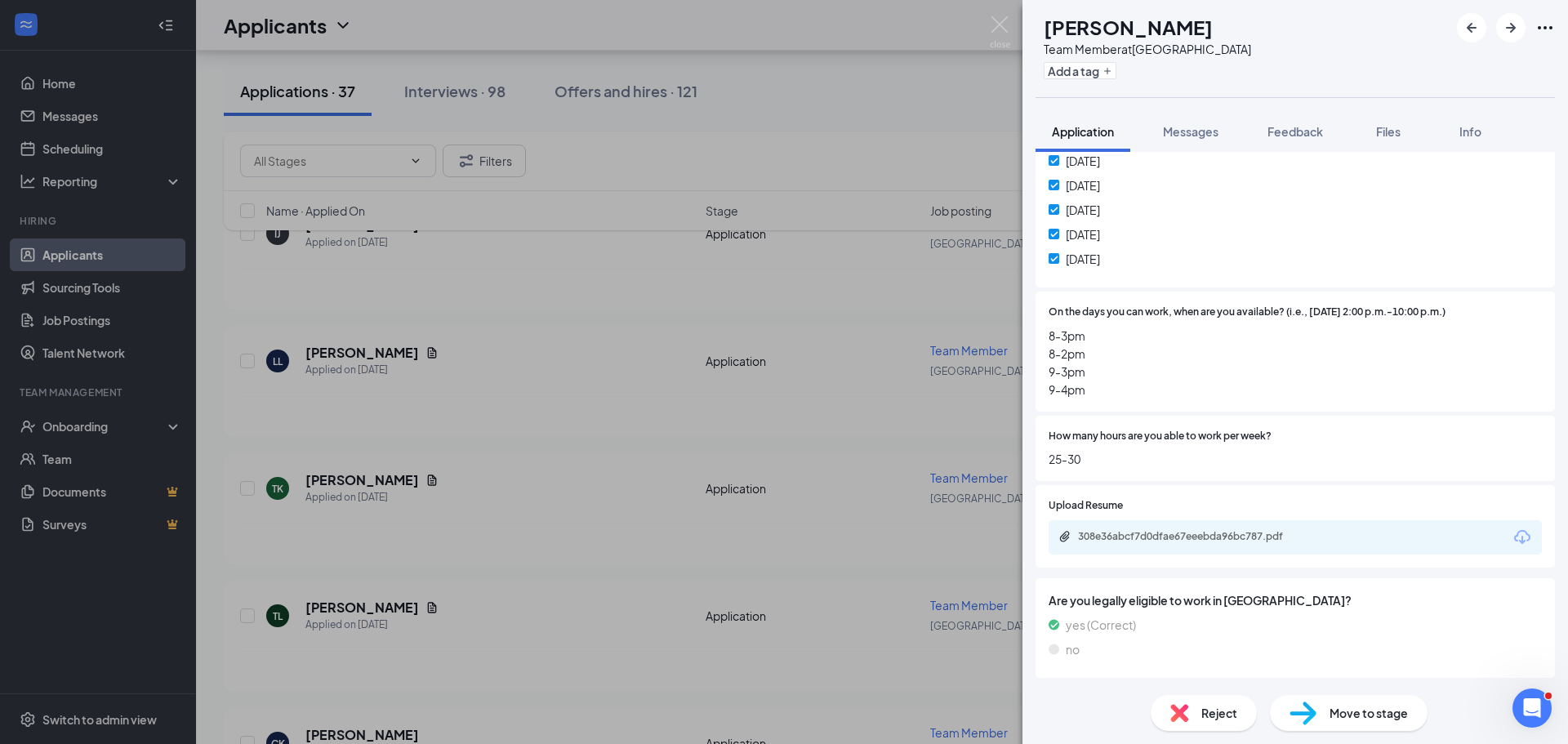
click at [1376, 699] on div "Move to stage" at bounding box center [1348, 713] width 158 height 36
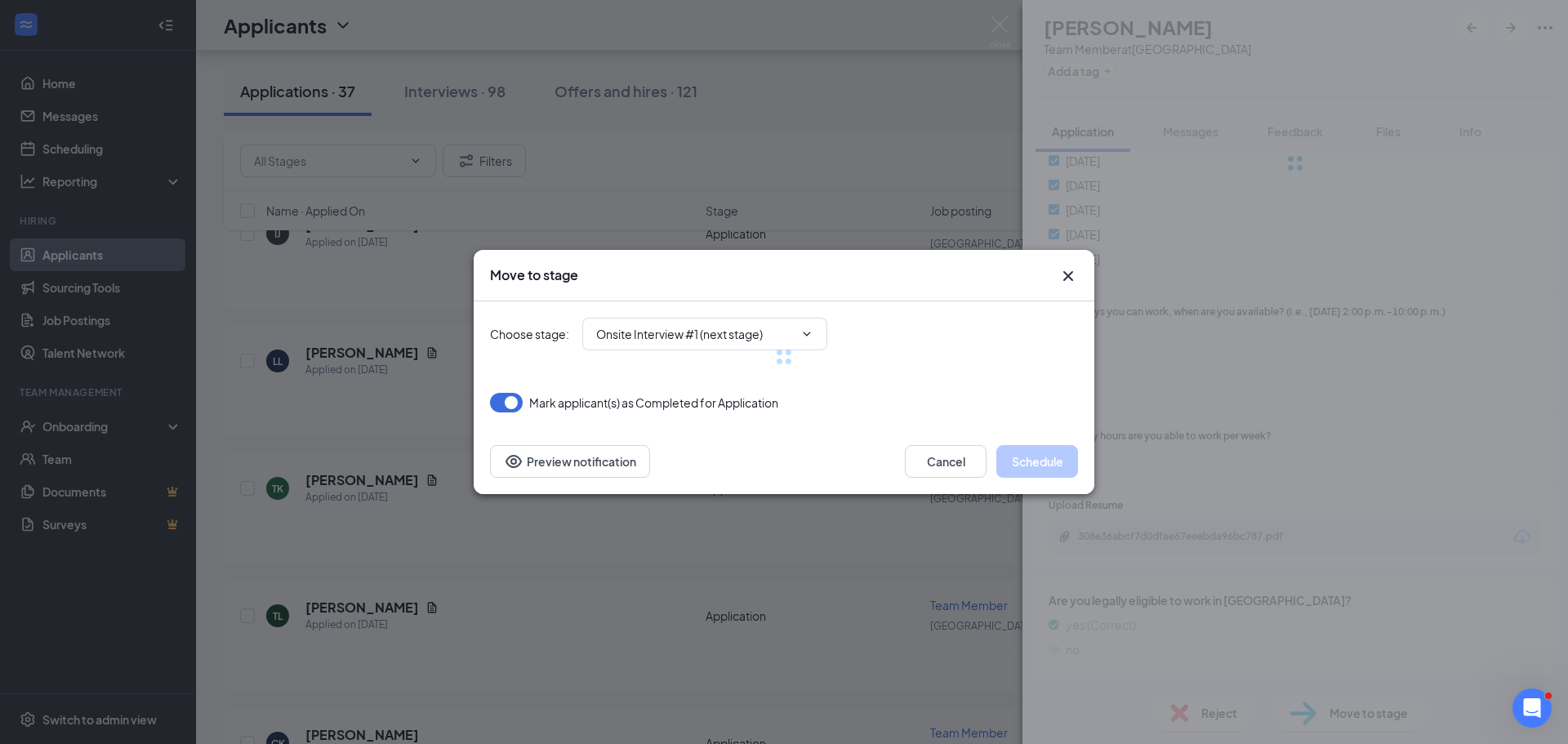
scroll to position [952, 0]
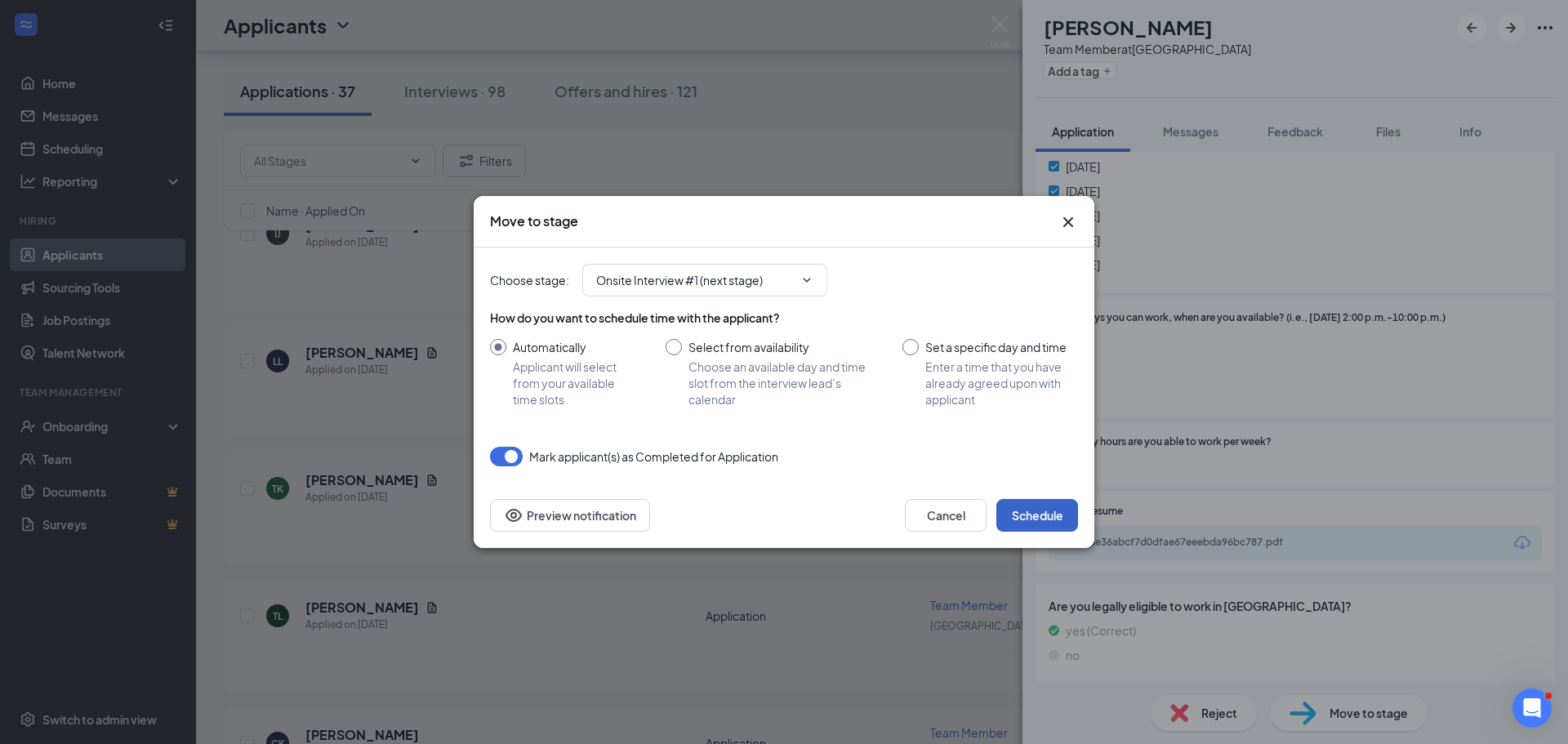
click at [1055, 501] on button "Schedule" at bounding box center [1037, 515] width 82 height 33
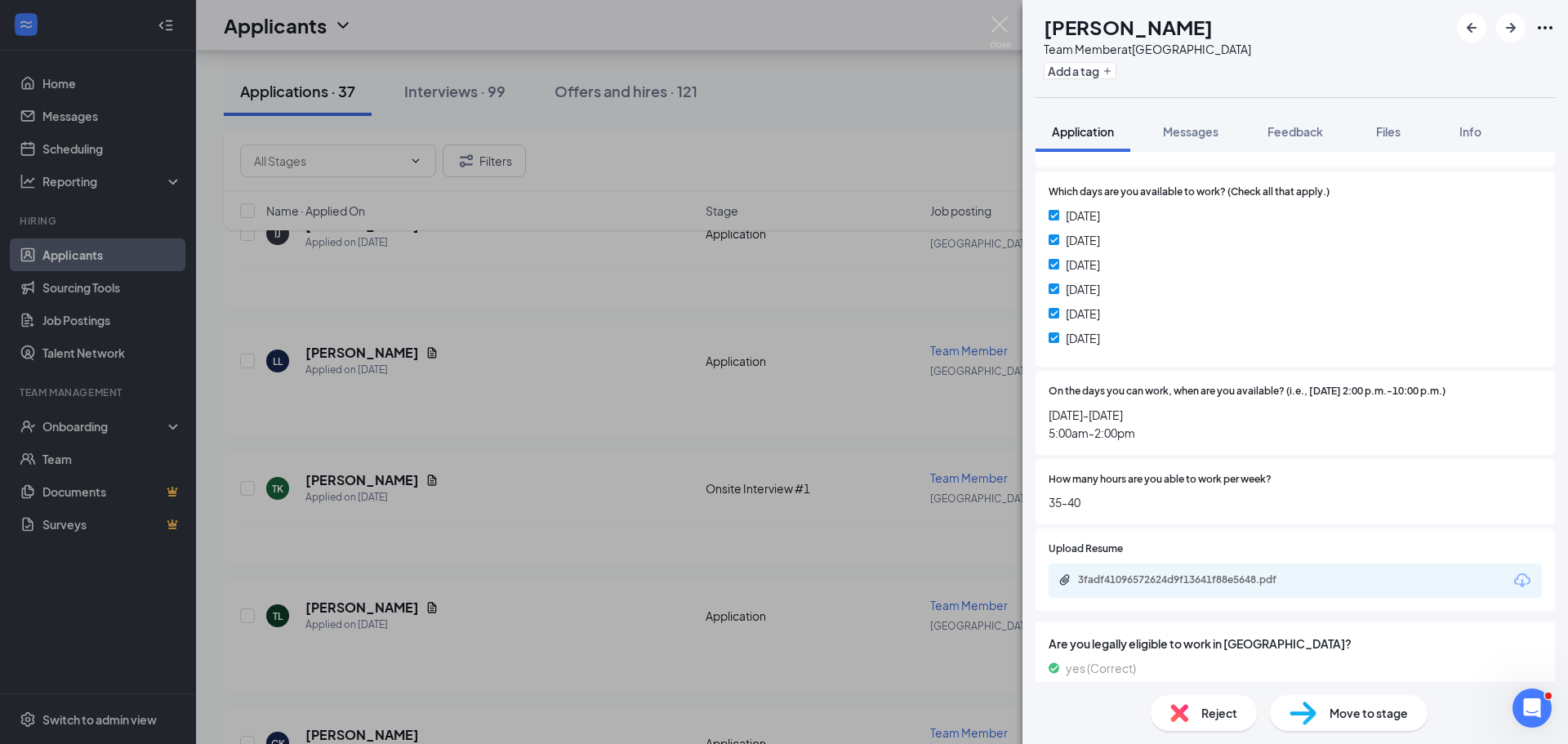
scroll to position [980, 0]
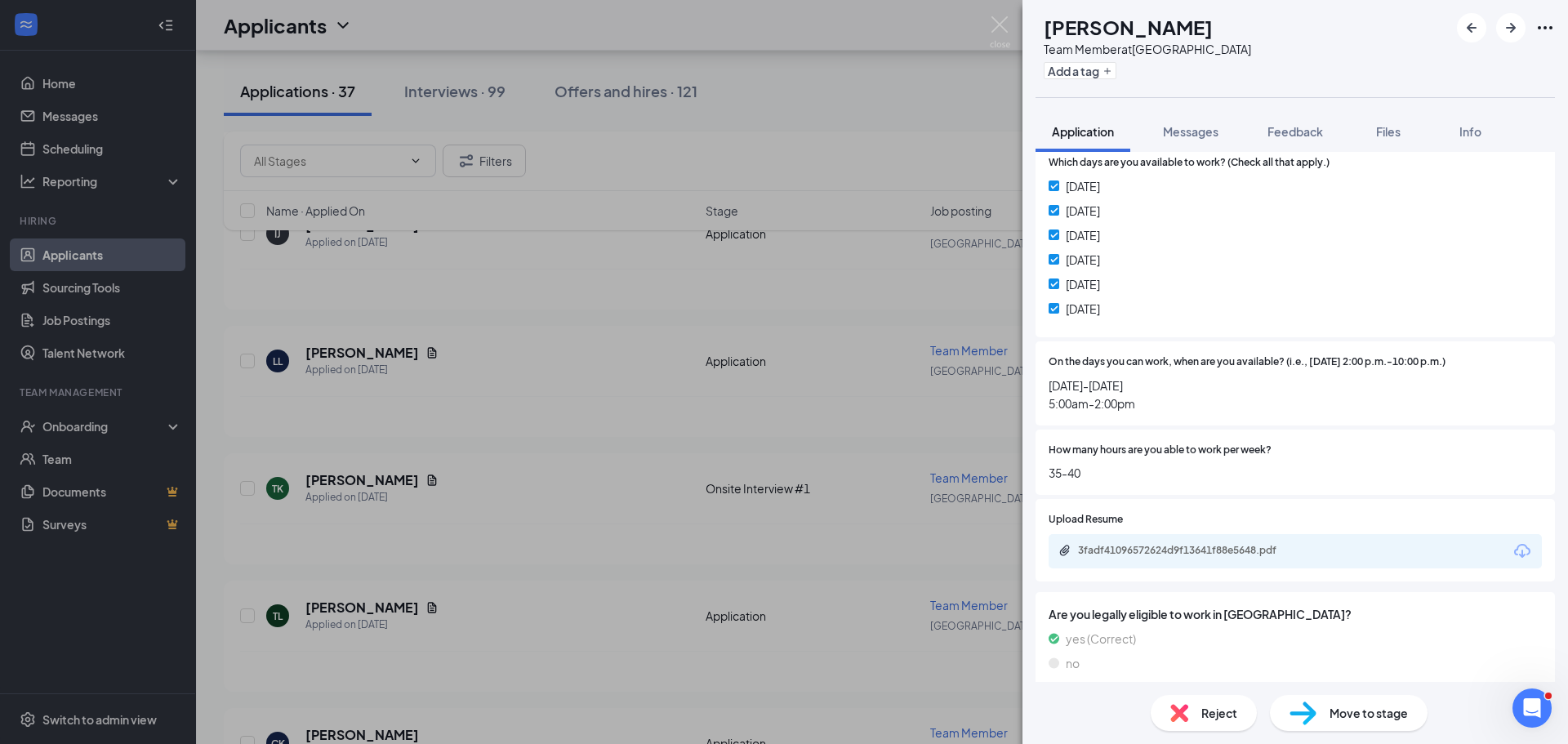
click at [1344, 704] on span "Move to stage" at bounding box center [1368, 713] width 78 height 18
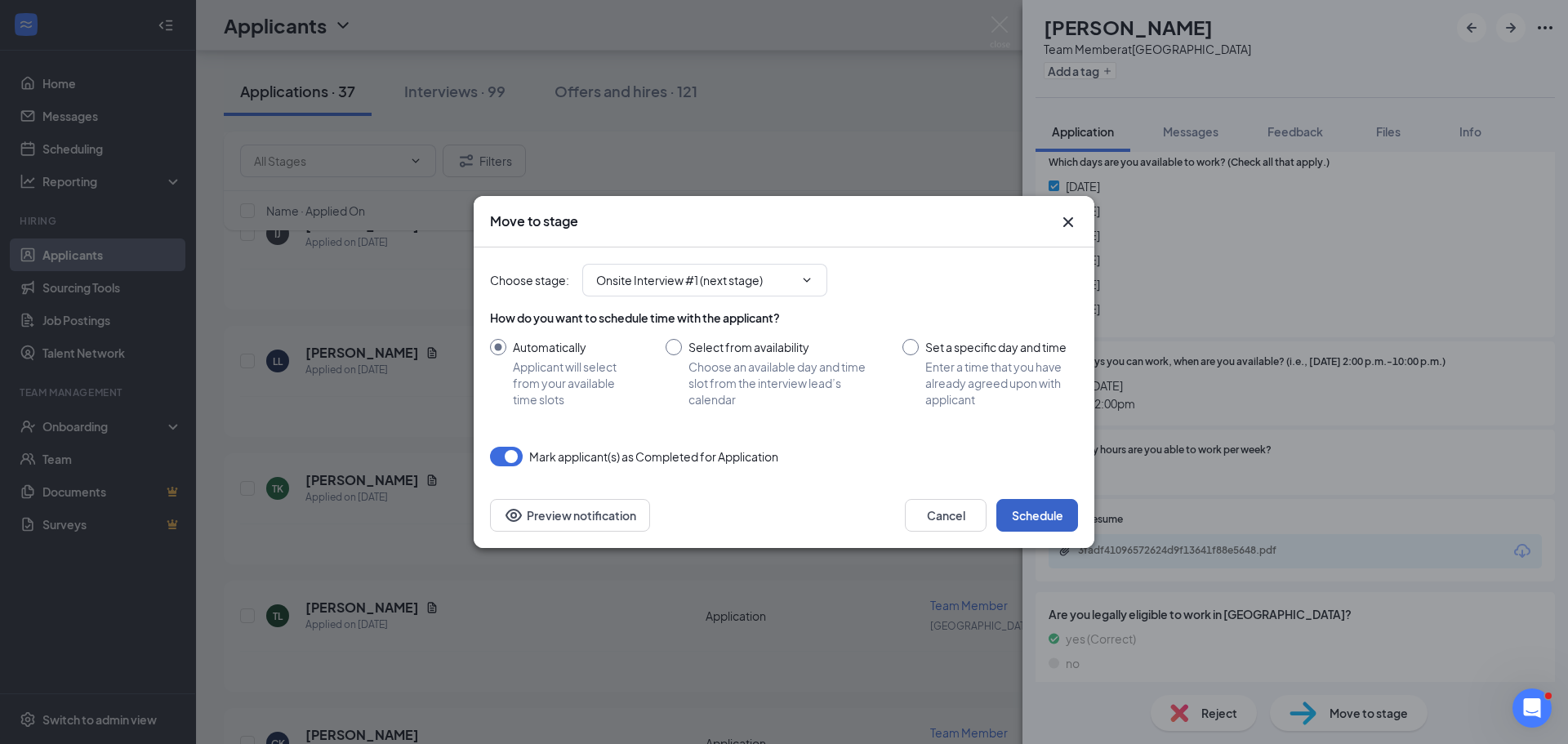
click at [1045, 501] on button "Schedule" at bounding box center [1037, 515] width 82 height 33
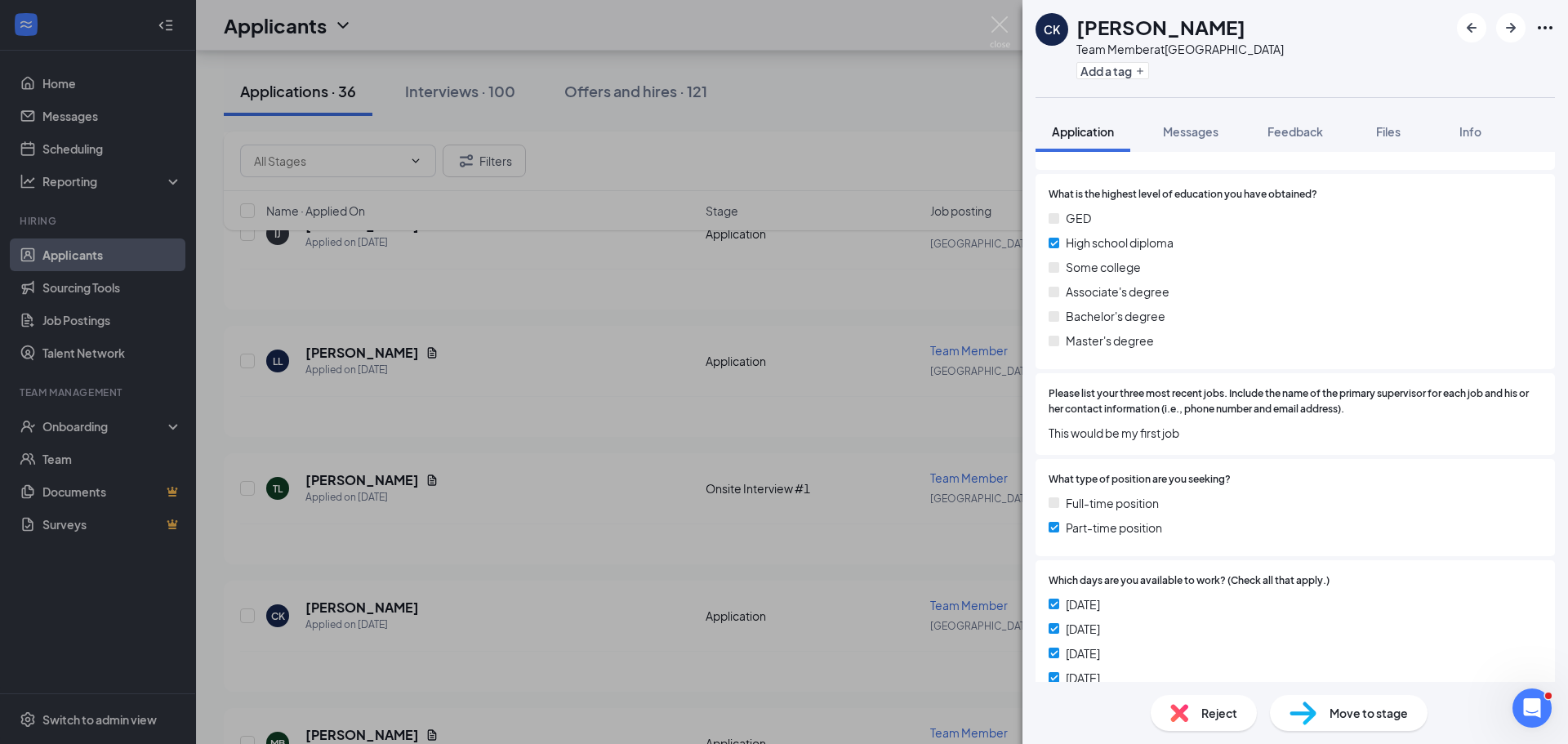
scroll to position [815, 0]
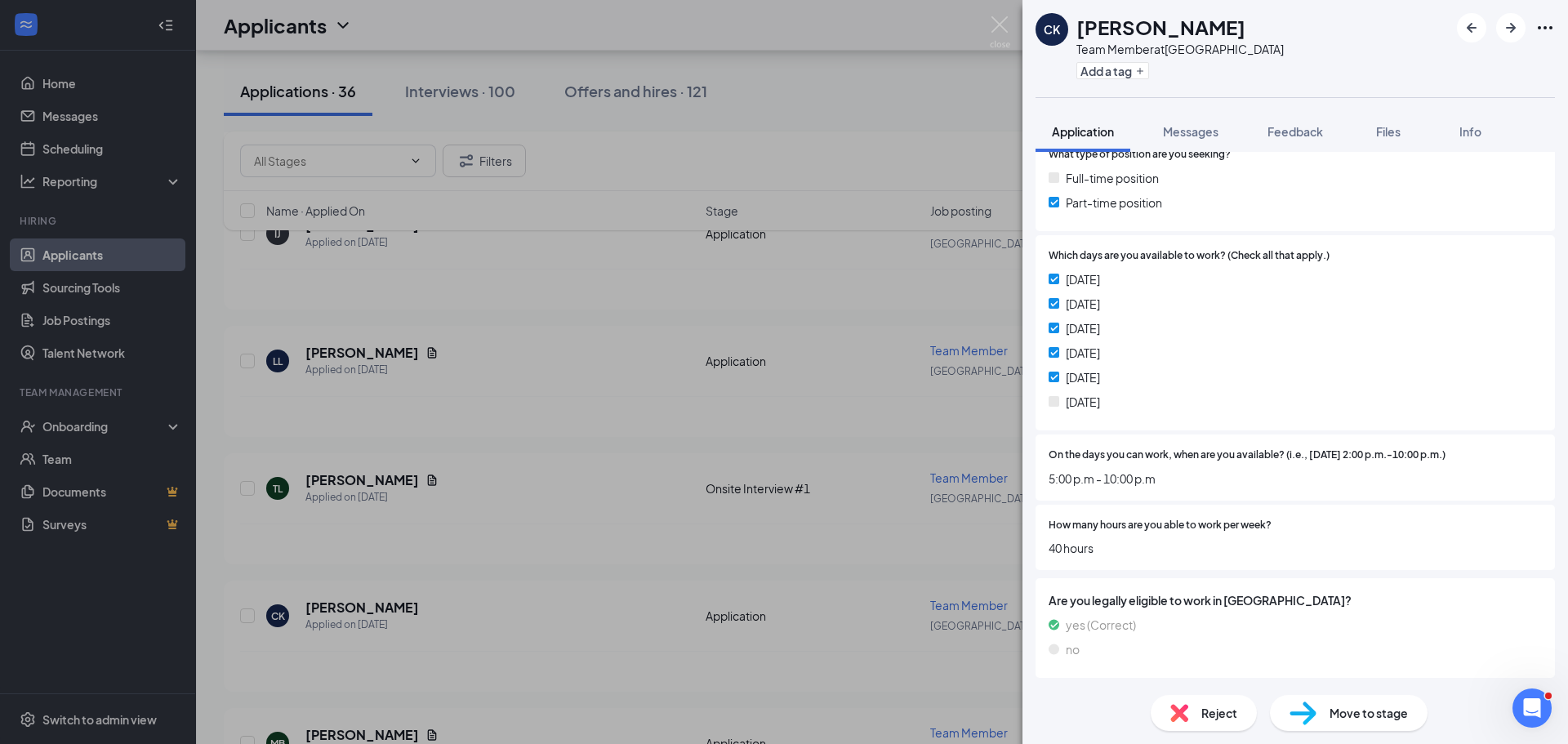
click at [1336, 711] on span "Move to stage" at bounding box center [1368, 713] width 78 height 18
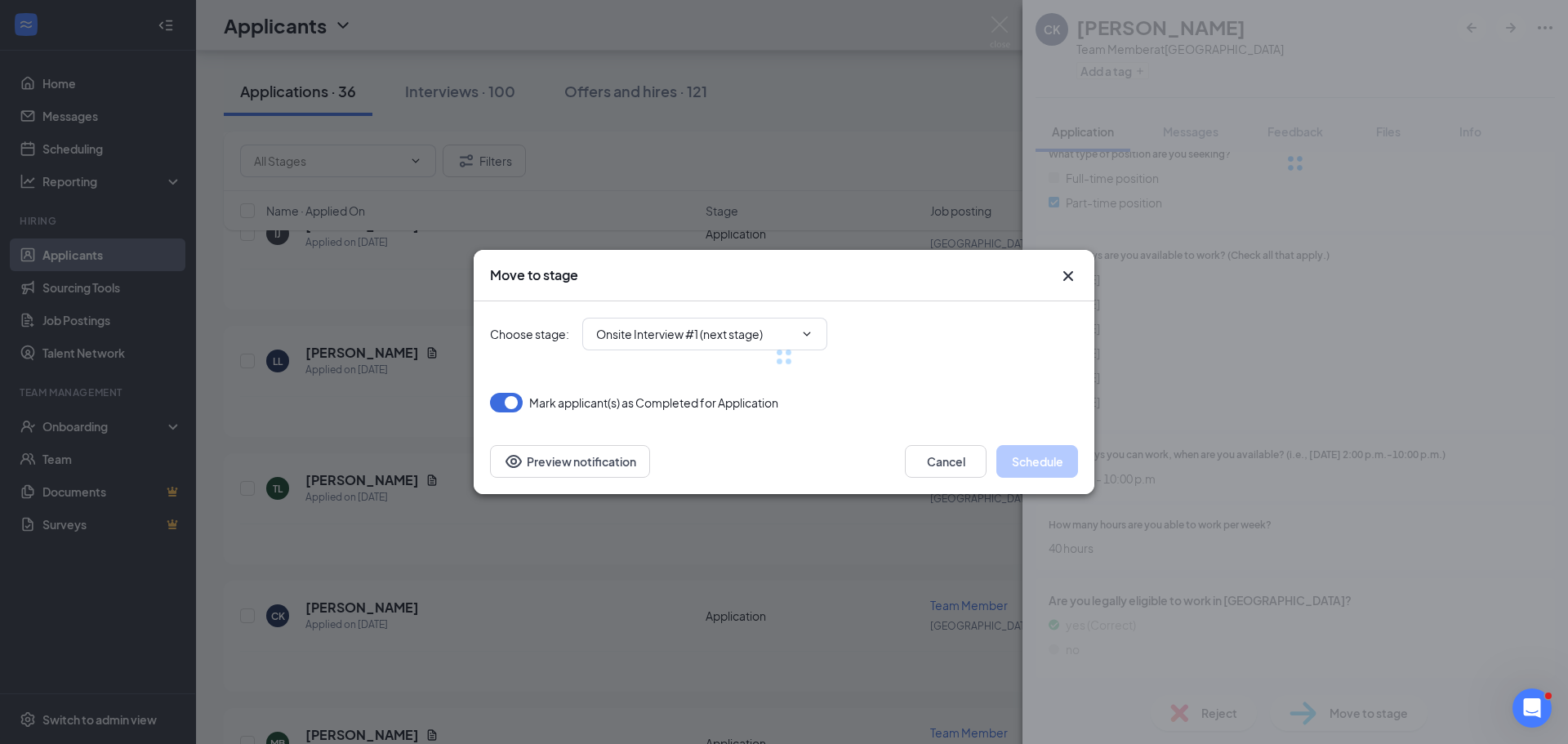
scroll to position [809, 0]
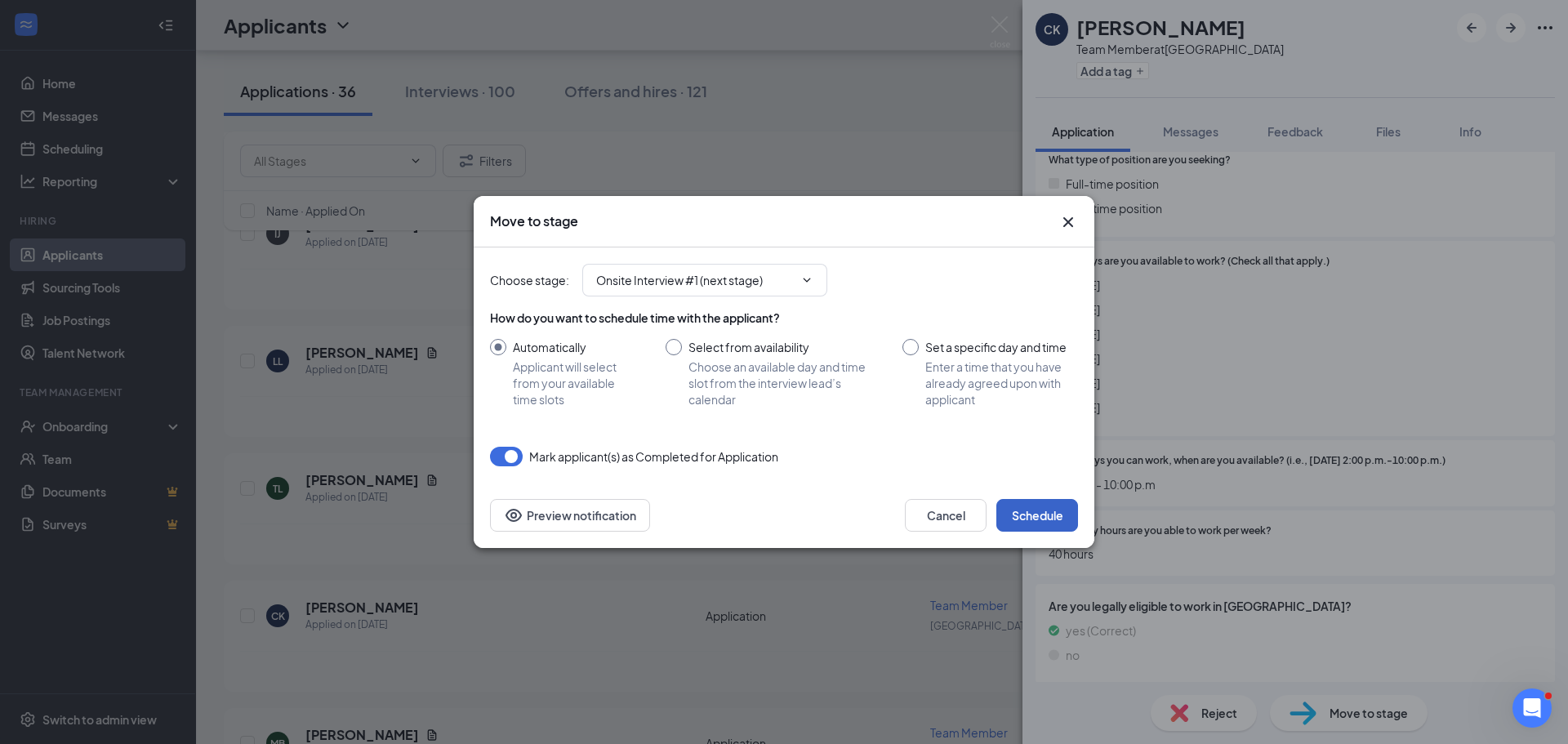
click at [1053, 521] on button "Schedule" at bounding box center [1037, 515] width 82 height 33
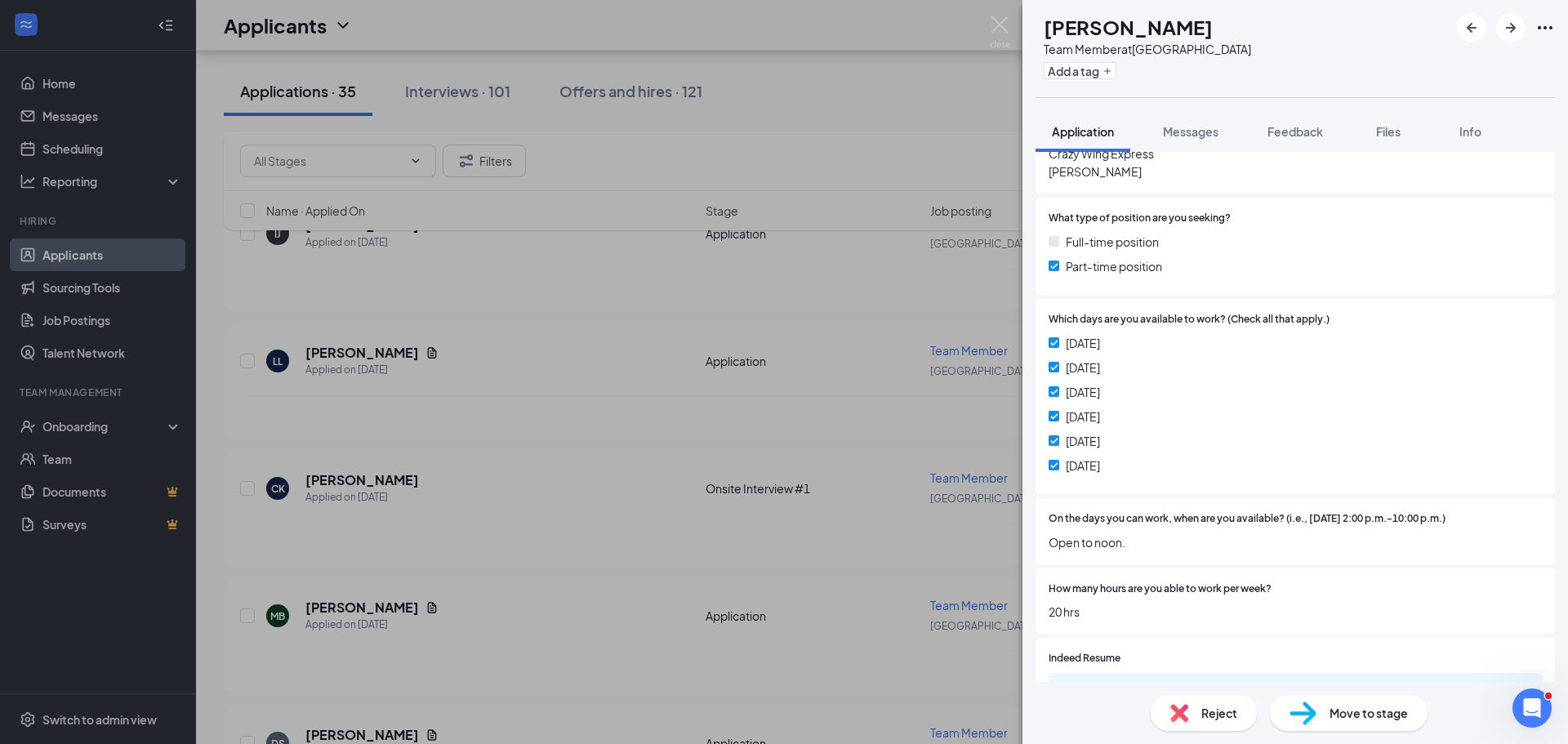
scroll to position [922, 0]
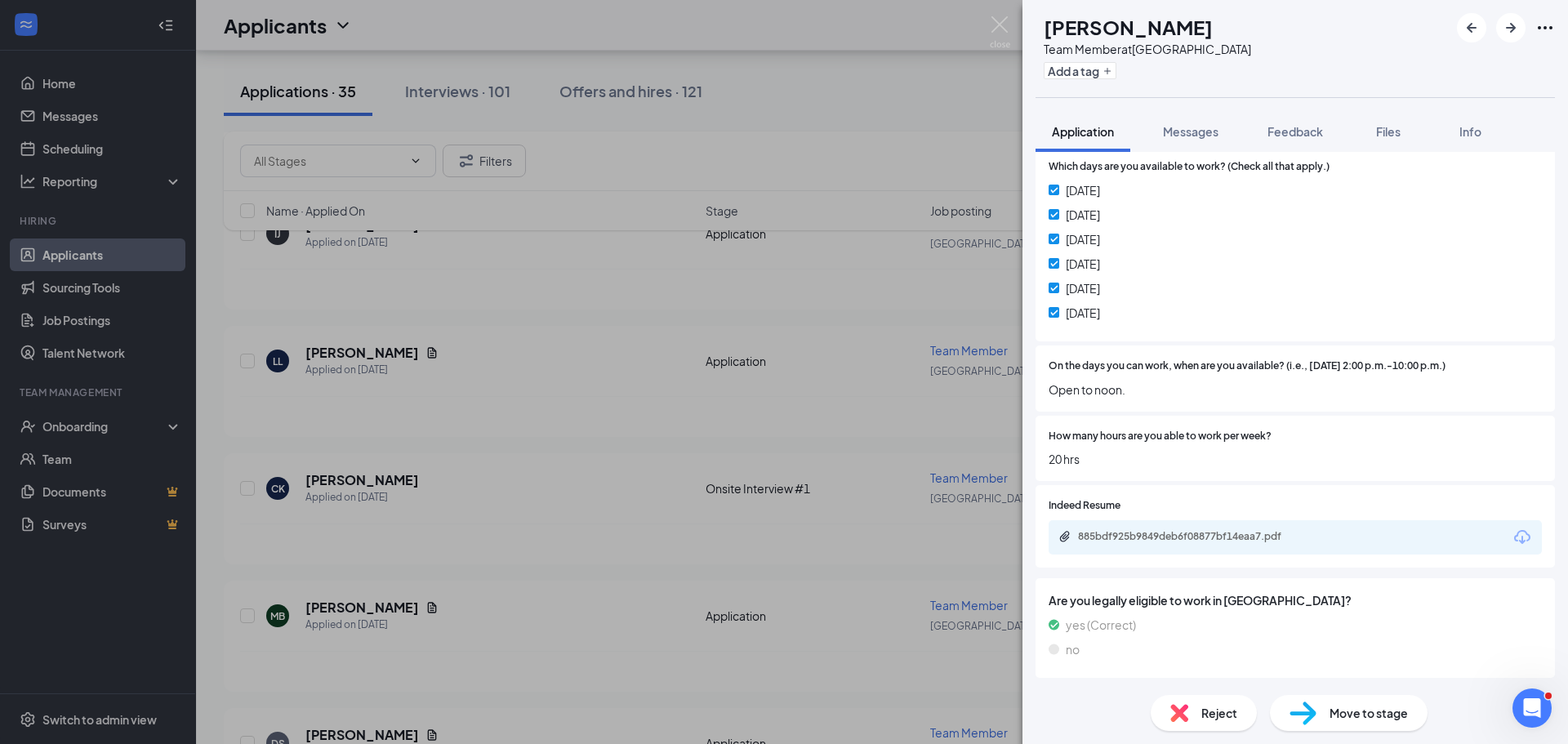
click at [1338, 708] on span "Move to stage" at bounding box center [1368, 713] width 78 height 18
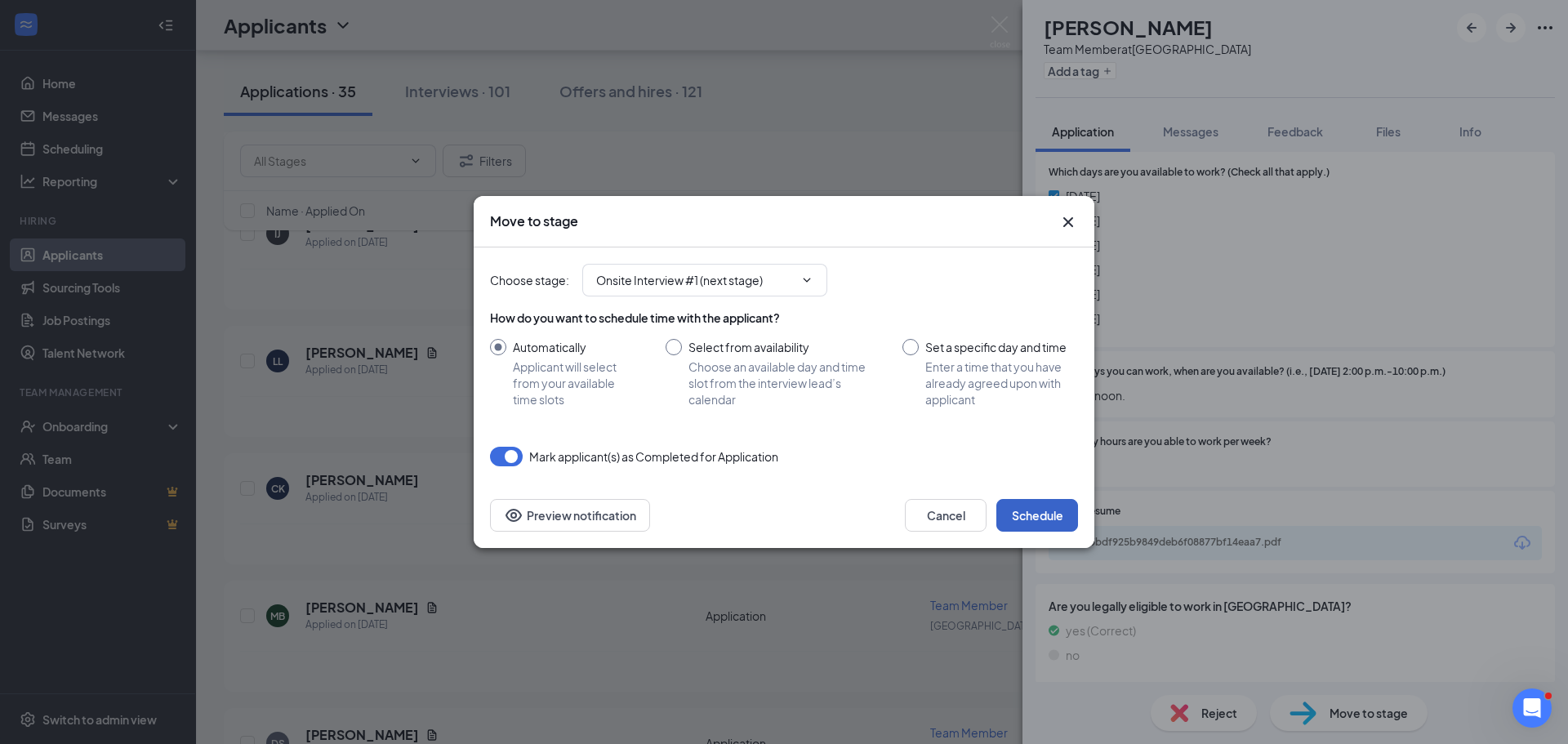
click at [1052, 520] on button "Schedule" at bounding box center [1037, 515] width 82 height 33
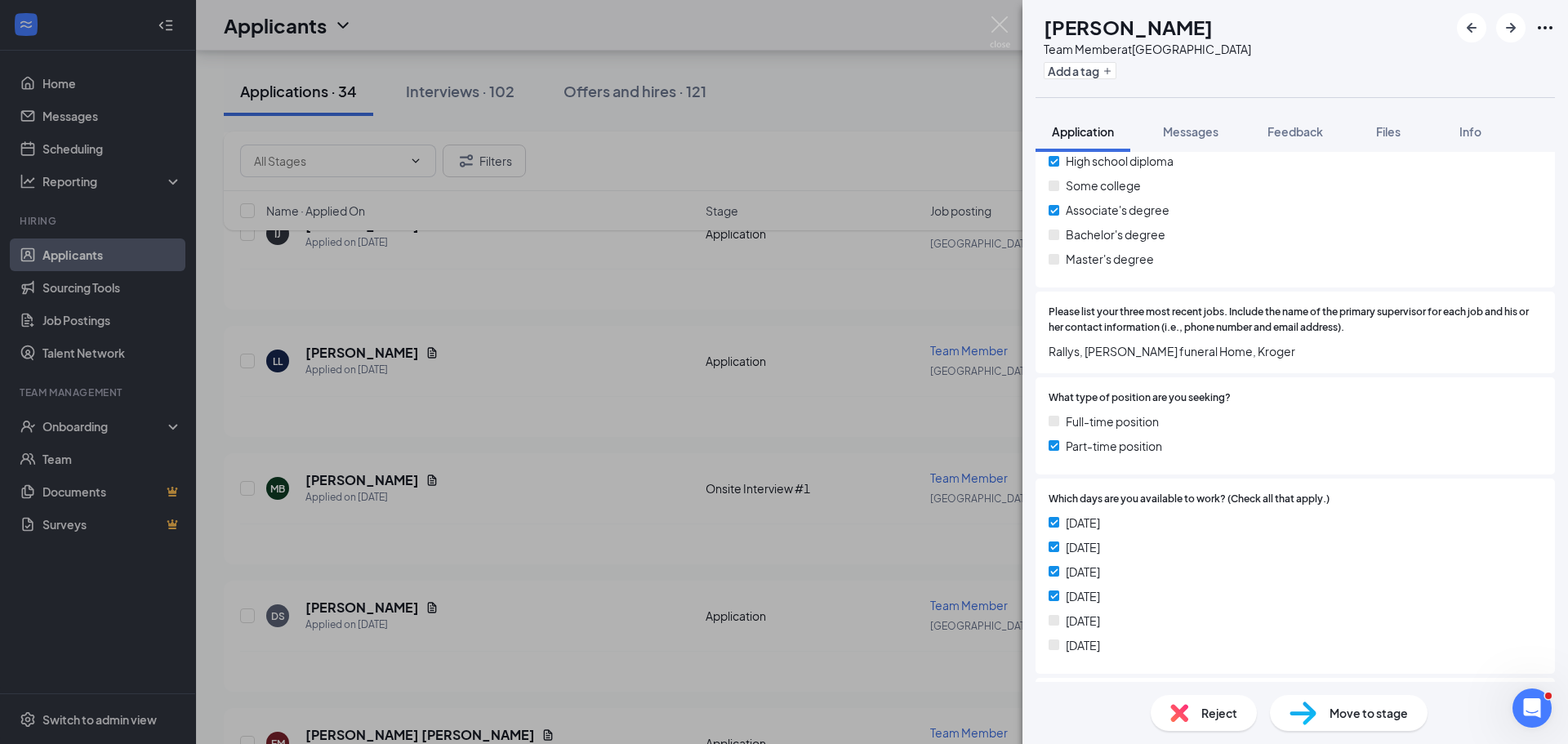
scroll to position [904, 0]
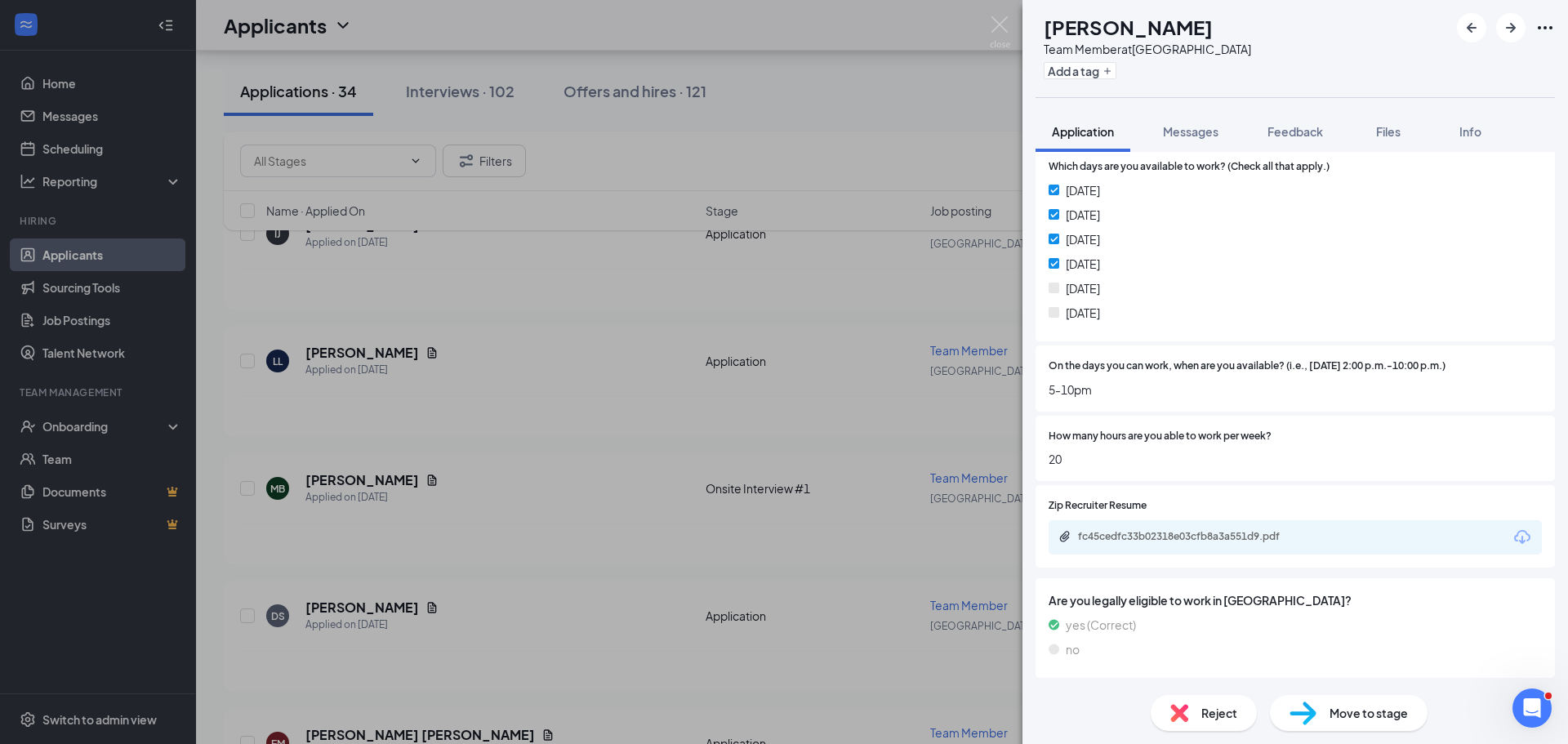
click at [1320, 702] on div "Move to stage" at bounding box center [1348, 713] width 158 height 36
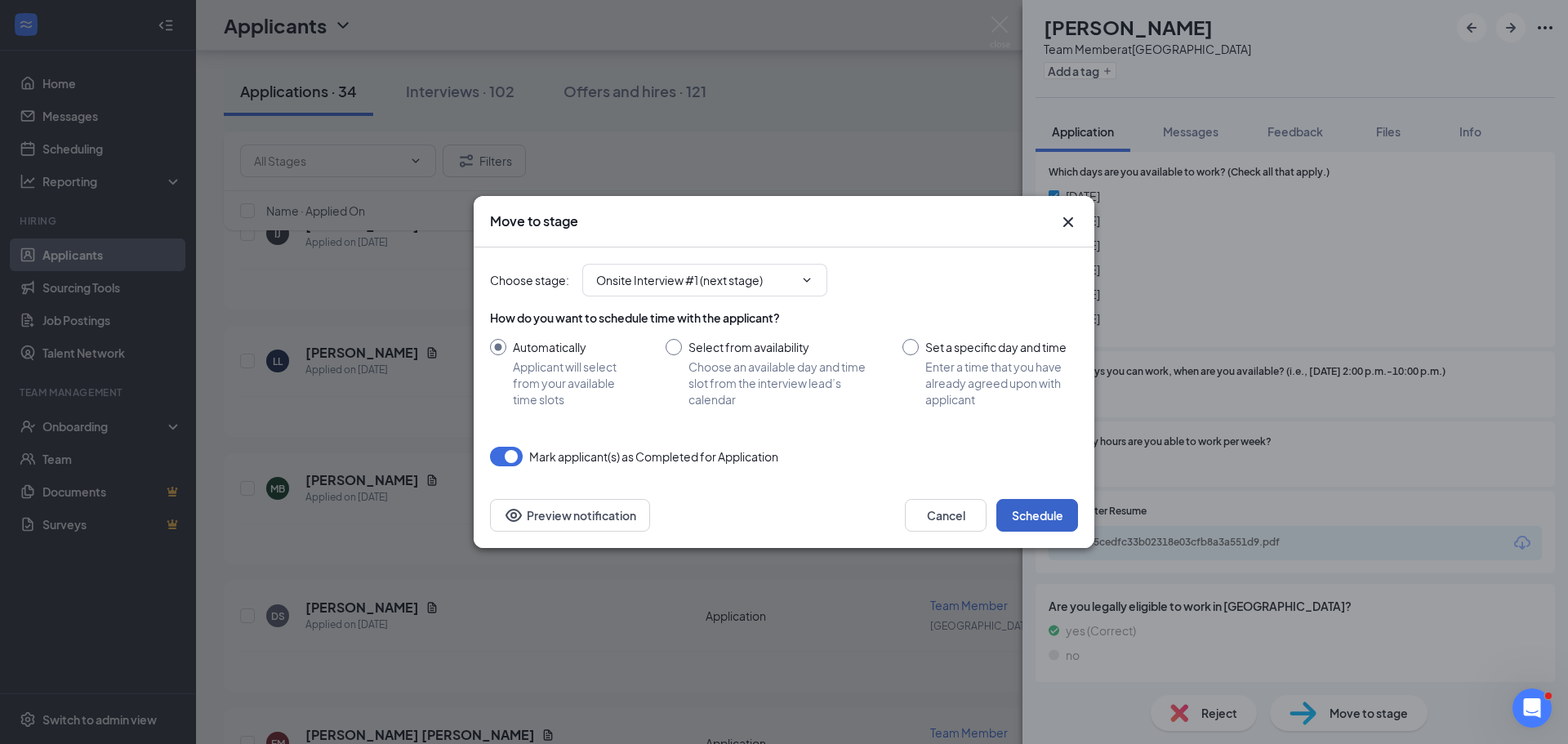
click at [1048, 516] on button "Schedule" at bounding box center [1037, 515] width 82 height 33
